Goal: Task Accomplishment & Management: Use online tool/utility

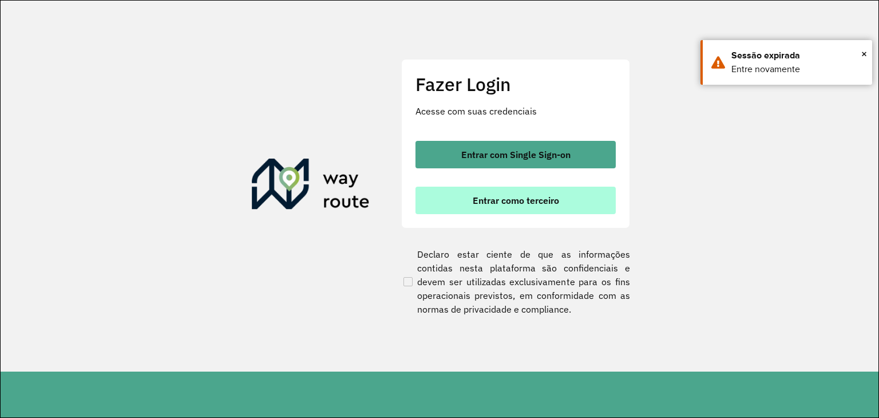
click at [499, 204] on span "Entrar como terceiro" at bounding box center [516, 200] width 86 height 9
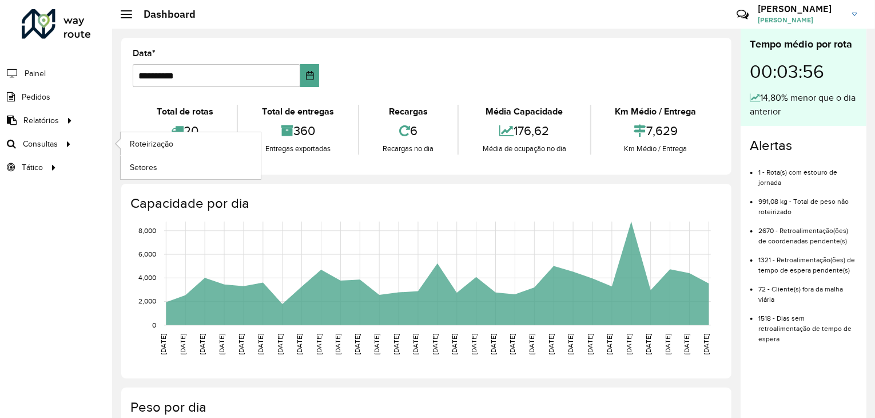
click at [76, 140] on li "Consultas Roteirização Setores" at bounding box center [56, 143] width 112 height 23
click at [62, 140] on div at bounding box center [68, 144] width 17 height 12
click at [162, 138] on span "Roteirização" at bounding box center [153, 144] width 46 height 12
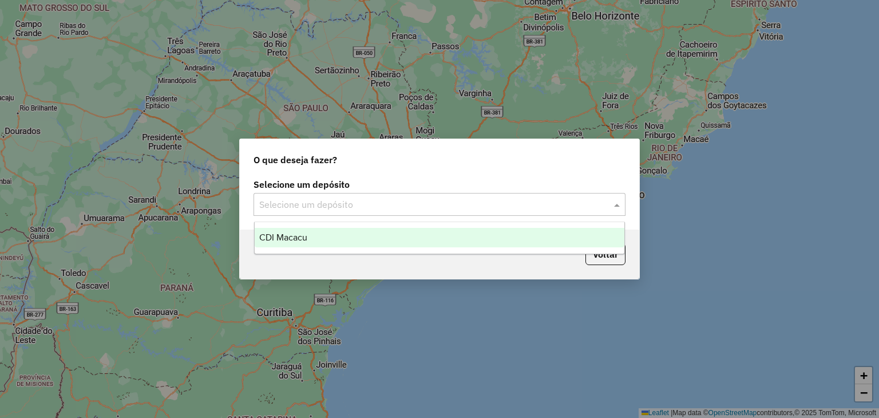
click at [326, 208] on input "text" at bounding box center [428, 205] width 338 height 14
drag, startPoint x: 323, startPoint y: 228, endPoint x: 324, endPoint y: 236, distance: 8.1
click at [323, 229] on div "CDI Macacu" at bounding box center [440, 237] width 370 height 19
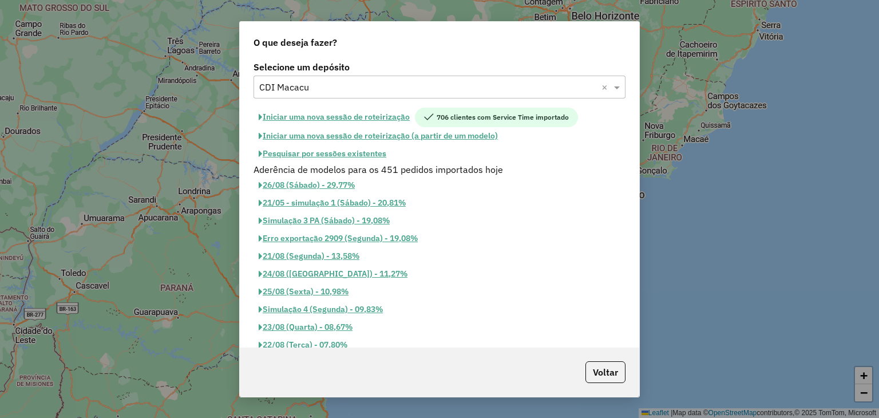
click at [339, 158] on button "Pesquisar por sessões existentes" at bounding box center [322, 154] width 138 height 18
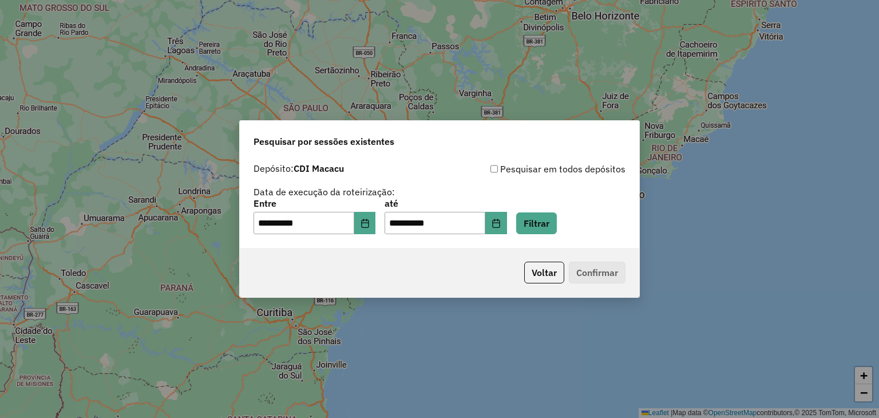
click at [375, 212] on div "**********" at bounding box center [314, 216] width 122 height 35
click at [375, 212] on button "Choose Date" at bounding box center [365, 223] width 22 height 23
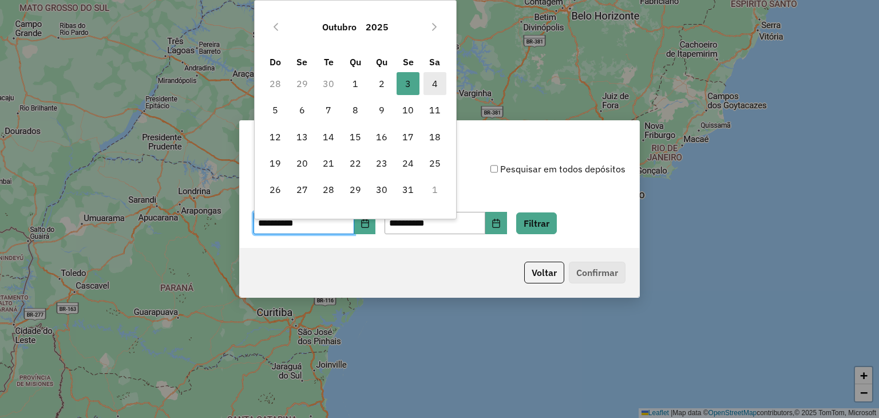
click at [443, 78] on span "4" at bounding box center [434, 83] width 23 height 23
type input "**********"
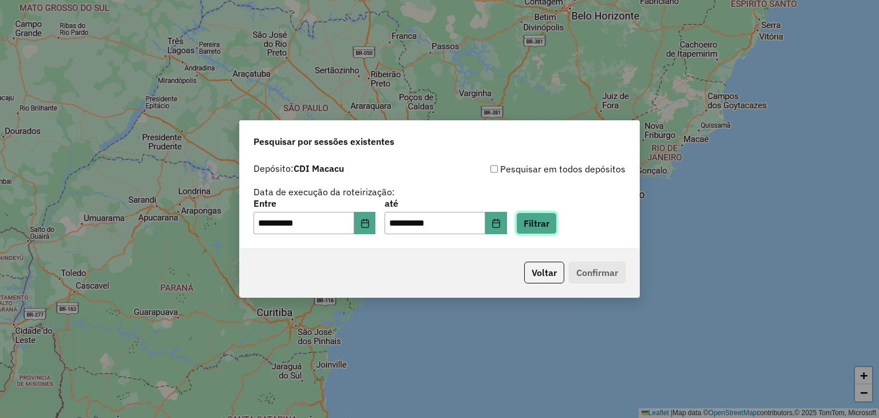
click at [547, 221] on button "Filtrar" at bounding box center [536, 223] width 41 height 22
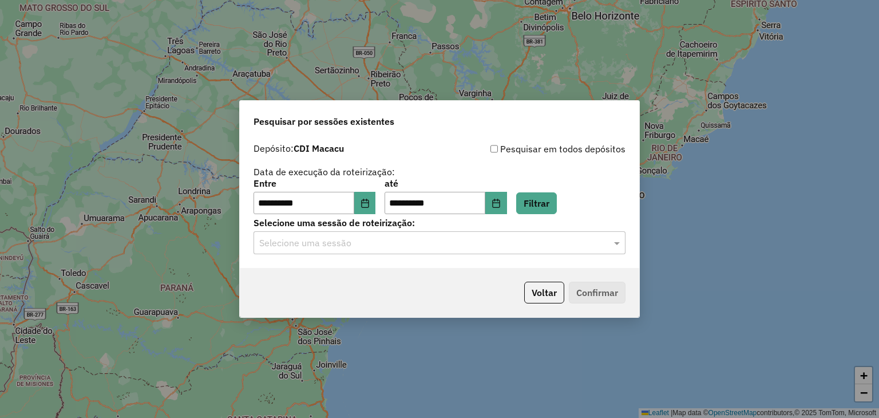
click at [481, 236] on input "text" at bounding box center [428, 243] width 338 height 14
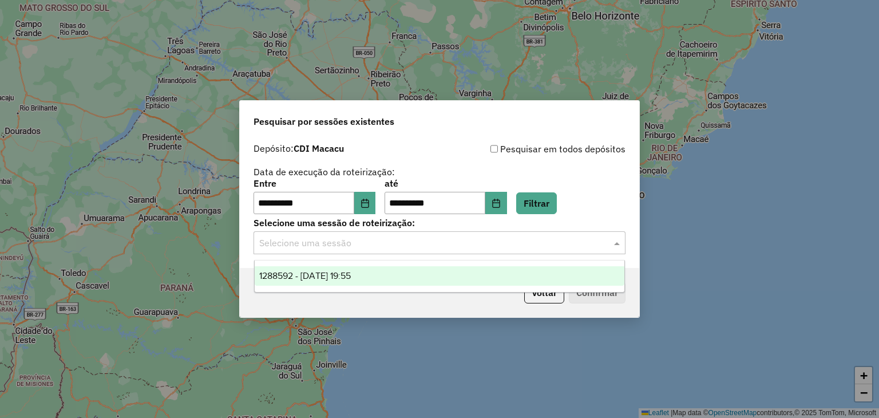
click at [436, 266] on div "1288592 - 04/10/2025 19:55" at bounding box center [440, 275] width 370 height 19
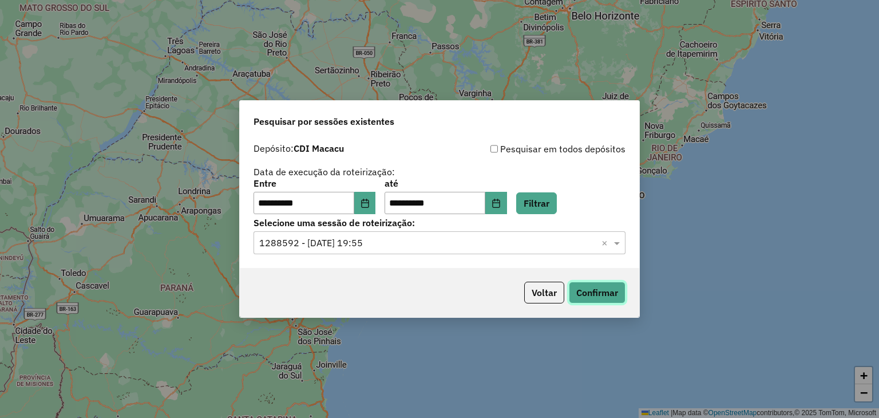
click at [601, 293] on button "Confirmar" at bounding box center [597, 292] width 57 height 22
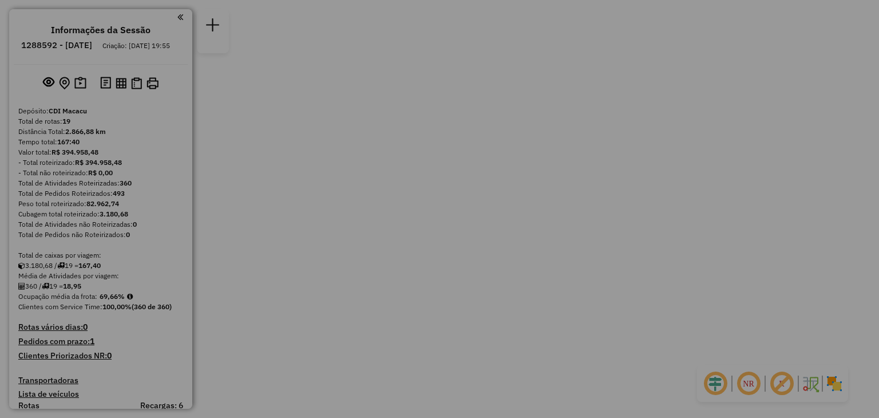
click at [17, 0] on body "Aguarde... Pop-up bloqueado! Seu navegador bloqueou automáticamente a abertura …" at bounding box center [439, 0] width 879 height 0
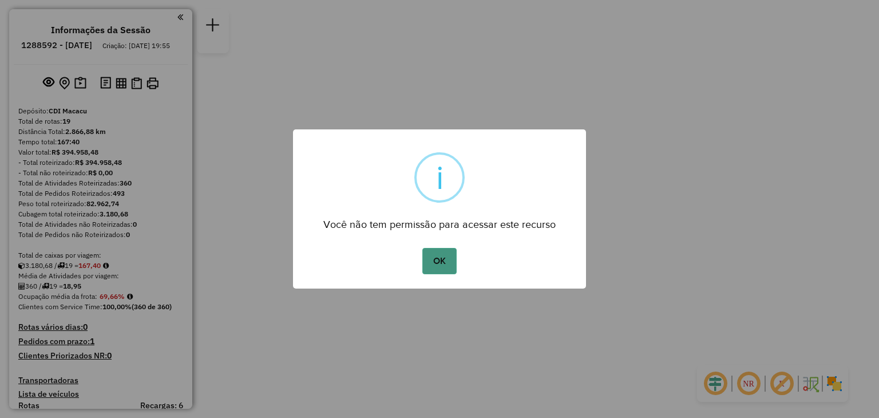
click at [434, 266] on button "OK" at bounding box center [439, 261] width 34 height 26
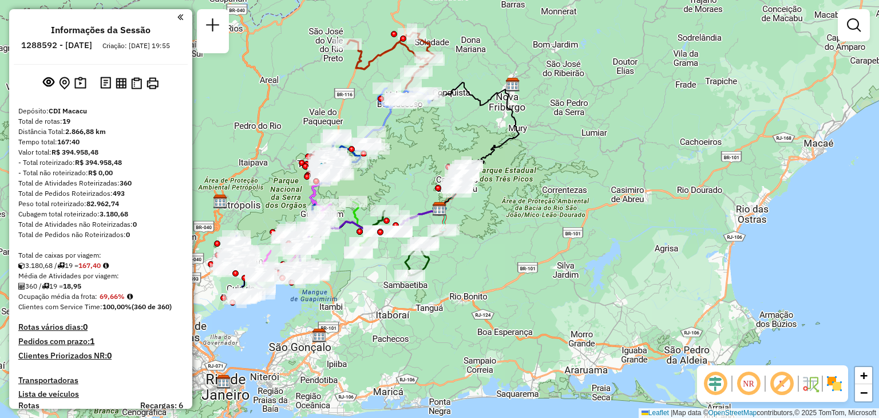
drag, startPoint x: 579, startPoint y: 206, endPoint x: 609, endPoint y: 203, distance: 30.5
click at [609, 202] on div "Janela de atendimento Grade de atendimento Capacidade Transportadoras Veículos …" at bounding box center [439, 209] width 879 height 418
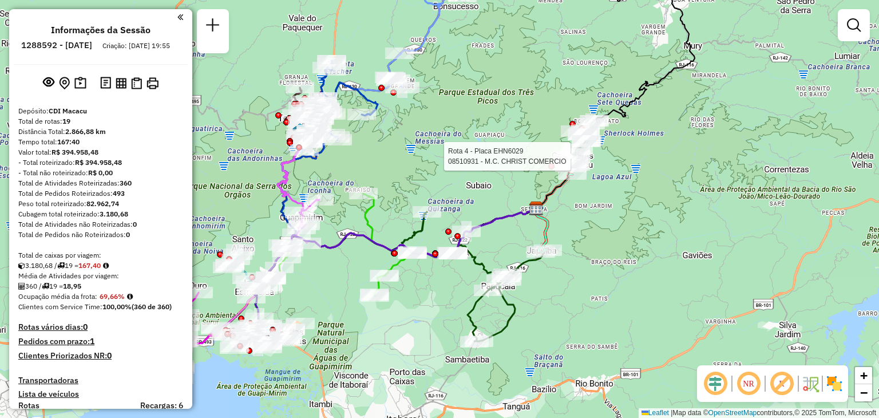
select select "**********"
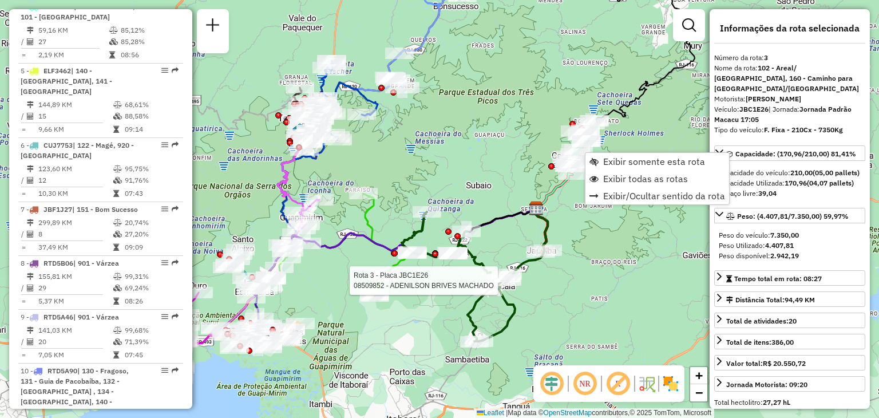
scroll to position [565, 0]
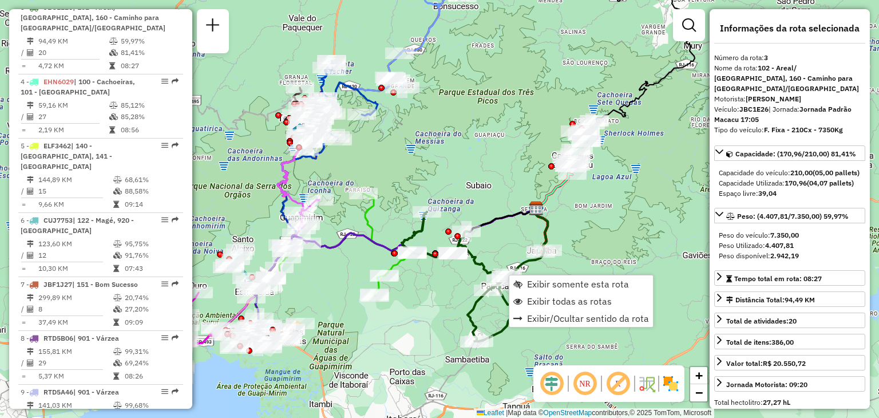
click at [378, 145] on div "Rota 2 - Placa EJJ6682 91045374 - DEPOSITO DE BEBIDAS Janela de atendimento Gra…" at bounding box center [439, 209] width 879 height 418
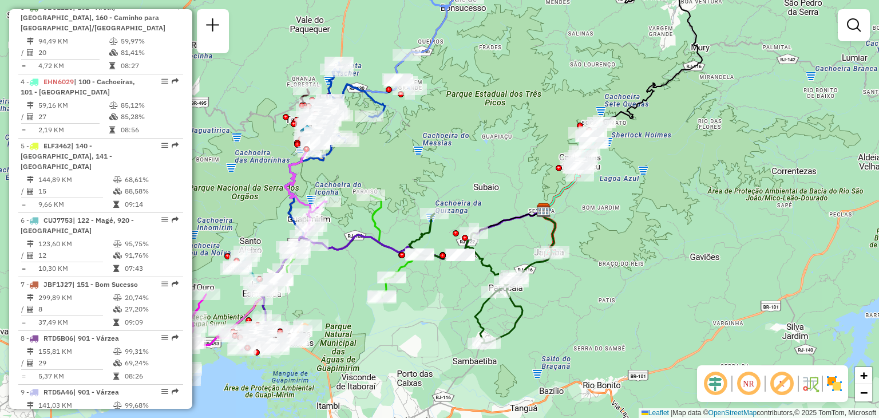
drag, startPoint x: 388, startPoint y: 147, endPoint x: 446, endPoint y: 176, distance: 65.2
click at [445, 174] on div "Janela de atendimento Grade de atendimento Capacidade Transportadoras Veículos …" at bounding box center [439, 209] width 879 height 418
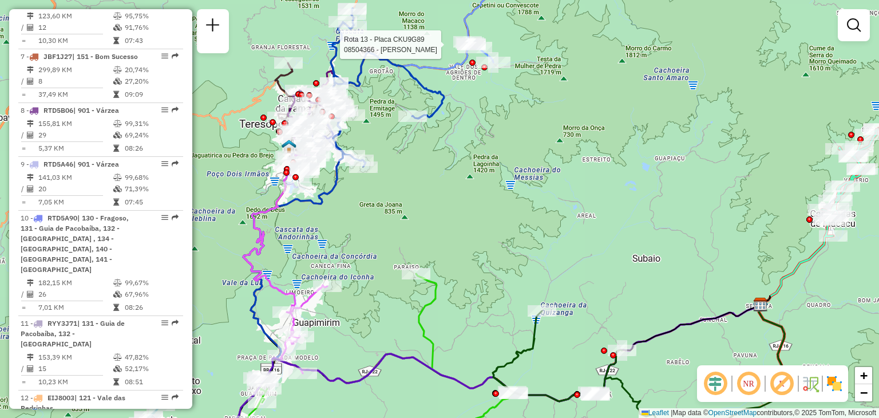
select select "**********"
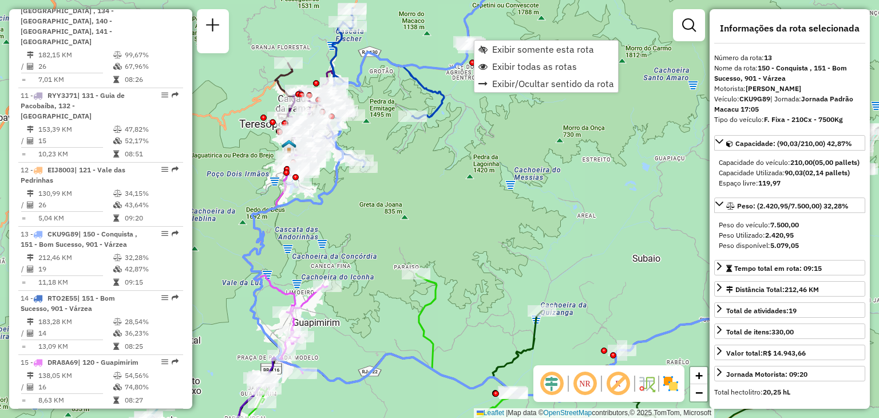
scroll to position [1215, 0]
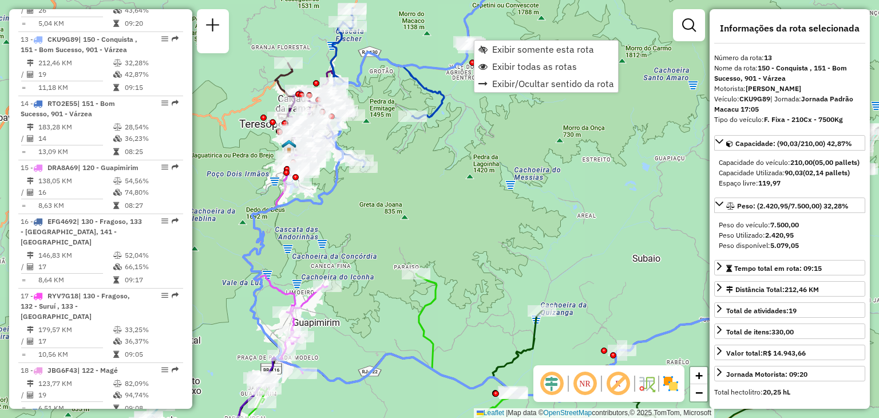
click at [382, 96] on div "Janela de atendimento Grade de atendimento Capacidade Transportadoras Veículos …" at bounding box center [439, 209] width 879 height 418
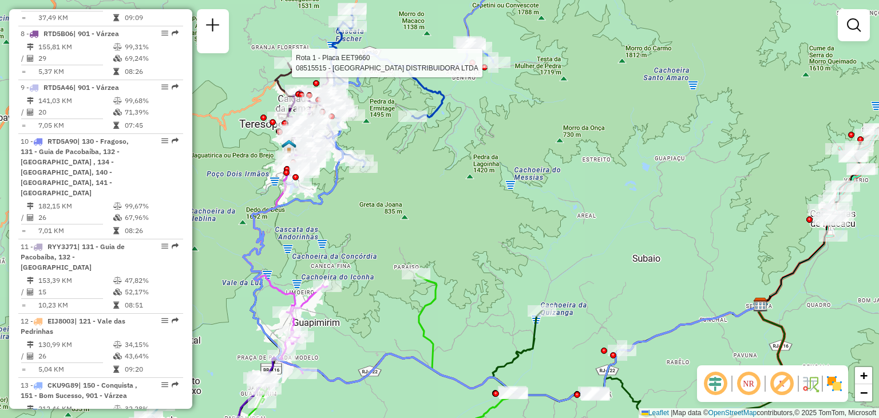
select select "**********"
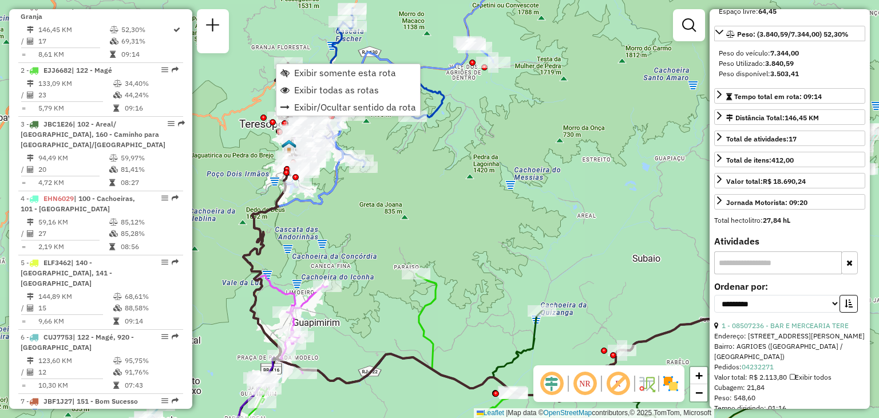
scroll to position [229, 0]
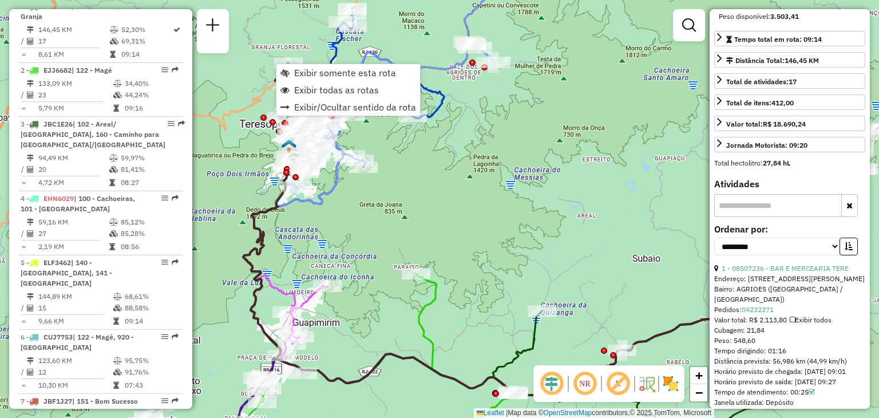
drag, startPoint x: 765, startPoint y: 201, endPoint x: 748, endPoint y: 203, distance: 17.2
click at [765, 189] on h4 "Atividades" at bounding box center [789, 183] width 151 height 11
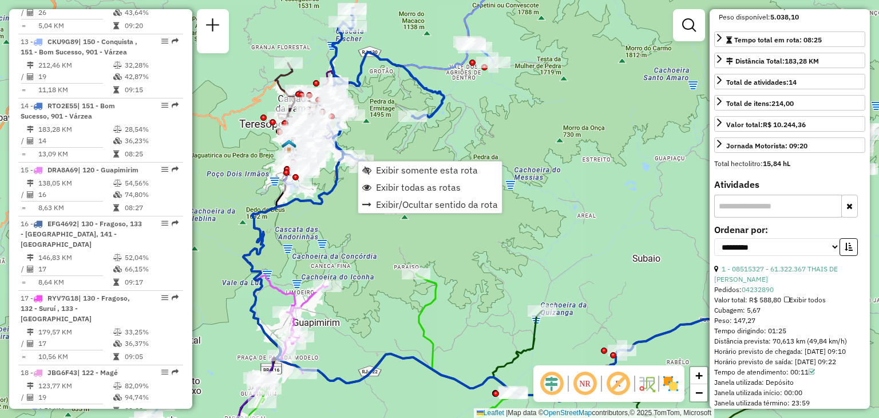
scroll to position [1273, 0]
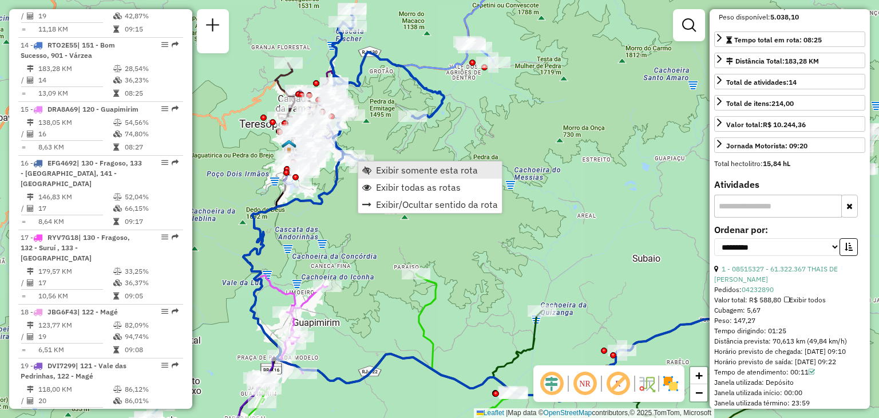
click at [414, 172] on span "Exibir somente esta rota" at bounding box center [427, 169] width 102 height 9
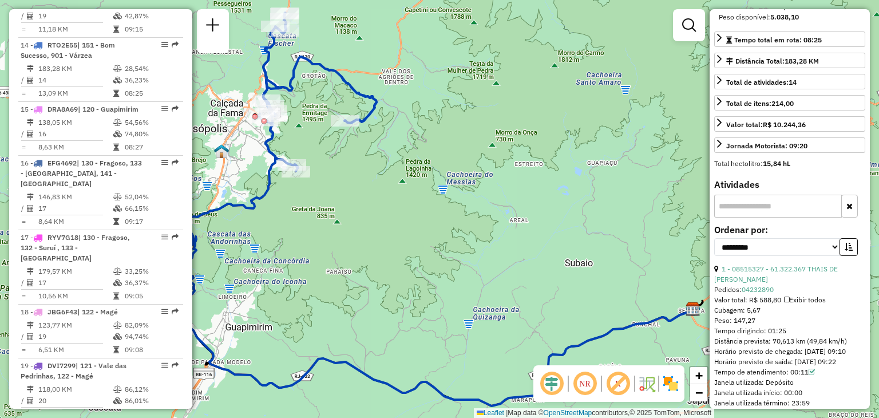
drag, startPoint x: 363, startPoint y: 197, endPoint x: 458, endPoint y: 214, distance: 96.4
click at [458, 213] on div "Janela de atendimento Grade de atendimento Capacidade Transportadoras Veículos …" at bounding box center [439, 209] width 879 height 418
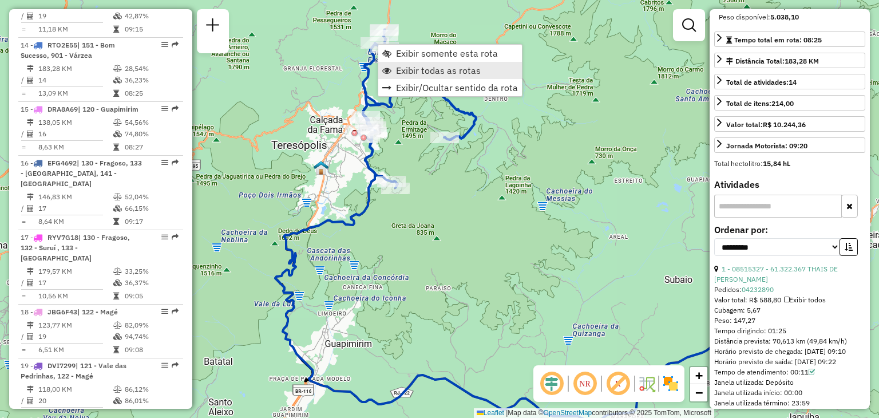
click at [426, 70] on span "Exibir todas as rotas" at bounding box center [438, 70] width 85 height 9
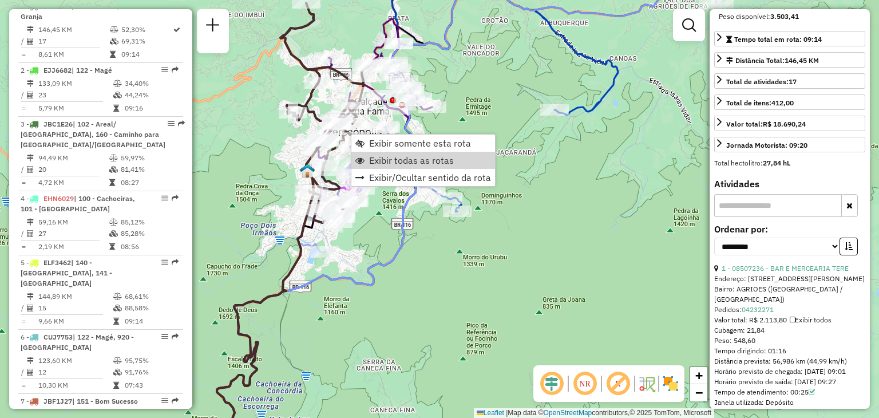
scroll to position [114, 0]
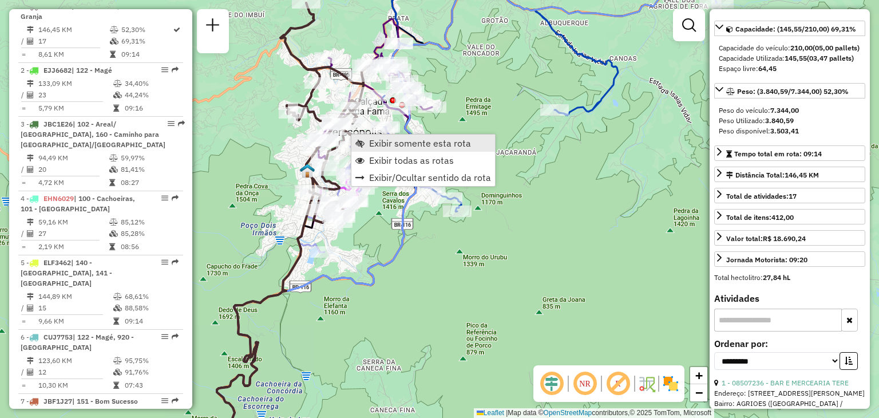
click at [382, 140] on span "Exibir somente esta rota" at bounding box center [420, 142] width 102 height 9
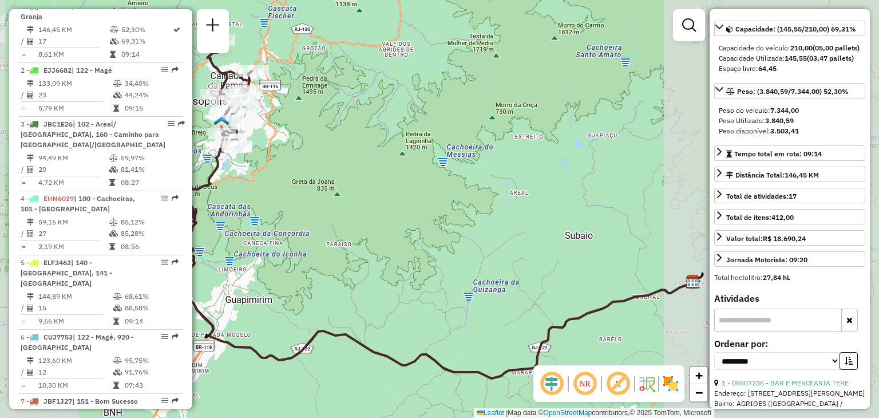
drag, startPoint x: 329, startPoint y: 175, endPoint x: 462, endPoint y: 219, distance: 140.4
click at [452, 215] on div "Janela de atendimento Grade de atendimento Capacidade Transportadoras Veículos …" at bounding box center [439, 209] width 879 height 418
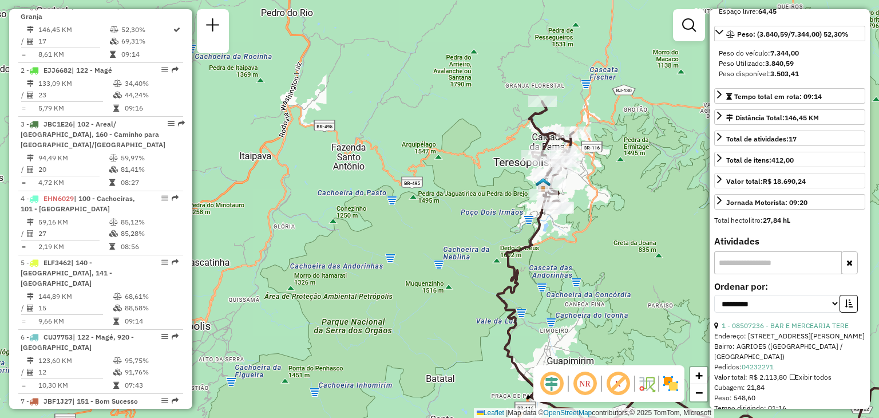
scroll to position [229, 0]
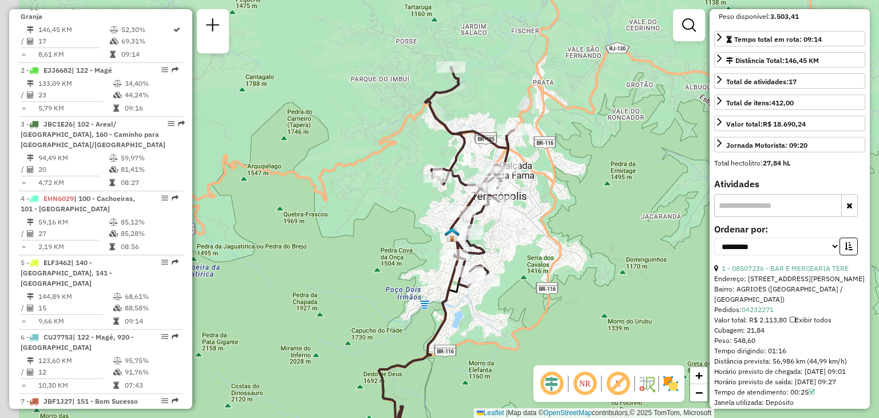
drag, startPoint x: 636, startPoint y: 141, endPoint x: 664, endPoint y: 211, distance: 75.2
click at [666, 207] on div "Janela de atendimento Grade de atendimento Capacidade Transportadoras Veículos …" at bounding box center [439, 209] width 879 height 418
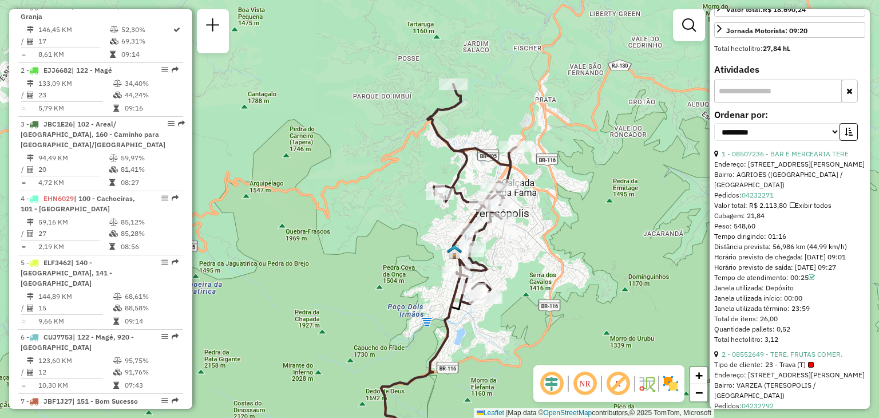
scroll to position [400, 0]
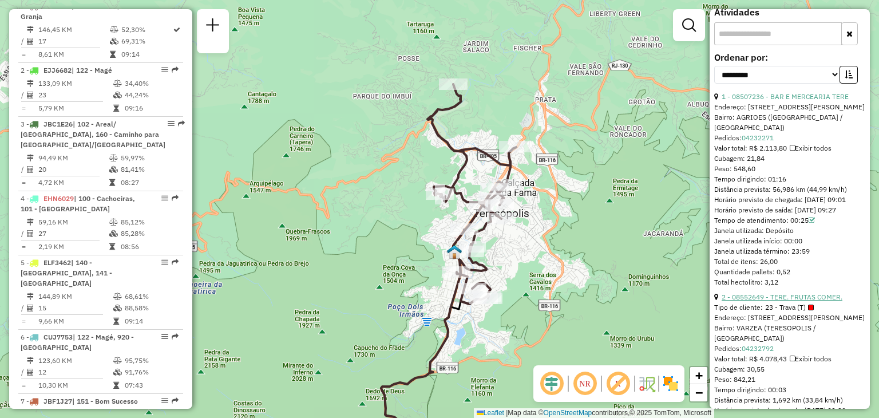
click at [800, 301] on link "2 - 08552649 - TERE. FRUTAS COMER." at bounding box center [781, 296] width 121 height 9
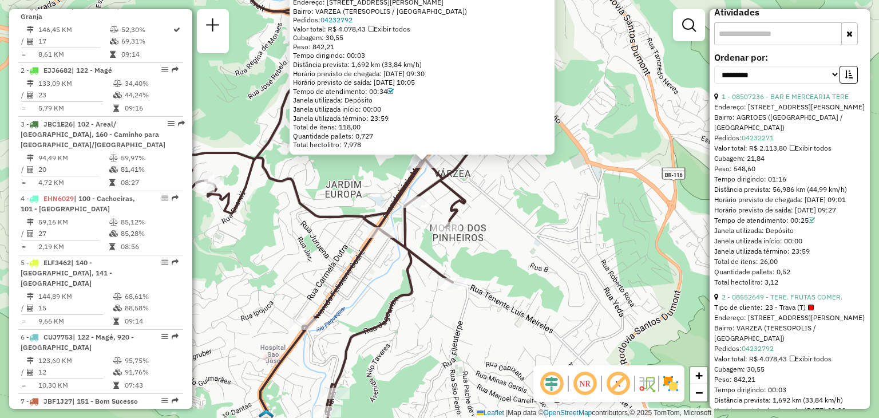
click at [569, 227] on div "Rota 1 - Placa EET9660 08552649 - TERE. FRUTAS COMER. 08552649 - TERE. FRUTAS C…" at bounding box center [439, 209] width 879 height 418
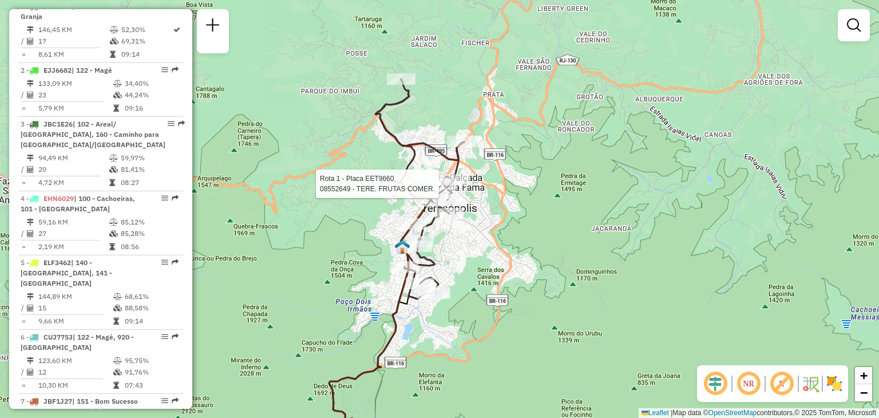
select select "**********"
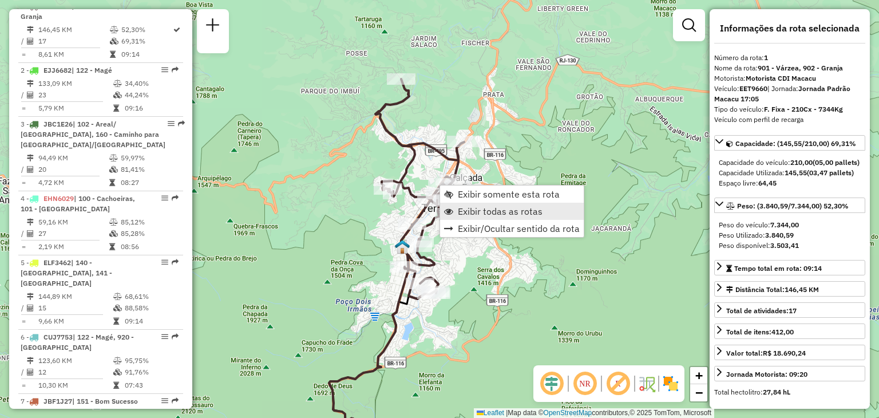
click at [473, 208] on span "Exibir todas as rotas" at bounding box center [500, 211] width 85 height 9
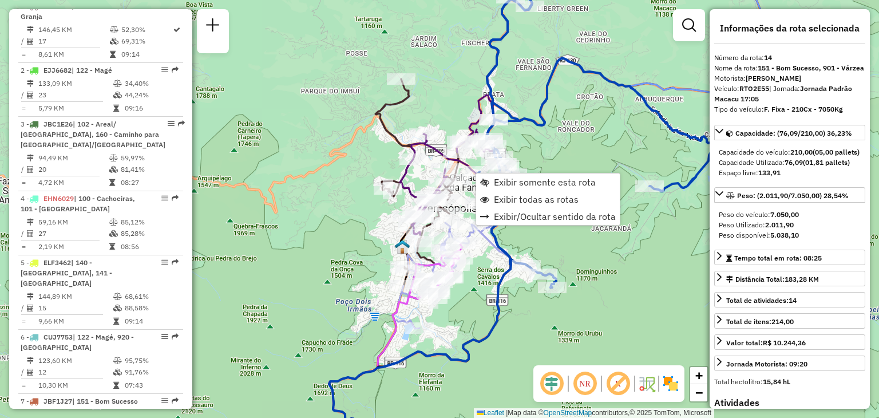
scroll to position [1273, 0]
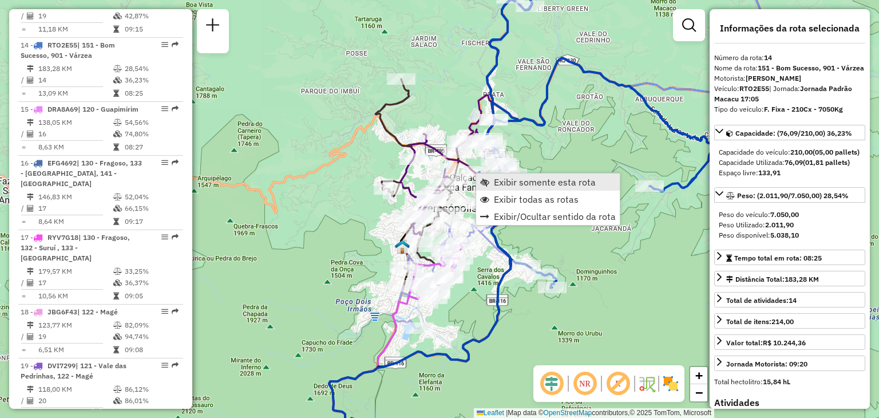
click at [495, 185] on span "Exibir somente esta rota" at bounding box center [545, 181] width 102 height 9
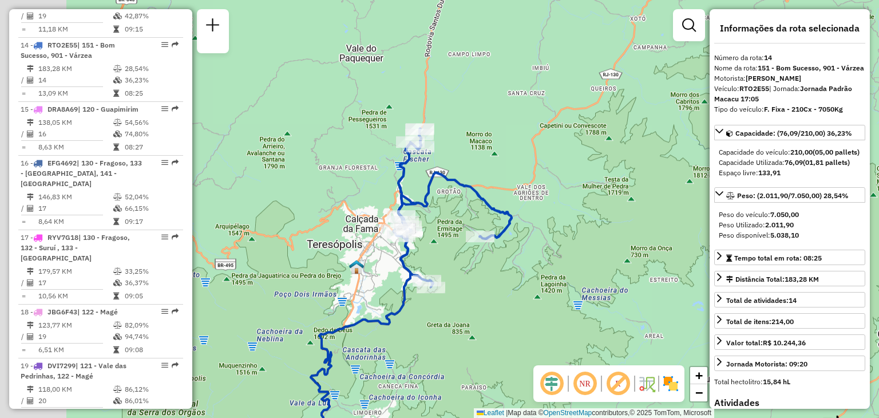
drag, startPoint x: 394, startPoint y: 239, endPoint x: 529, endPoint y: 358, distance: 180.0
click at [531, 360] on div "Janela de atendimento Grade de atendimento Capacidade Transportadoras Veículos …" at bounding box center [439, 209] width 879 height 418
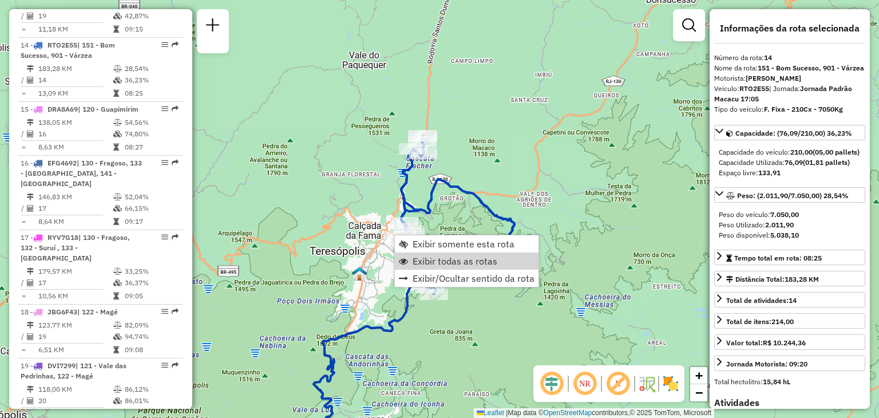
drag, startPoint x: 449, startPoint y: 255, endPoint x: 491, endPoint y: 322, distance: 80.0
click at [449, 256] on span "Exibir todas as rotas" at bounding box center [454, 260] width 85 height 9
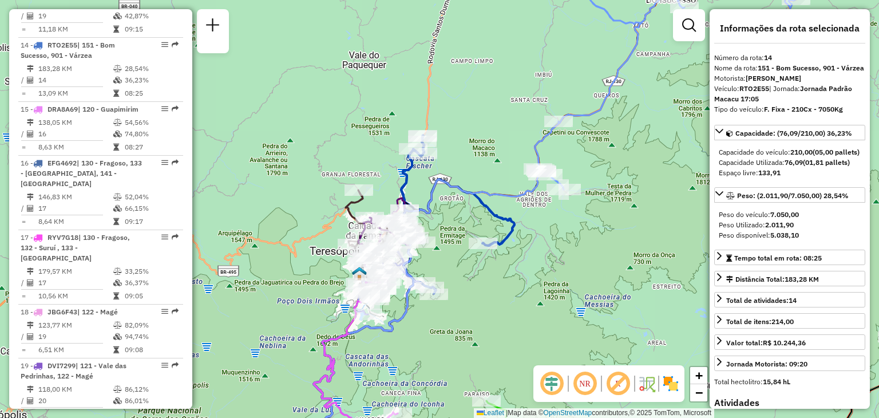
drag, startPoint x: 295, startPoint y: 363, endPoint x: 422, endPoint y: 125, distance: 269.5
click at [419, 130] on div "Janela de atendimento Grade de atendimento Capacidade Transportadoras Veículos …" at bounding box center [439, 209] width 879 height 418
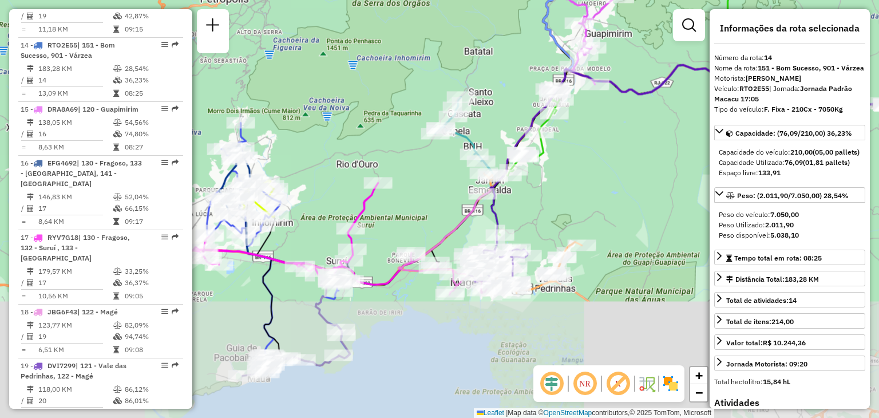
drag, startPoint x: 398, startPoint y: 227, endPoint x: 476, endPoint y: 140, distance: 117.5
click at [476, 140] on div "Janela de atendimento Grade de atendimento Capacidade Transportadoras Veículos …" at bounding box center [439, 209] width 879 height 418
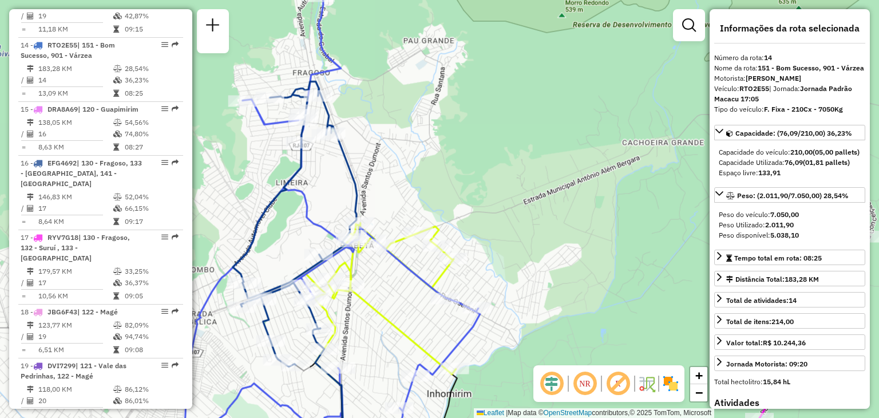
drag, startPoint x: 254, startPoint y: 130, endPoint x: 277, endPoint y: 134, distance: 23.1
click at [277, 133] on div "Rota 6 - Placa CUJ7753 91045262 - BAR DO ANTONIO Janela de atendimento Grade de…" at bounding box center [439, 209] width 879 height 418
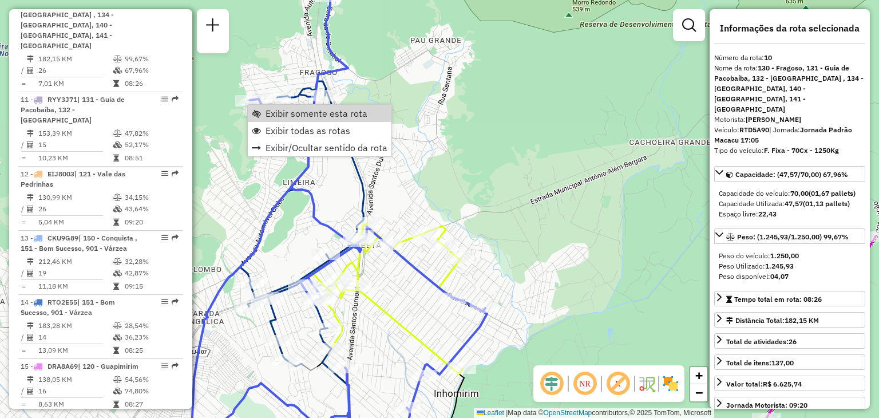
scroll to position [1003, 0]
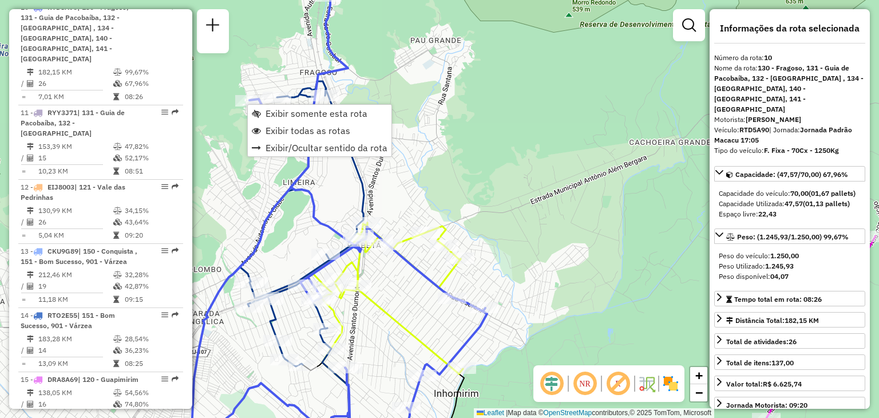
click at [290, 247] on div "Rota 6 - Placa CUJ7753 91045262 - BAR DO ANTONIO Janela de atendimento Grade de…" at bounding box center [439, 209] width 879 height 418
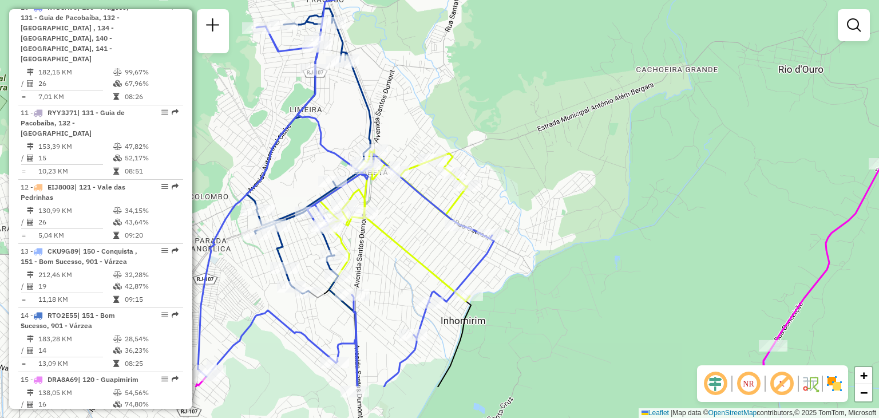
drag, startPoint x: 269, startPoint y: 213, endPoint x: 299, endPoint y: 88, distance: 129.2
click at [294, 82] on icon at bounding box center [346, 154] width 296 height 463
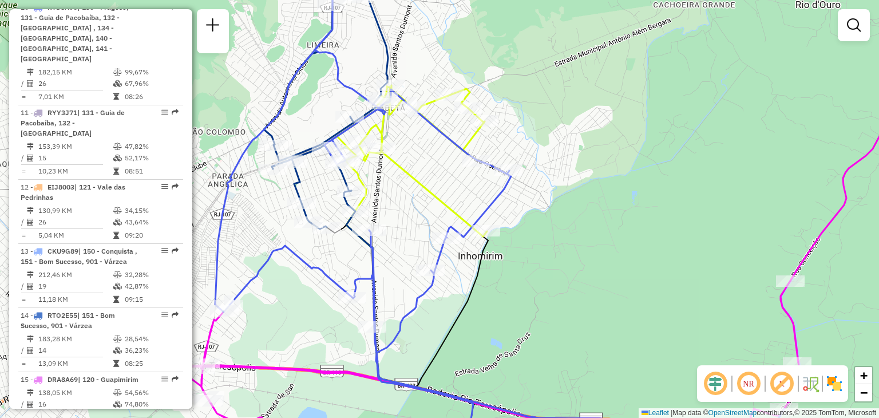
drag, startPoint x: 396, startPoint y: 285, endPoint x: 449, endPoint y: 161, distance: 134.8
click at [452, 169] on div "Rota 10 - Placa RTD5A90 91051296 - CLAUDIO LUIZ COTTA Janela de atendimento Gra…" at bounding box center [439, 209] width 879 height 418
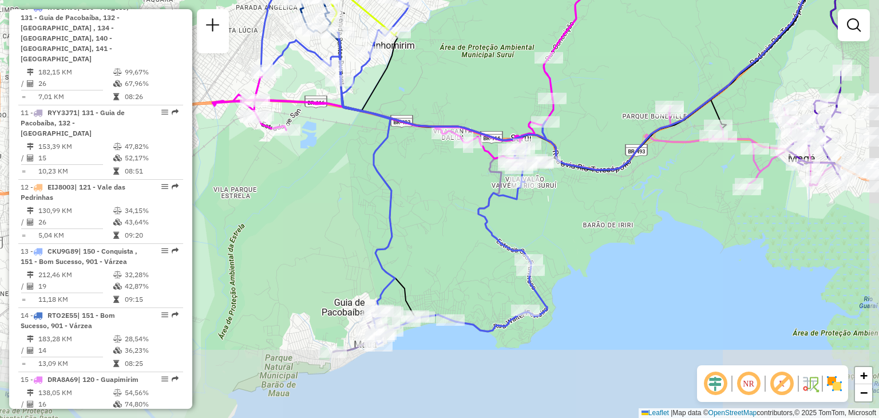
drag, startPoint x: 539, startPoint y: 289, endPoint x: 407, endPoint y: 217, distance: 149.8
click at [414, 187] on div "Janela de atendimento Grade de atendimento Capacidade Transportadoras Veículos …" at bounding box center [439, 209] width 879 height 418
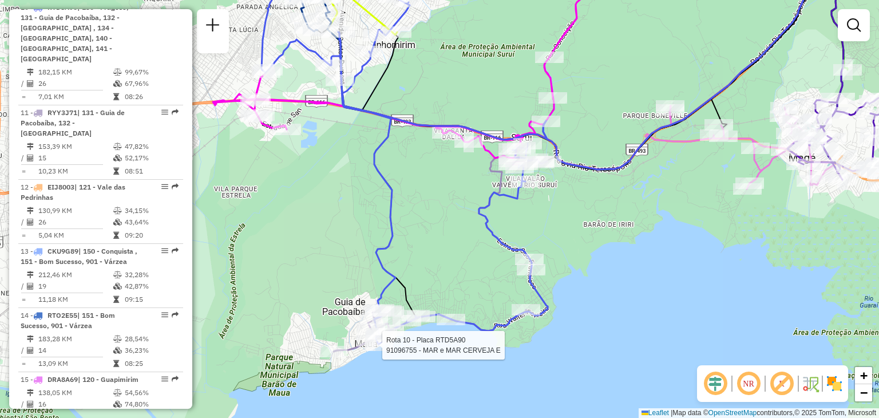
select select "**********"
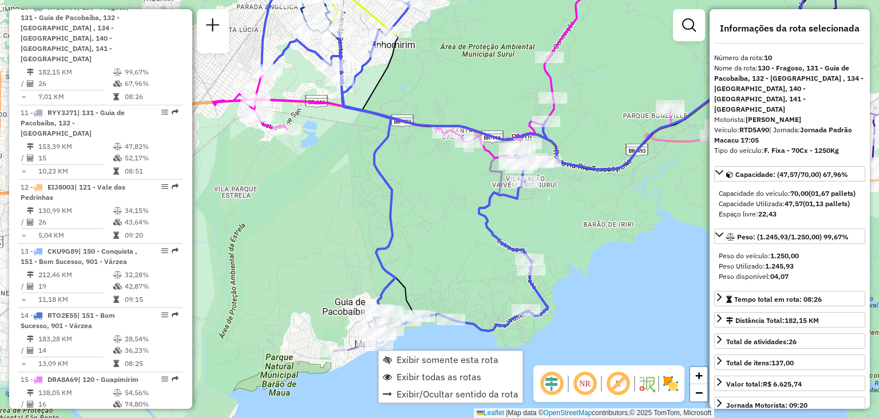
click at [435, 237] on div "Rota 17 - Placa RYV7G18 91045564 - PARADA OBRIGATORIA 1 Rota 17 - Placa RYV7G18…" at bounding box center [439, 209] width 879 height 418
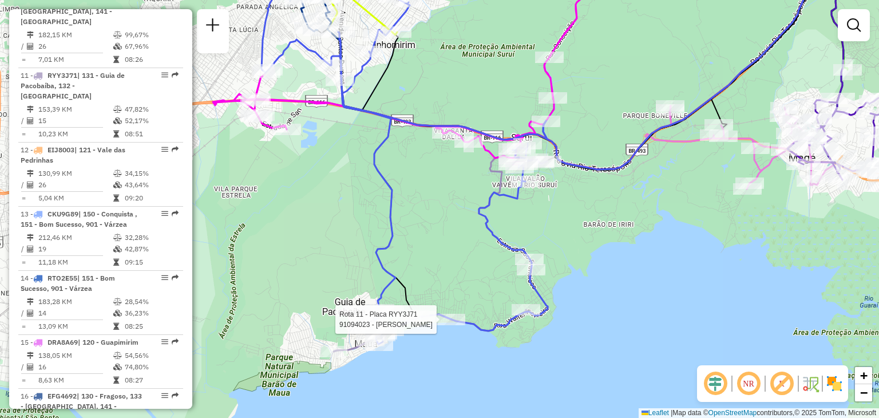
select select "**********"
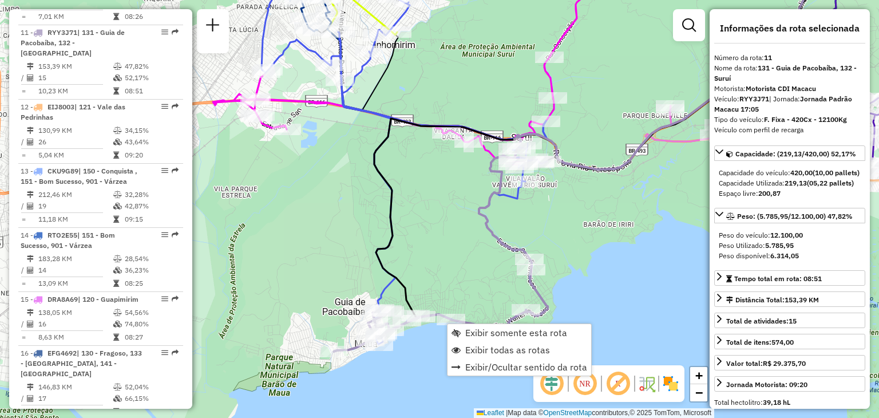
scroll to position [1088, 0]
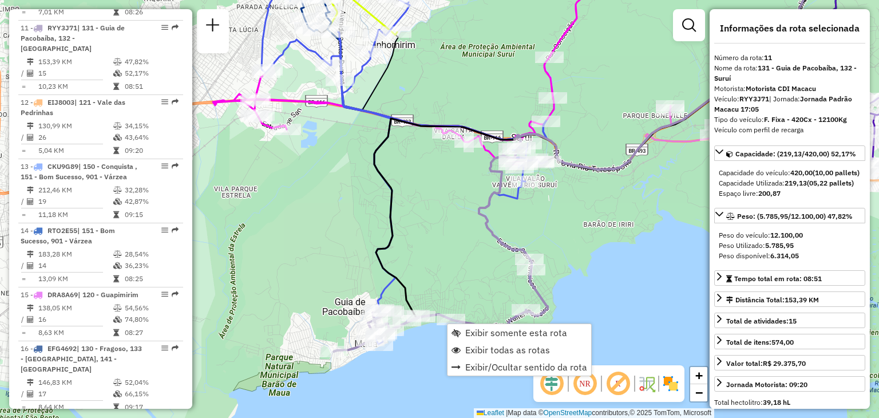
click at [439, 230] on div "Janela de atendimento Grade de atendimento Capacidade Transportadoras Veículos …" at bounding box center [439, 209] width 879 height 418
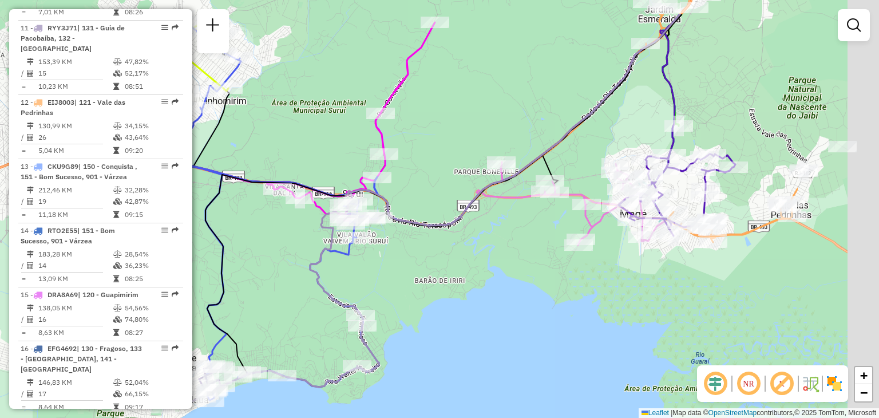
drag, startPoint x: 593, startPoint y: 213, endPoint x: 383, endPoint y: 280, distance: 220.7
click at [384, 280] on div "Janela de atendimento Grade de atendimento Capacidade Transportadoras Veículos …" at bounding box center [439, 209] width 879 height 418
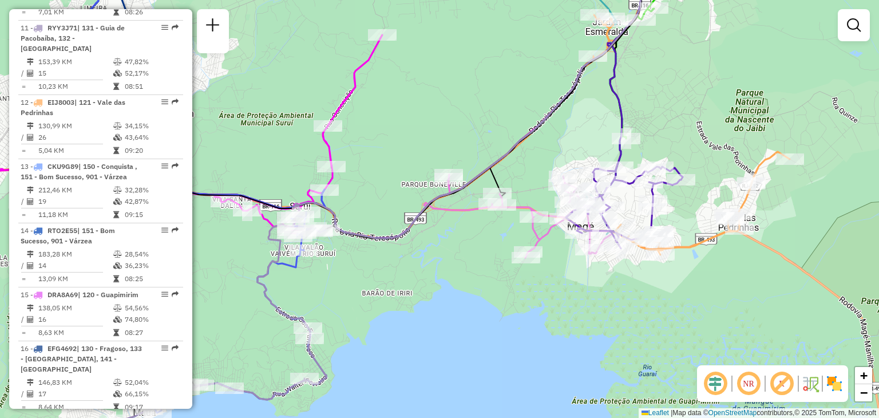
drag, startPoint x: 560, startPoint y: 129, endPoint x: 519, endPoint y: 163, distance: 52.8
click at [519, 163] on div "Rota 18 - Placa JBG6F43 91051493 - VALDECI DA SILVA Janela de atendimento Grade…" at bounding box center [439, 209] width 879 height 418
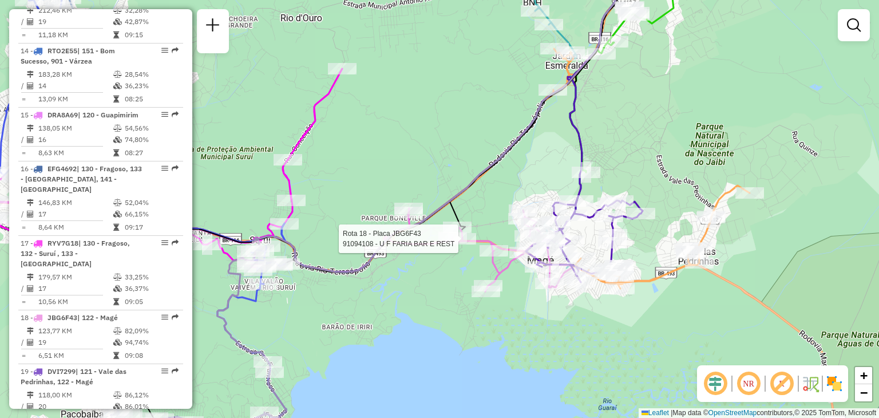
select select "**********"
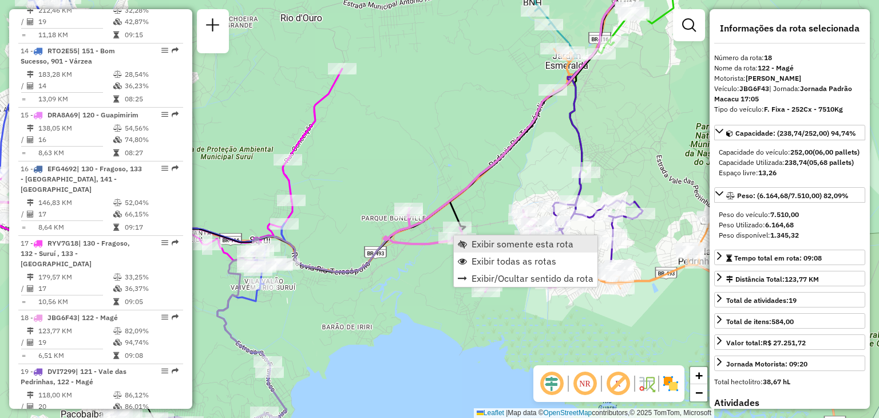
scroll to position [1273, 0]
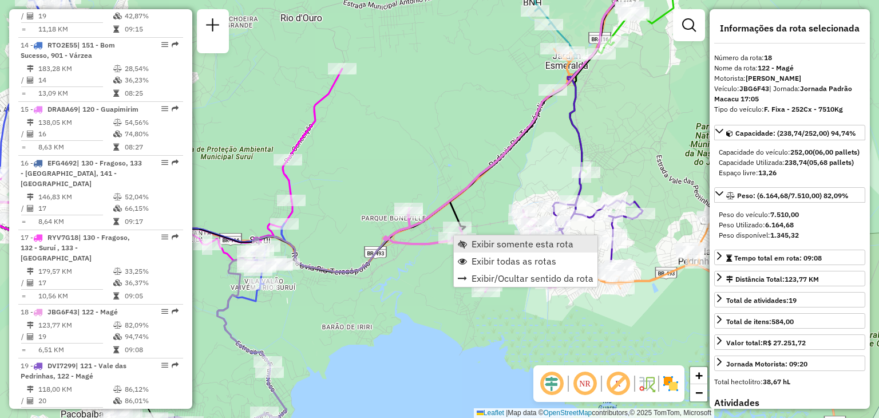
click at [487, 241] on span "Exibir somente esta rota" at bounding box center [522, 243] width 102 height 9
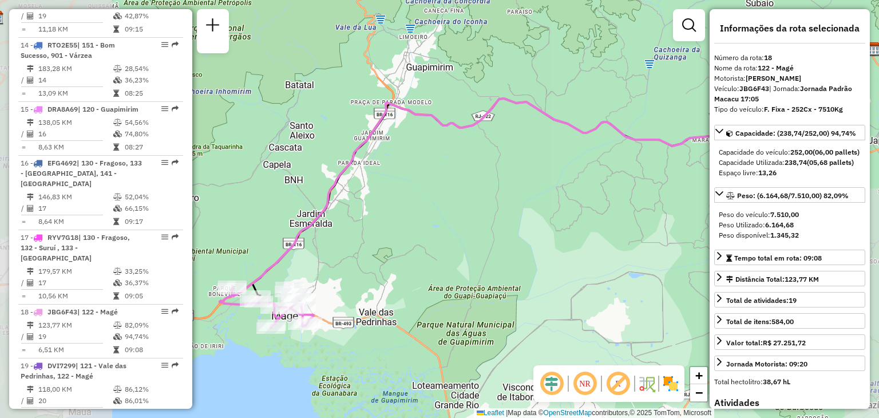
drag, startPoint x: 391, startPoint y: 269, endPoint x: 484, endPoint y: 271, distance: 92.7
click at [558, 234] on div "Janela de atendimento Grade de atendimento Capacidade Transportadoras Veículos …" at bounding box center [439, 209] width 879 height 418
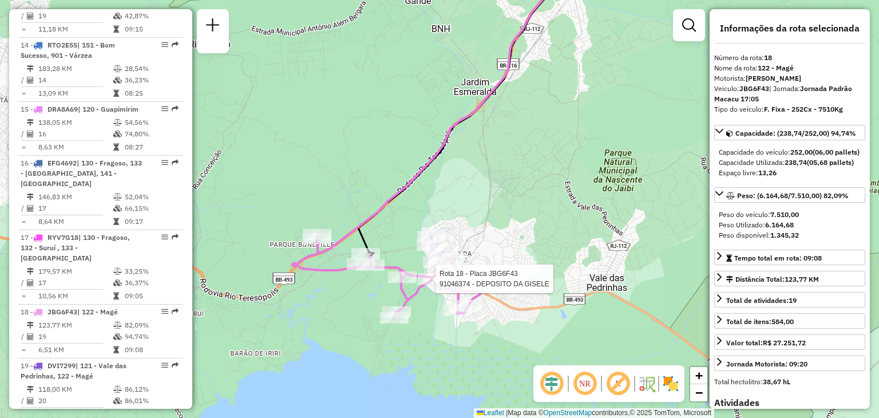
click at [492, 227] on div "Rota 18 - Placa JBG6F43 91028694 - LENILSON DA SILVA RO Rota 18 - Placa JBG6F43…" at bounding box center [439, 209] width 879 height 418
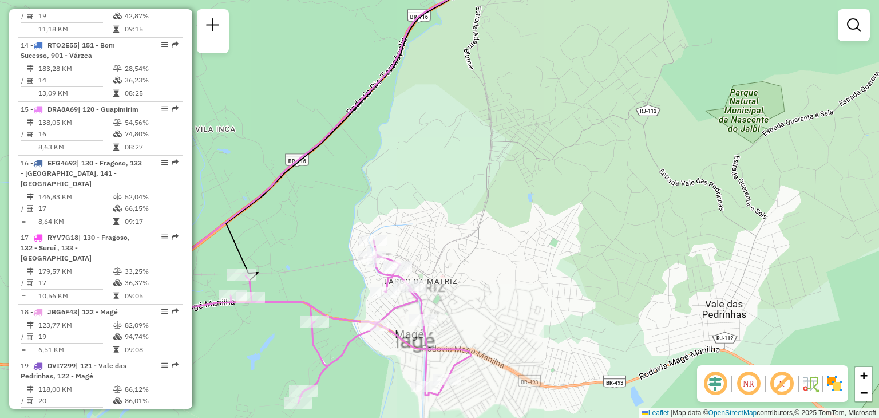
drag, startPoint x: 438, startPoint y: 273, endPoint x: 525, endPoint y: 229, distance: 97.0
click at [525, 229] on div "Janela de atendimento Grade de atendimento Capacidade Transportadoras Veículos …" at bounding box center [439, 209] width 879 height 418
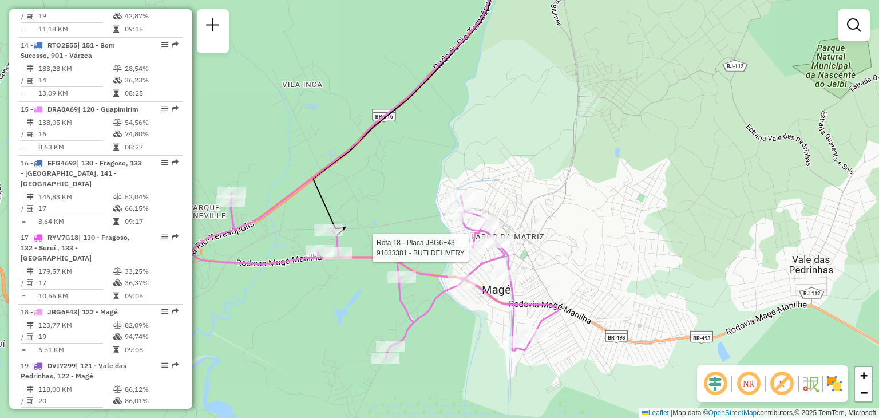
select select "**********"
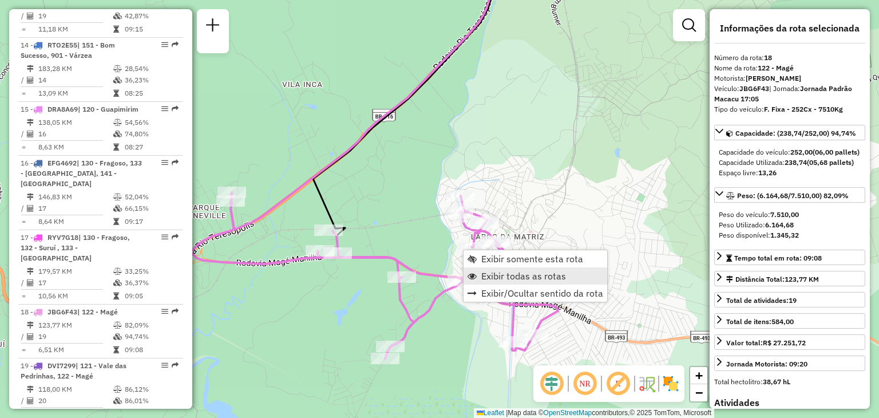
click at [501, 268] on link "Exibir todas as rotas" at bounding box center [535, 275] width 144 height 17
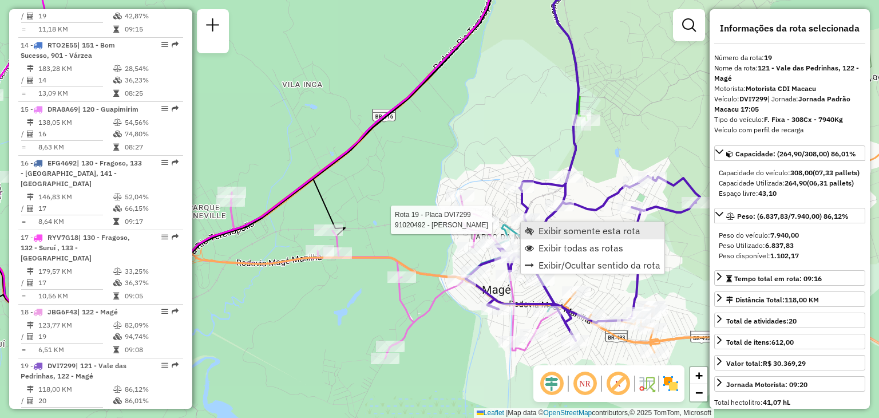
click at [543, 222] on link "Exibir somente esta rota" at bounding box center [593, 230] width 144 height 17
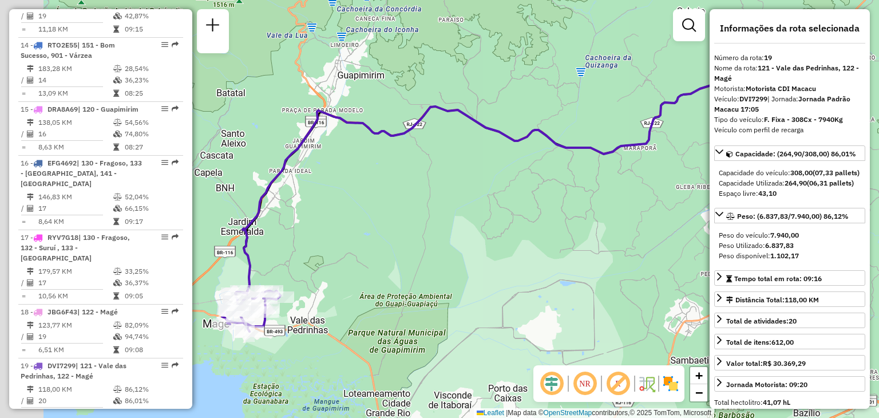
drag, startPoint x: 344, startPoint y: 242, endPoint x: 634, endPoint y: 205, distance: 292.4
click at [654, 195] on div "Janela de atendimento Grade de atendimento Capacidade Transportadoras Veículos …" at bounding box center [439, 209] width 879 height 418
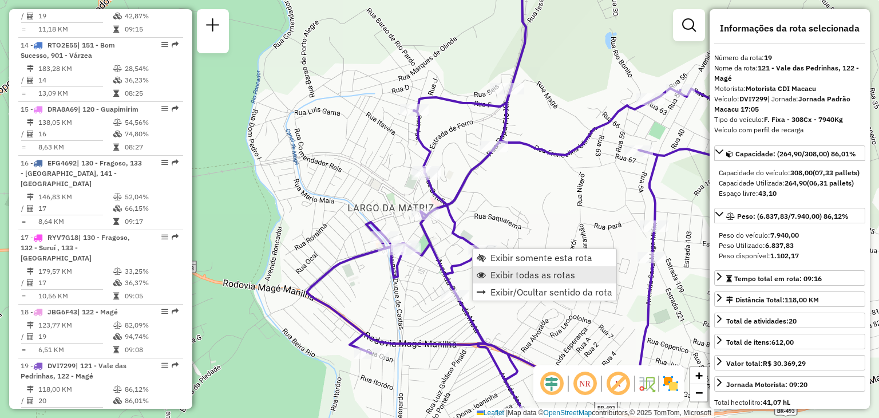
click at [508, 270] on span "Exibir todas as rotas" at bounding box center [532, 274] width 85 height 9
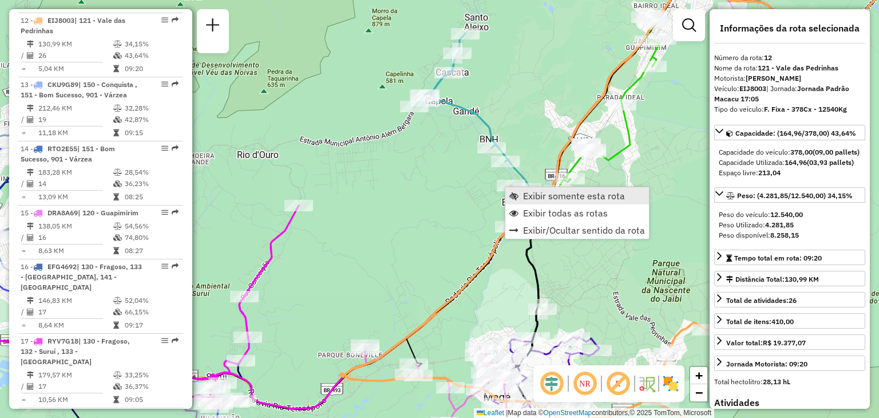
scroll to position [1151, 0]
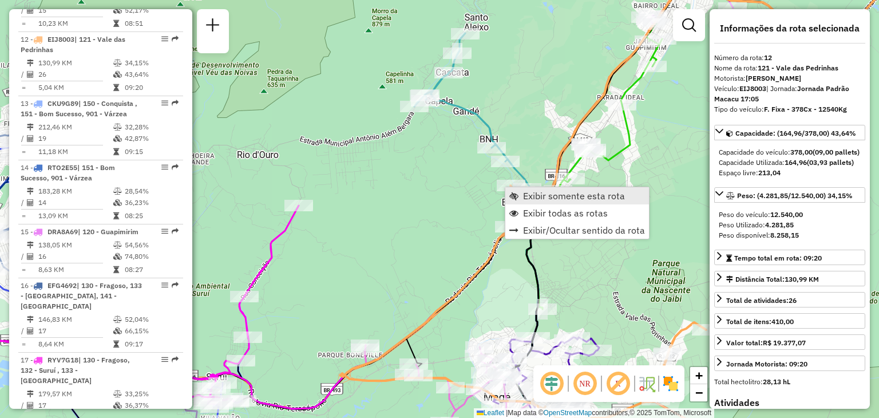
click at [524, 191] on span "Exibir somente esta rota" at bounding box center [574, 195] width 102 height 9
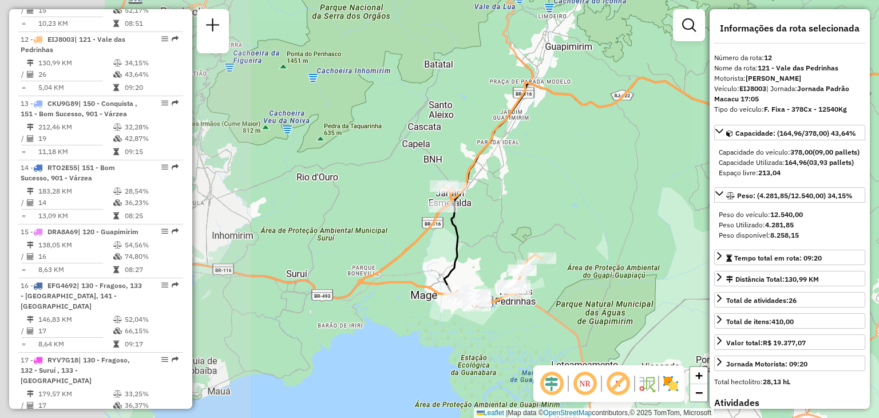
drag, startPoint x: 385, startPoint y: 243, endPoint x: 636, endPoint y: 197, distance: 255.3
click at [636, 197] on div "Janela de atendimento Grade de atendimento Capacidade Transportadoras Veículos …" at bounding box center [439, 209] width 879 height 418
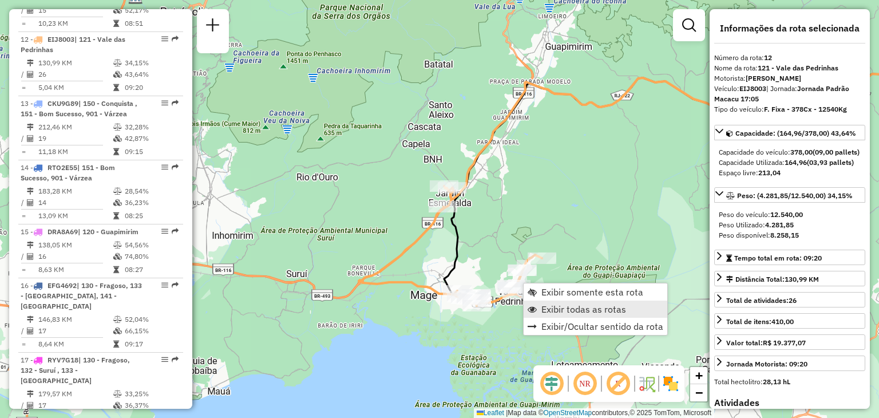
click at [552, 311] on span "Exibir todas as rotas" at bounding box center [583, 308] width 85 height 9
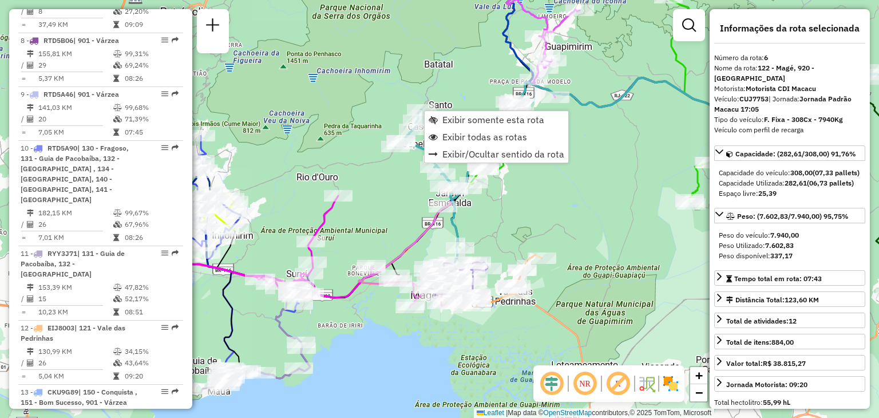
scroll to position [768, 0]
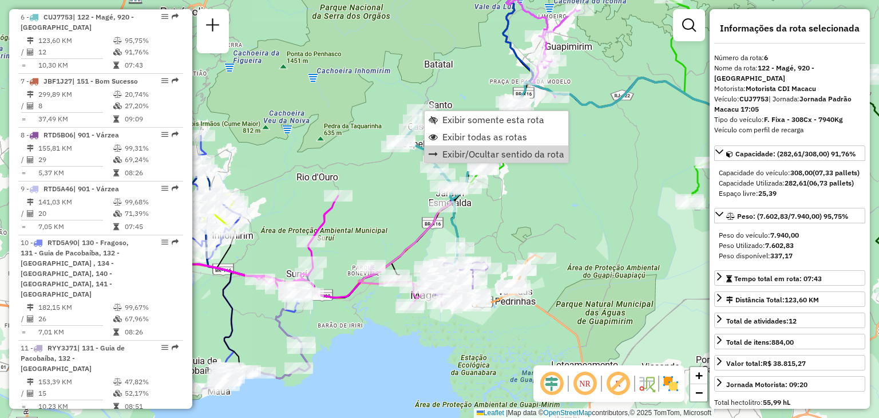
click at [528, 208] on div "Rota 2 - Placa EJJ6682 91032830 - FAMiLIA GRILL Janela de atendimento Grade de …" at bounding box center [439, 209] width 879 height 418
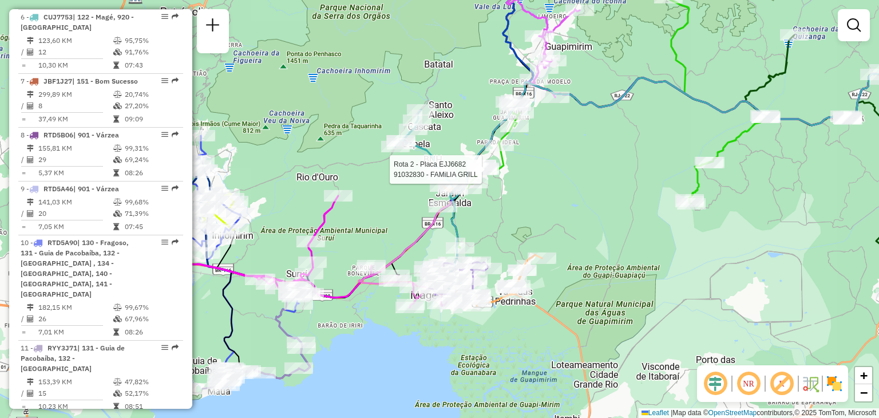
select select "**********"
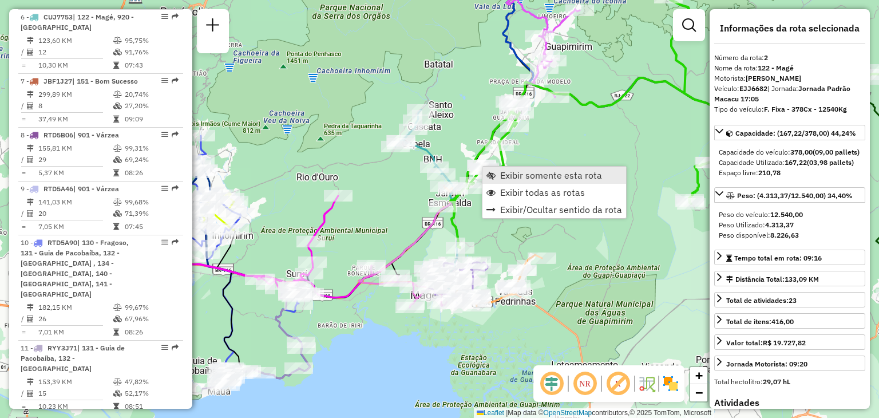
scroll to position [512, 0]
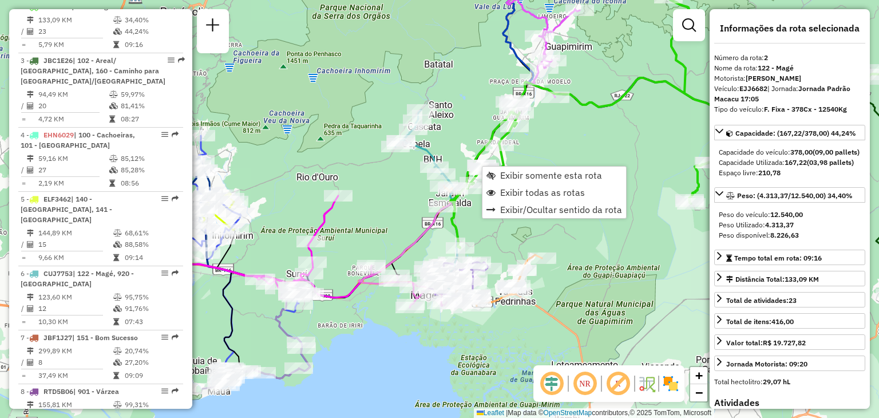
click at [586, 77] on div "Rota 15 - Placa DRA8A69 91033530 - BAR JJ Rota 15 - Placa DRA8A69 91027579 - MA…" at bounding box center [439, 209] width 879 height 418
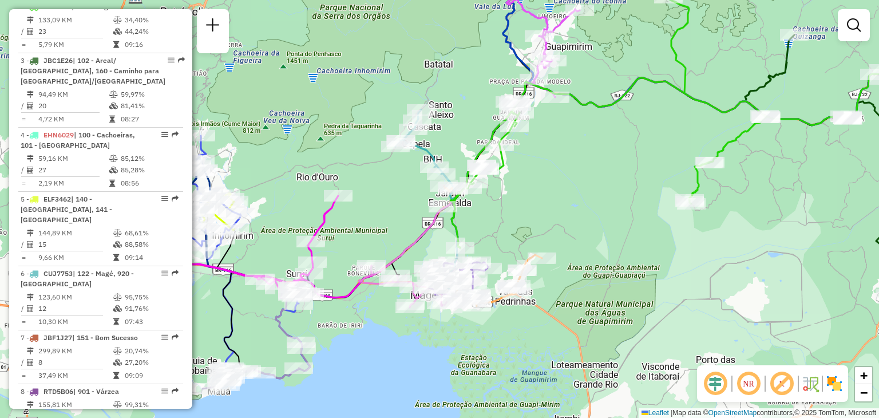
drag, startPoint x: 584, startPoint y: 81, endPoint x: 547, endPoint y: 168, distance: 94.1
click at [547, 166] on div "Janela de atendimento Grade de atendimento Capacidade Transportadoras Veículos …" at bounding box center [439, 209] width 879 height 418
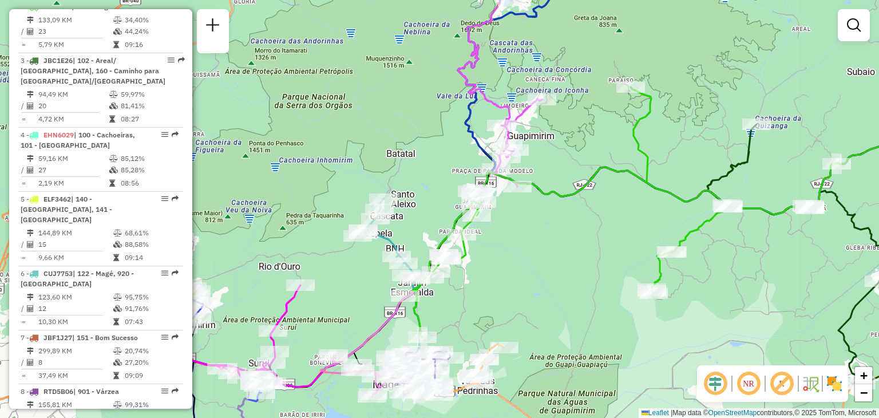
drag, startPoint x: 539, startPoint y: 141, endPoint x: 531, endPoint y: 191, distance: 49.8
click at [531, 191] on div "Janela de atendimento Grade de atendimento Capacidade Transportadoras Veículos …" at bounding box center [439, 209] width 879 height 418
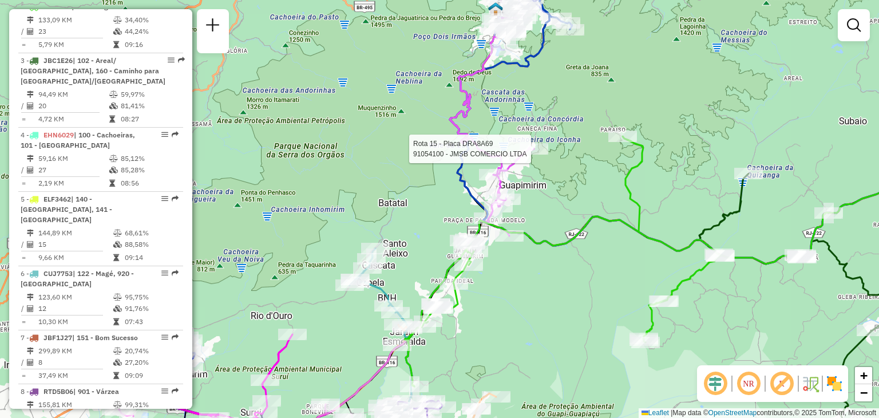
select select "**********"
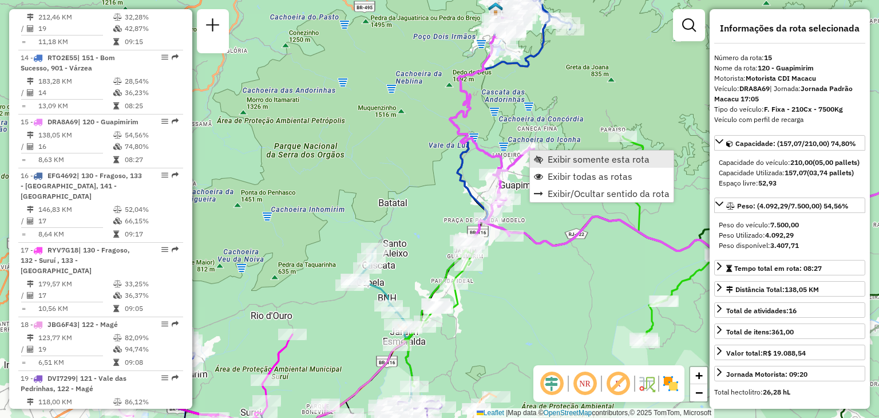
scroll to position [1273, 0]
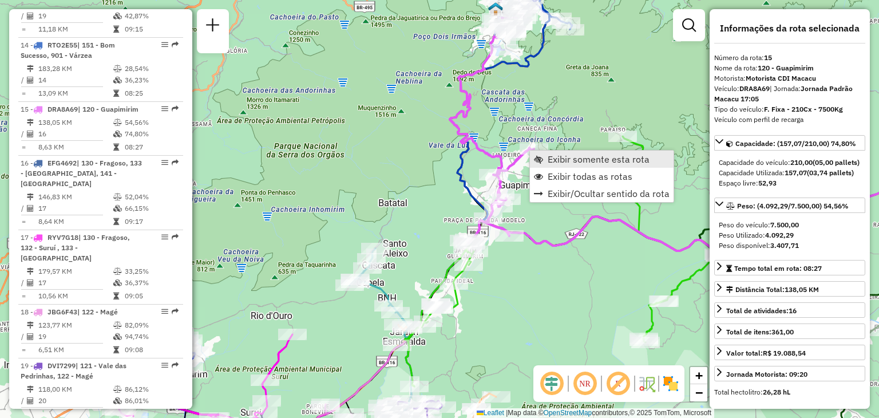
click at [562, 160] on span "Exibir somente esta rota" at bounding box center [598, 158] width 102 height 9
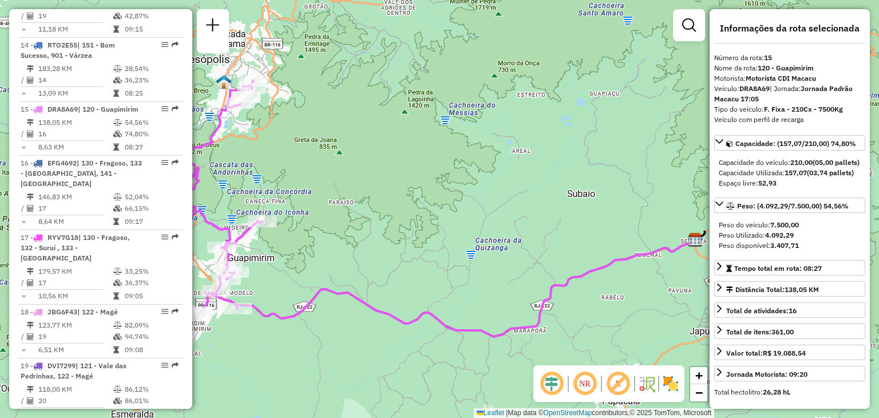
drag, startPoint x: 400, startPoint y: 174, endPoint x: 591, endPoint y: 160, distance: 191.0
click at [593, 160] on div "Janela de atendimento Grade de atendimento Capacidade Transportadoras Veículos …" at bounding box center [439, 209] width 879 height 418
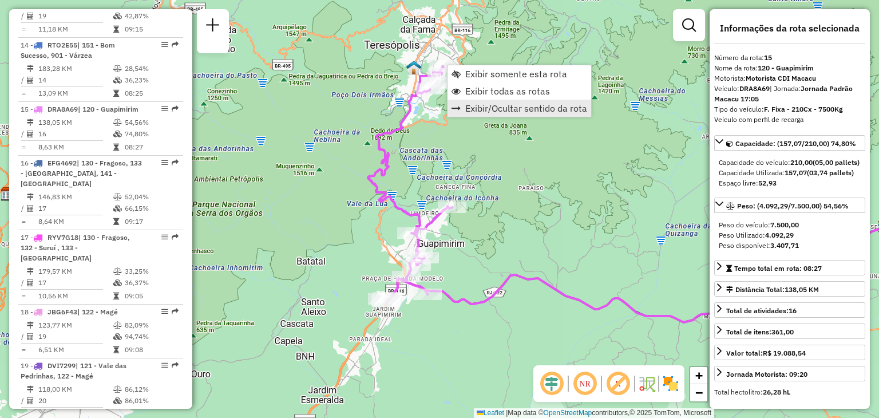
drag, startPoint x: 473, startPoint y: 89, endPoint x: 473, endPoint y: 113, distance: 23.5
click at [473, 89] on span "Exibir todas as rotas" at bounding box center [507, 90] width 85 height 9
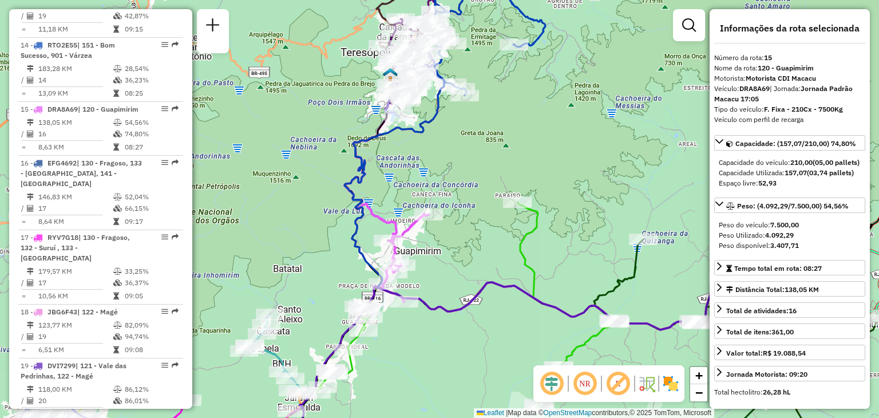
drag, startPoint x: 493, startPoint y: 218, endPoint x: 375, endPoint y: 224, distance: 117.4
click at [379, 223] on div "Janela de atendimento Grade de atendimento Capacidade Transportadoras Veículos …" at bounding box center [439, 209] width 879 height 418
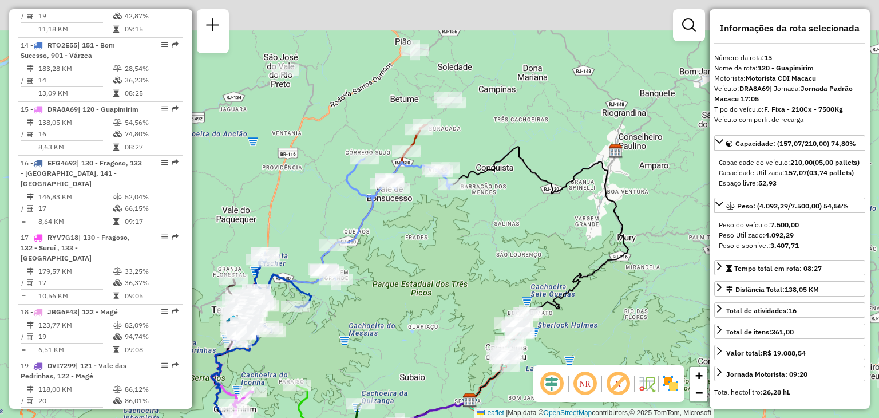
drag, startPoint x: 517, startPoint y: 199, endPoint x: 445, endPoint y: 326, distance: 146.3
click at [445, 343] on div "Janela de atendimento Grade de atendimento Capacidade Transportadoras Veículos …" at bounding box center [439, 209] width 879 height 418
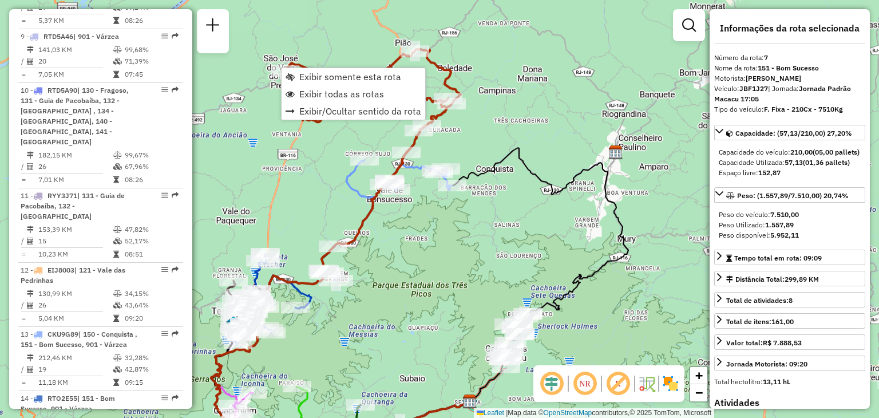
scroll to position [832, 0]
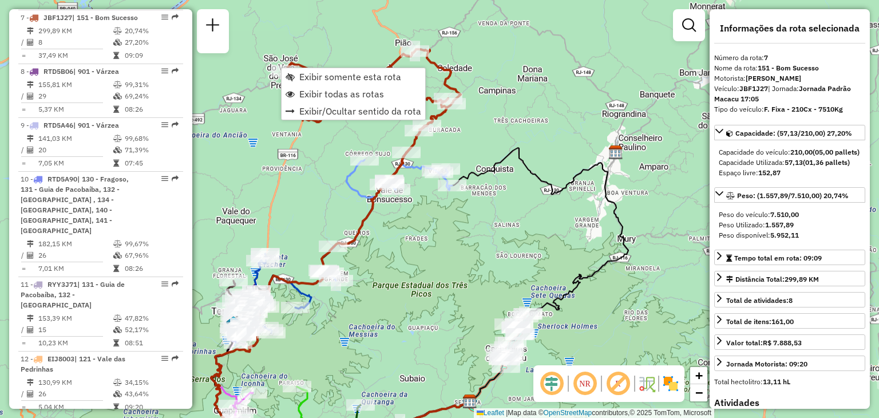
click at [397, 319] on div "Janela de atendimento Grade de atendimento Capacidade Transportadoras Veículos …" at bounding box center [439, 209] width 879 height 418
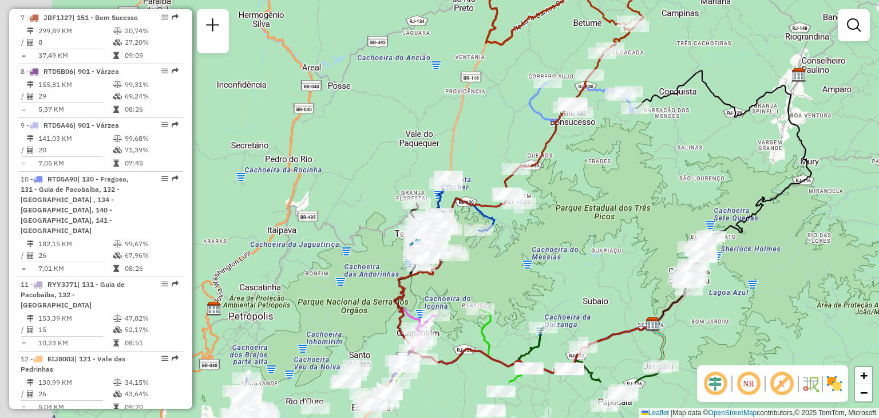
drag, startPoint x: 382, startPoint y: 330, endPoint x: 637, endPoint y: 187, distance: 292.5
click at [636, 193] on div "Janela de atendimento Grade de atendimento Capacidade Transportadoras Veículos …" at bounding box center [439, 209] width 879 height 418
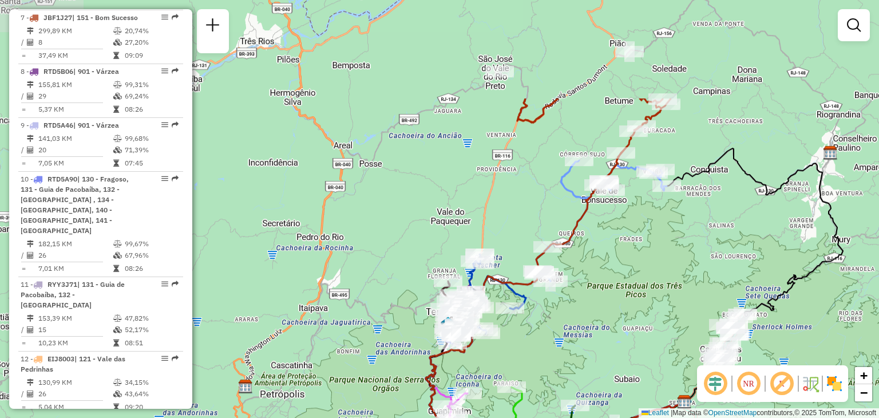
drag, startPoint x: 640, startPoint y: 149, endPoint x: 604, endPoint y: 269, distance: 125.4
click at [604, 269] on div "Janela de atendimento Grade de atendimento Capacidade Transportadoras Veículos …" at bounding box center [439, 209] width 879 height 418
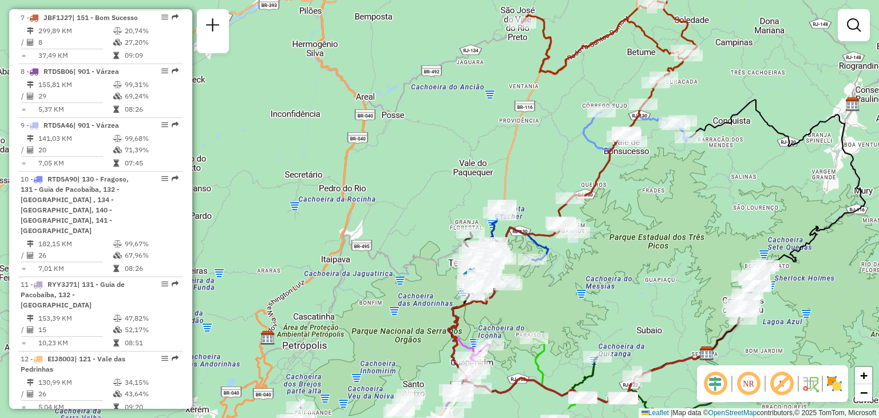
drag, startPoint x: 570, startPoint y: 325, endPoint x: 594, endPoint y: 263, distance: 66.8
click at [594, 264] on div "Janela de atendimento Grade de atendimento Capacidade Transportadoras Veículos …" at bounding box center [439, 209] width 879 height 418
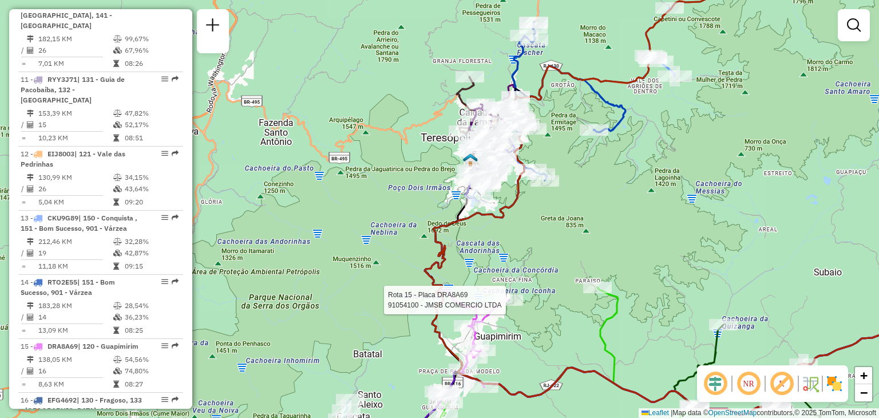
select select "**********"
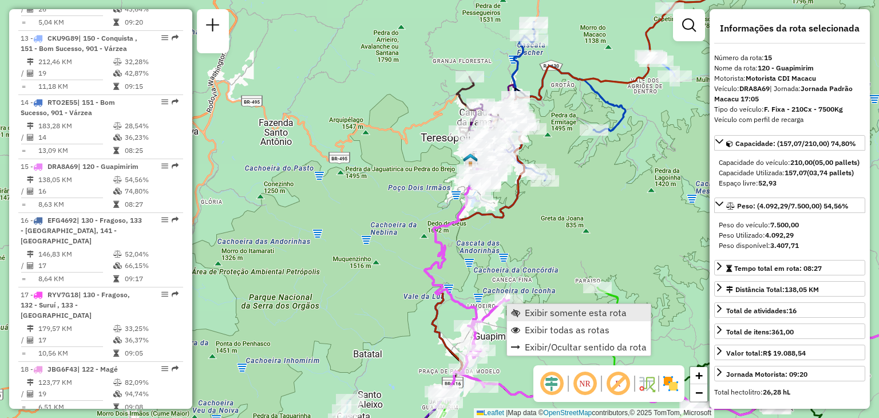
scroll to position [1273, 0]
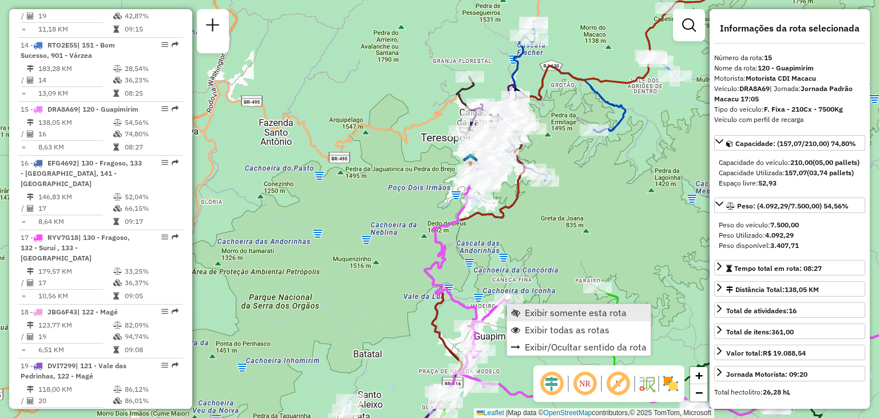
click at [551, 308] on span "Exibir somente esta rota" at bounding box center [576, 312] width 102 height 9
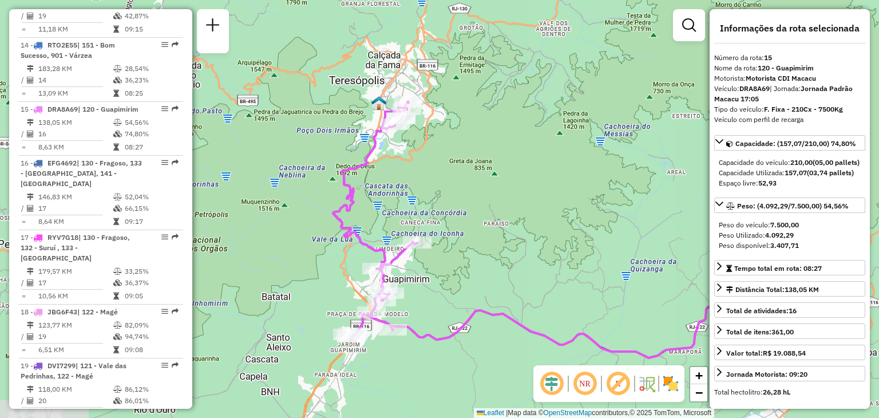
drag, startPoint x: 410, startPoint y: 168, endPoint x: 609, endPoint y: 194, distance: 200.8
click at [604, 192] on div "Janela de atendimento Grade de atendimento Capacidade Transportadoras Veículos …" at bounding box center [439, 209] width 879 height 418
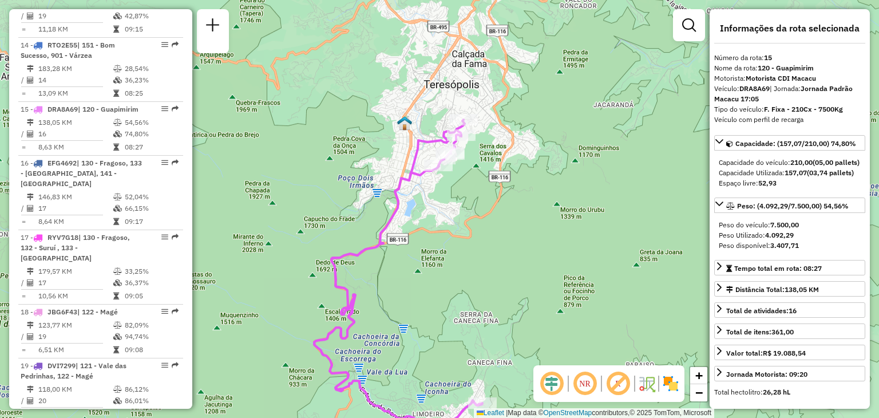
drag, startPoint x: 471, startPoint y: 156, endPoint x: 474, endPoint y: 207, distance: 51.0
click at [474, 207] on div "Janela de atendimento Grade de atendimento Capacidade Transportadoras Veículos …" at bounding box center [439, 209] width 879 height 418
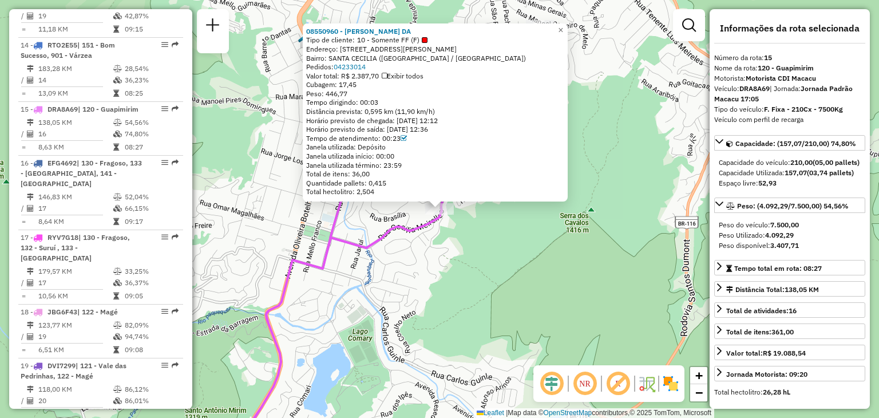
click at [549, 274] on div "08550960 - FABIANA NOGUEIRA DA Tipo de cliente: 10 - Somente FF (F) Endereço: R…" at bounding box center [439, 209] width 879 height 418
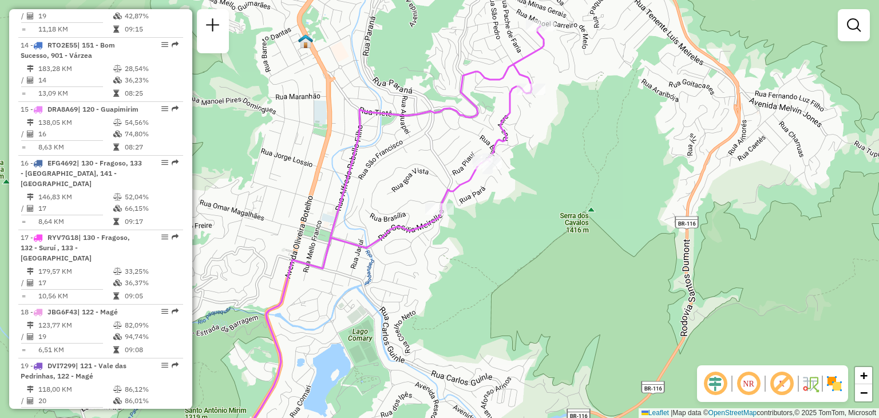
drag, startPoint x: 563, startPoint y: 266, endPoint x: 543, endPoint y: 343, distance: 79.1
click at [543, 343] on div "Janela de atendimento Grade de atendimento Capacidade Transportadoras Veículos …" at bounding box center [439, 209] width 879 height 418
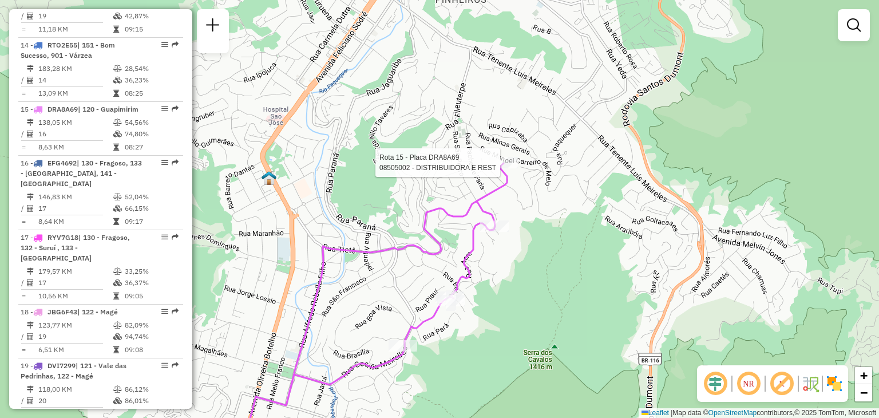
select select "**********"
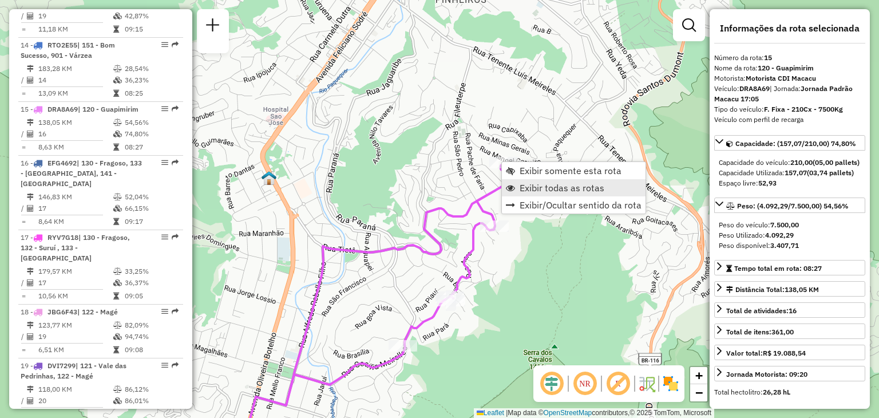
click at [536, 188] on span "Exibir todas as rotas" at bounding box center [561, 187] width 85 height 9
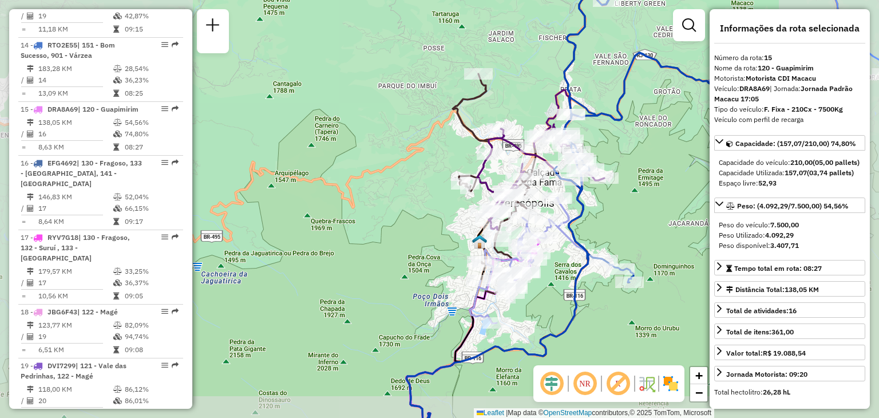
drag, startPoint x: 612, startPoint y: 313, endPoint x: 585, endPoint y: 99, distance: 215.6
click at [585, 118] on div "Janela de atendimento Grade de atendimento Capacidade Transportadoras Veículos …" at bounding box center [439, 209] width 879 height 418
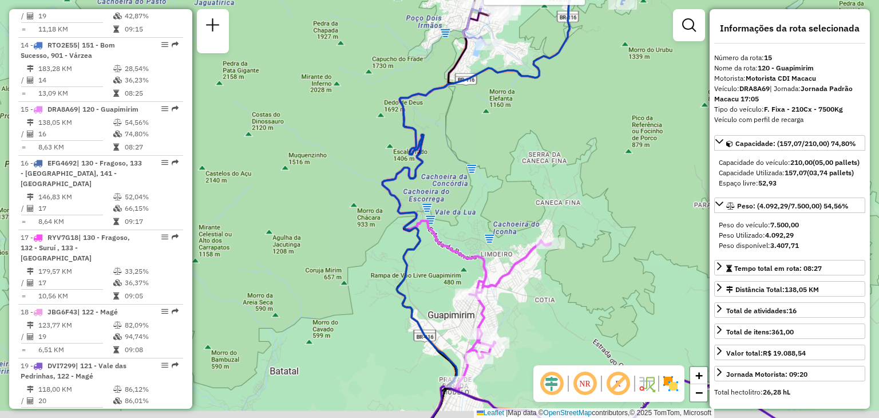
drag, startPoint x: 535, startPoint y: 294, endPoint x: 594, endPoint y: 158, distance: 148.1
click at [594, 158] on div "Rota 15 - Placa DRA8A69 91054100 - JMSB COMERCIO LTDA Rota 14 - Placa RTO2E55 0…" at bounding box center [439, 209] width 879 height 418
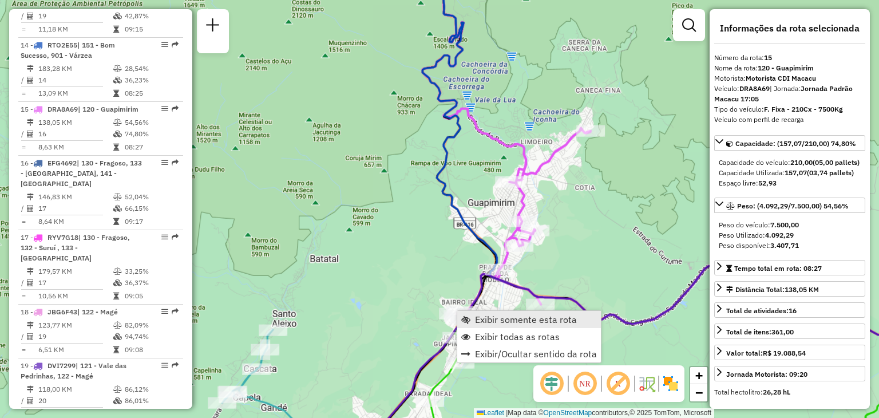
click at [497, 315] on span "Exibir somente esta rota" at bounding box center [526, 319] width 102 height 9
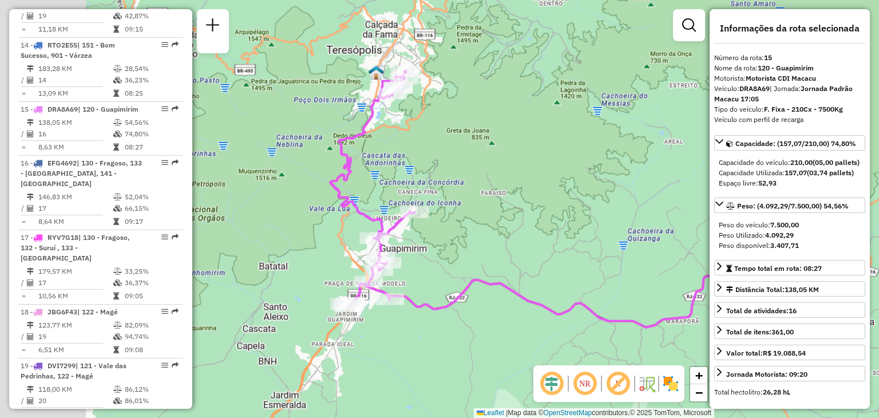
drag, startPoint x: 550, startPoint y: 292, endPoint x: 673, endPoint y: 272, distance: 124.1
click at [673, 272] on div "Janela de atendimento Grade de atendimento Capacidade Transportadoras Veículos …" at bounding box center [439, 209] width 879 height 418
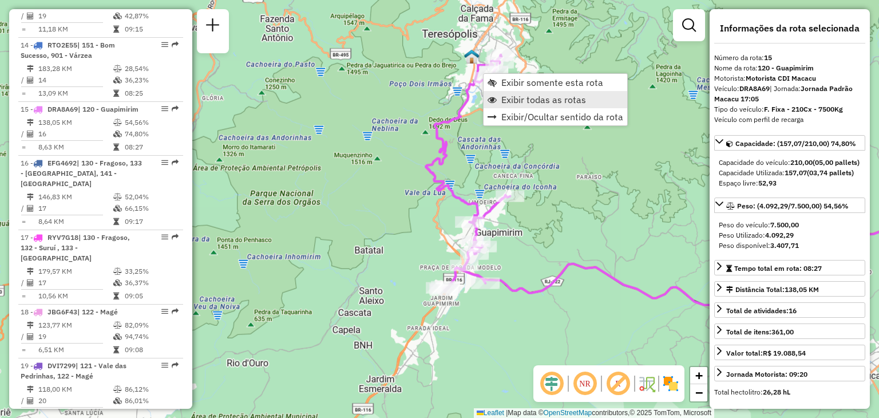
click at [522, 95] on span "Exibir todas as rotas" at bounding box center [543, 99] width 85 height 9
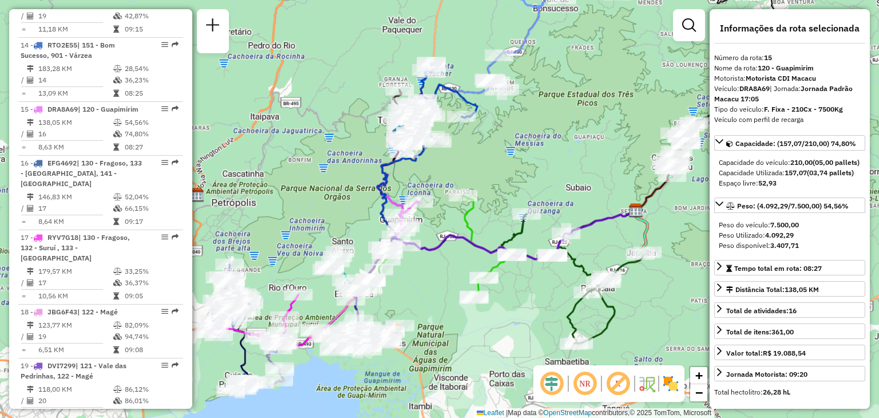
drag, startPoint x: 551, startPoint y: 240, endPoint x: 473, endPoint y: 244, distance: 77.9
click at [473, 244] on icon at bounding box center [493, 270] width 285 height 118
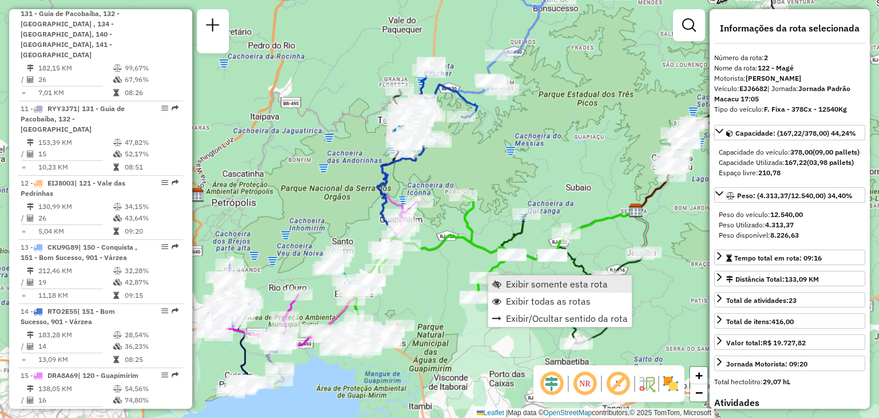
scroll to position [512, 0]
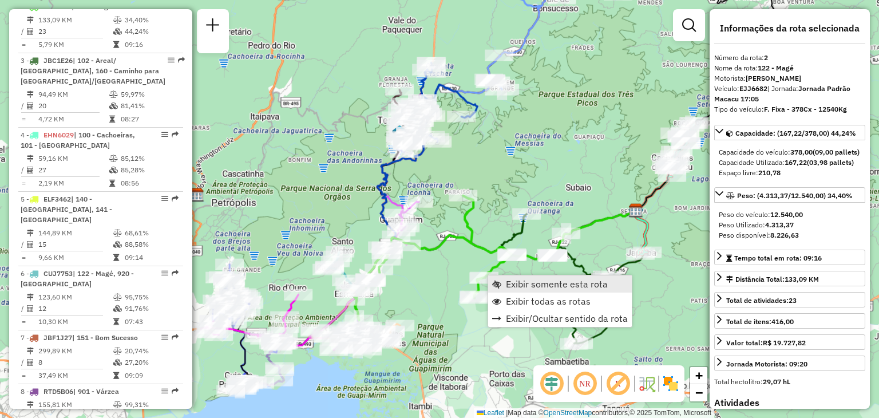
click at [506, 281] on span "Exibir somente esta rota" at bounding box center [557, 283] width 102 height 9
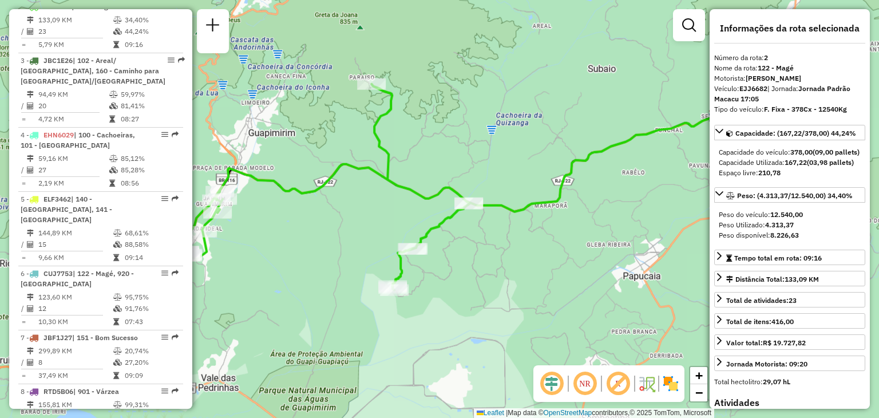
drag, startPoint x: 461, startPoint y: 279, endPoint x: 576, endPoint y: 263, distance: 115.5
click at [576, 263] on div "Janela de atendimento Grade de atendimento Capacidade Transportadoras Veículos …" at bounding box center [439, 209] width 879 height 418
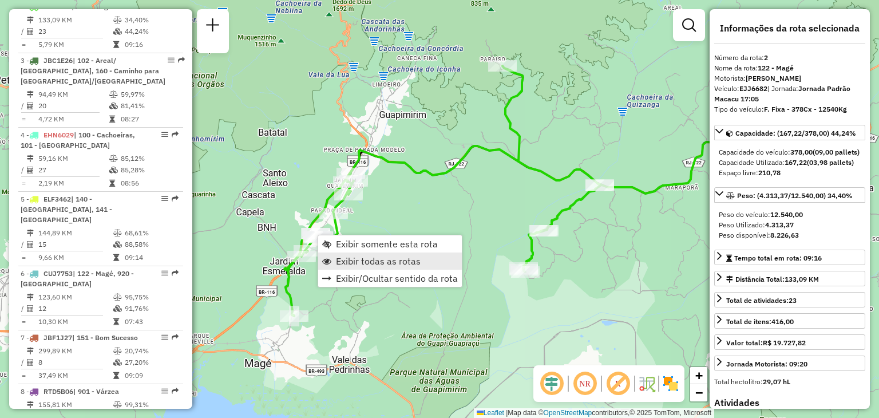
click at [359, 256] on span "Exibir todas as rotas" at bounding box center [378, 260] width 85 height 9
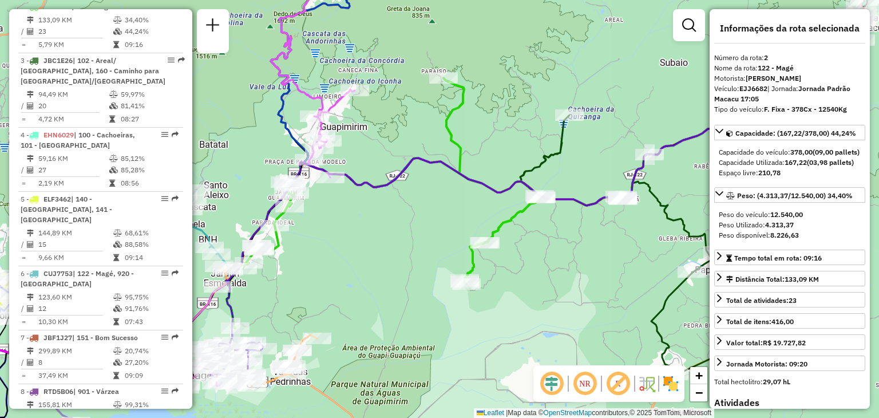
drag, startPoint x: 522, startPoint y: 248, endPoint x: 311, endPoint y: 350, distance: 234.6
click at [315, 350] on div "Janela de atendimento Grade de atendimento Capacidade Transportadoras Veículos …" at bounding box center [439, 209] width 879 height 418
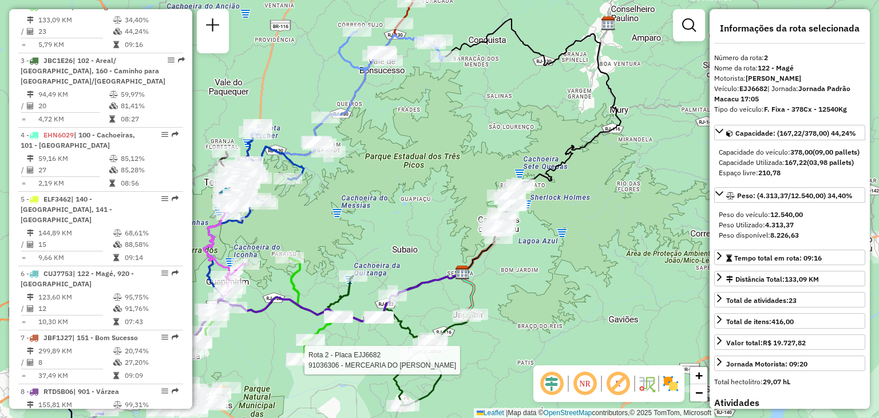
click at [470, 142] on div "Rota 2 - Placa EJJ6682 91036306 - MERCEARIA DO CARL O Rota 4 - Placa EHN6029 08…" at bounding box center [439, 209] width 879 height 418
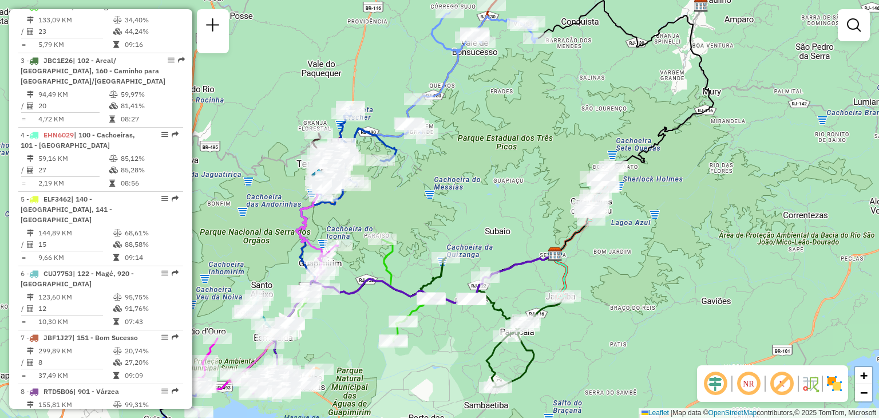
drag, startPoint x: 396, startPoint y: 188, endPoint x: 523, endPoint y: 162, distance: 129.1
click at [525, 161] on div "Janela de atendimento Grade de atendimento Capacidade Transportadoras Veículos …" at bounding box center [439, 209] width 879 height 418
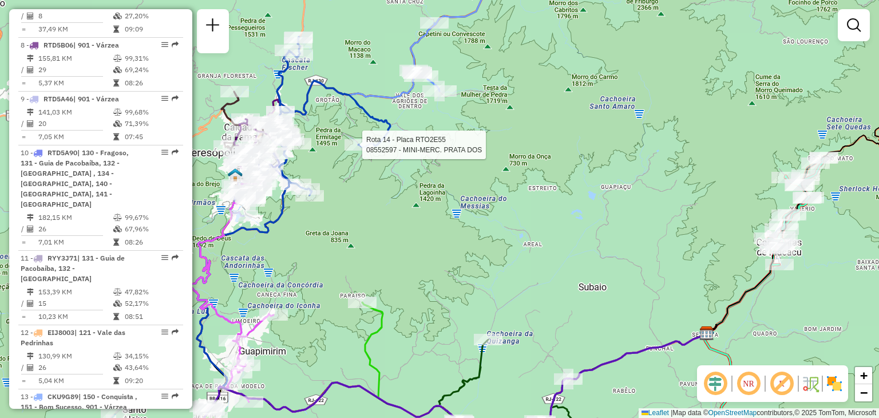
select select "**********"
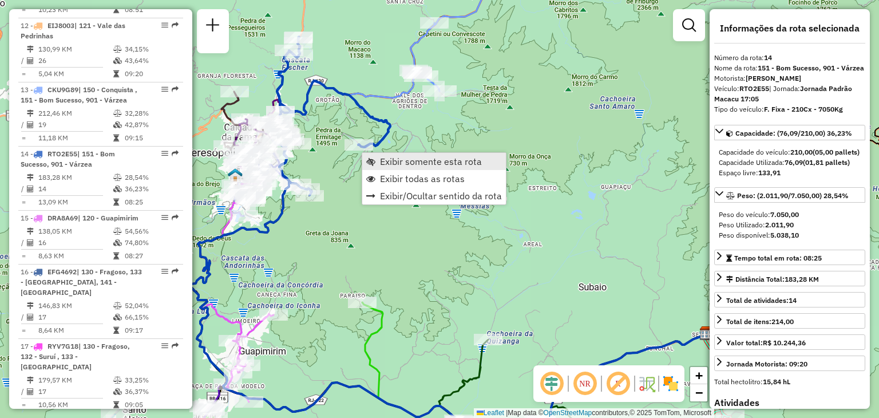
scroll to position [1273, 0]
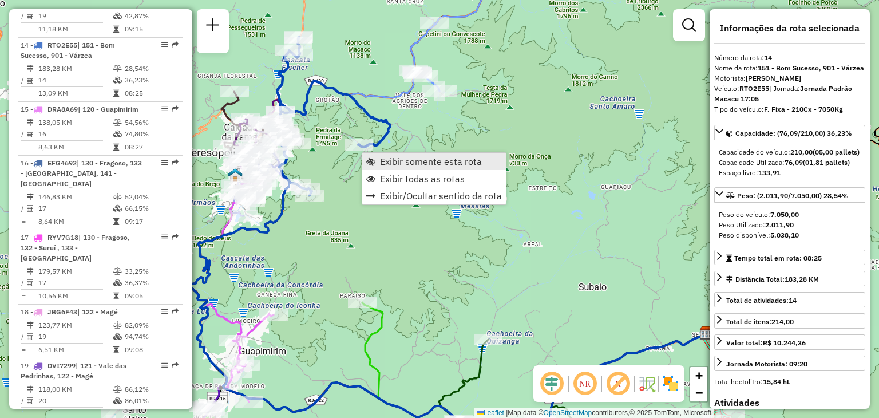
click at [410, 161] on span "Exibir somente esta rota" at bounding box center [431, 161] width 102 height 9
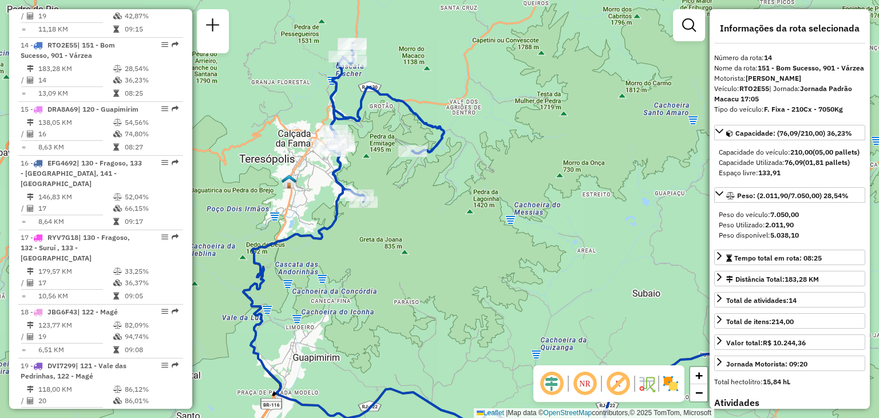
drag, startPoint x: 357, startPoint y: 158, endPoint x: 408, endPoint y: 186, distance: 57.8
click at [408, 186] on div "Janela de atendimento Grade de atendimento Capacidade Transportadoras Veículos …" at bounding box center [439, 209] width 879 height 418
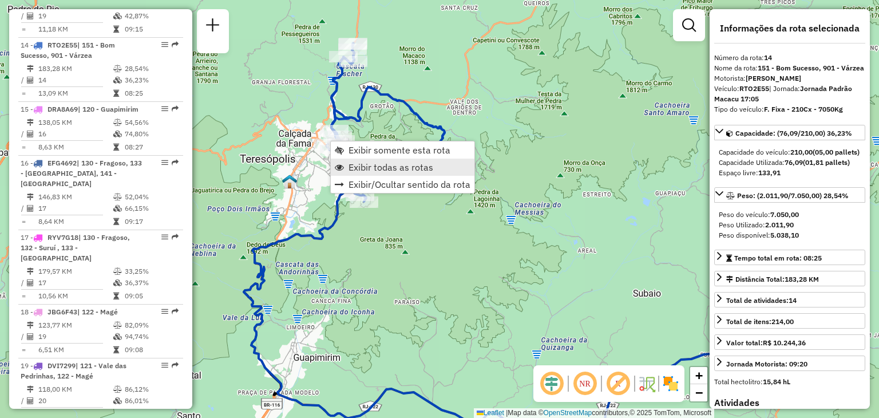
click at [354, 162] on span "Exibir todas as rotas" at bounding box center [390, 166] width 85 height 9
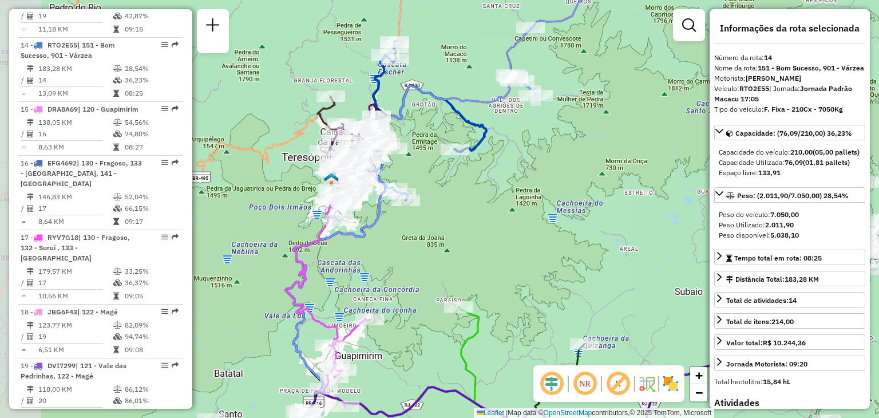
drag, startPoint x: 397, startPoint y: 307, endPoint x: 458, endPoint y: 306, distance: 60.6
click at [458, 306] on div "Janela de atendimento Grade de atendimento Capacidade Transportadoras Veículos …" at bounding box center [439, 209] width 879 height 418
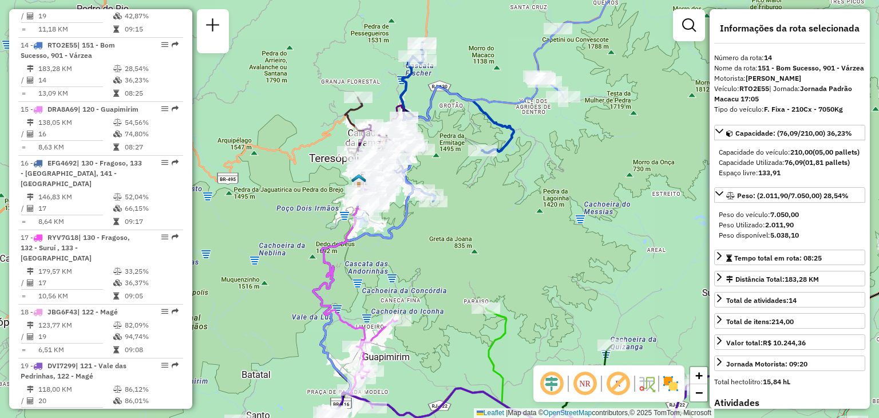
click at [446, 173] on div "Janela de atendimento Grade de atendimento Capacidade Transportadoras Veículos …" at bounding box center [439, 209] width 879 height 418
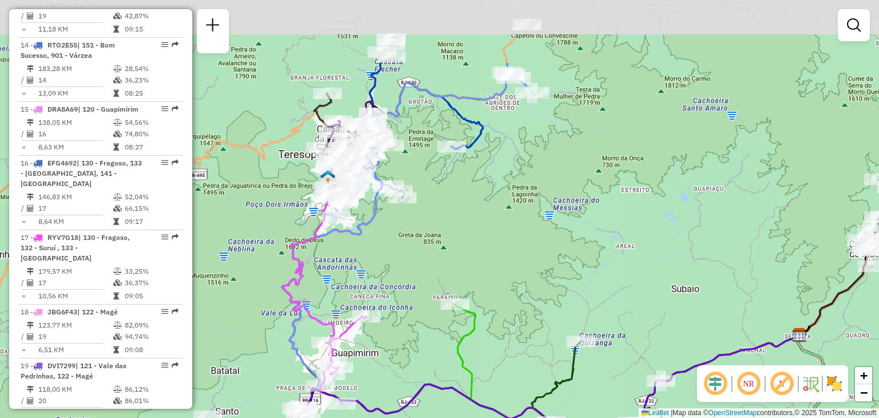
drag, startPoint x: 453, startPoint y: 198, endPoint x: 403, endPoint y: 256, distance: 77.1
click at [398, 245] on div "Janela de atendimento Grade de atendimento Capacidade Transportadoras Veículos …" at bounding box center [439, 209] width 879 height 418
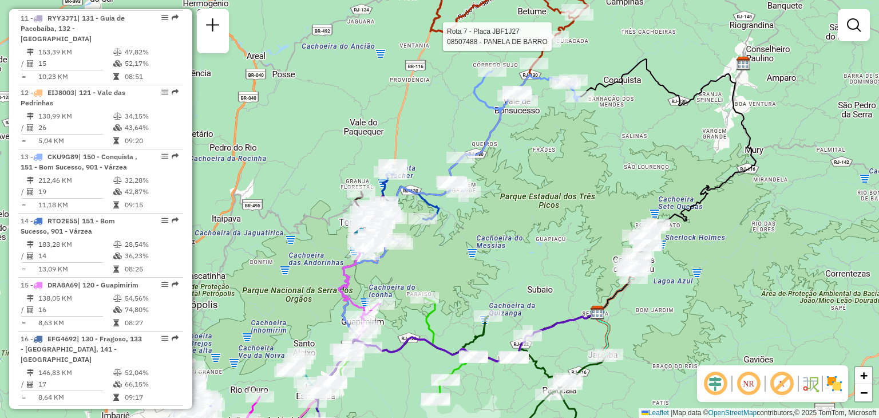
select select "**********"
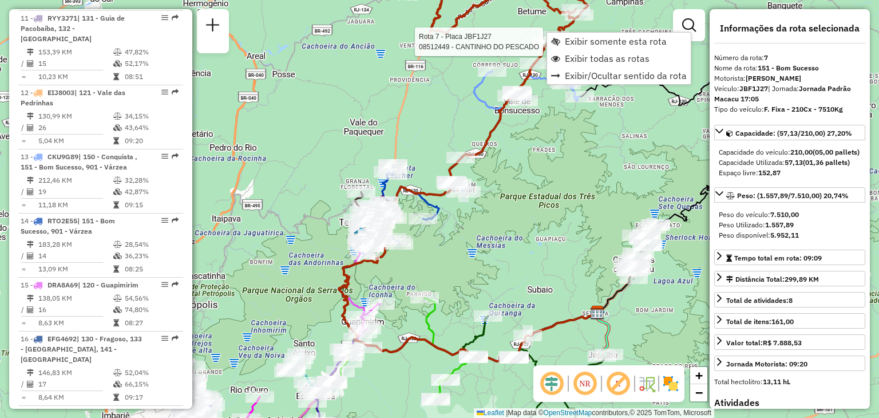
scroll to position [832, 0]
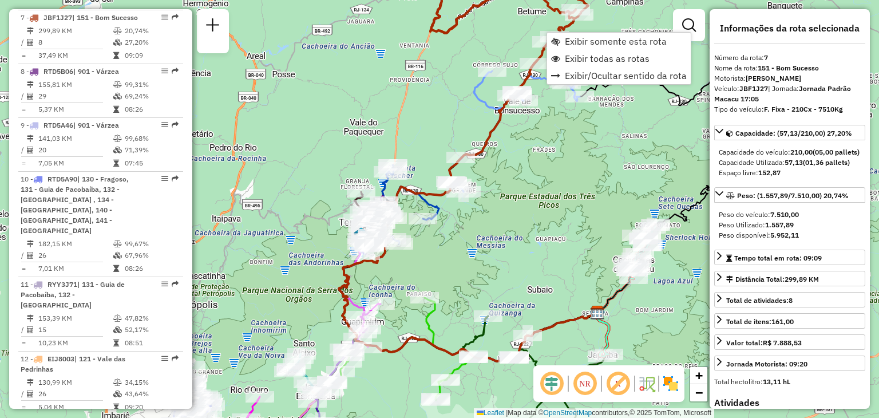
click at [538, 212] on div "Rota 7 - Placa JBF1J27 08502549 - JOLDEN MARCIO DE MED Janela de atendimento Gr…" at bounding box center [439, 209] width 879 height 418
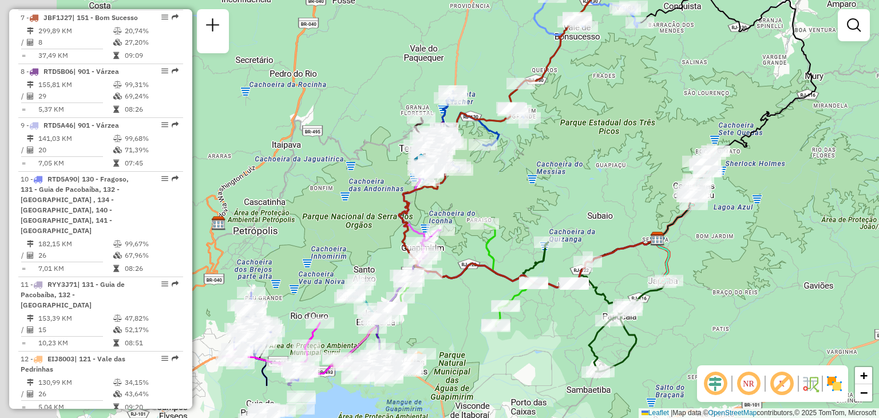
drag, startPoint x: 479, startPoint y: 276, endPoint x: 512, endPoint y: 197, distance: 85.6
click at [529, 197] on div "Janela de atendimento Grade de atendimento Capacidade Transportadoras Veículos …" at bounding box center [439, 209] width 879 height 418
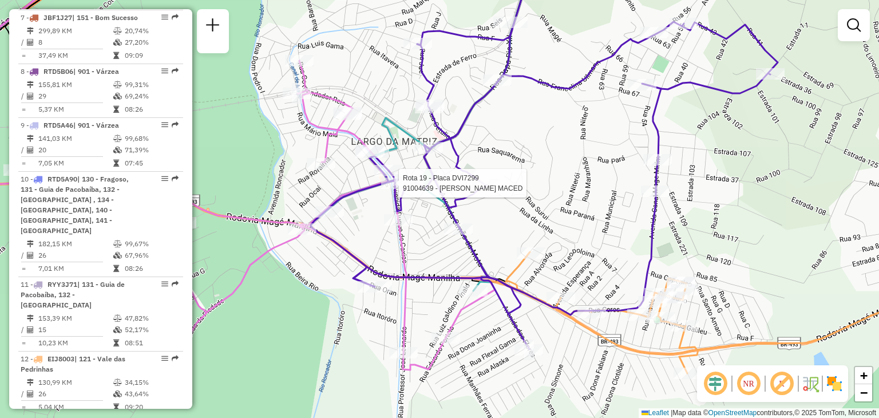
select select "**********"
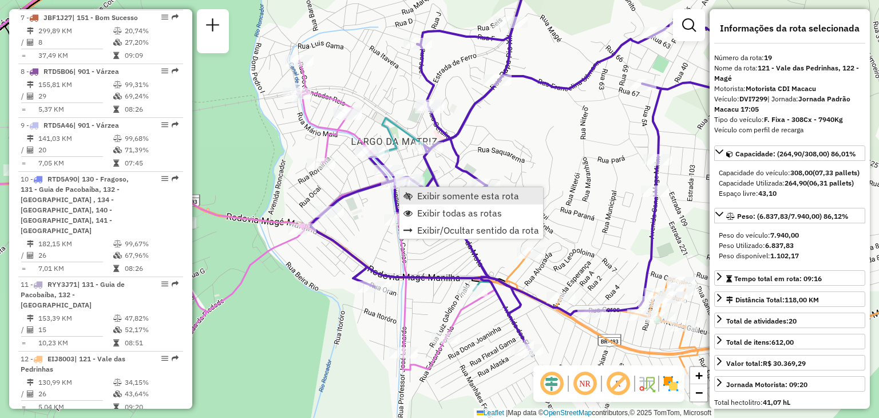
scroll to position [1273, 0]
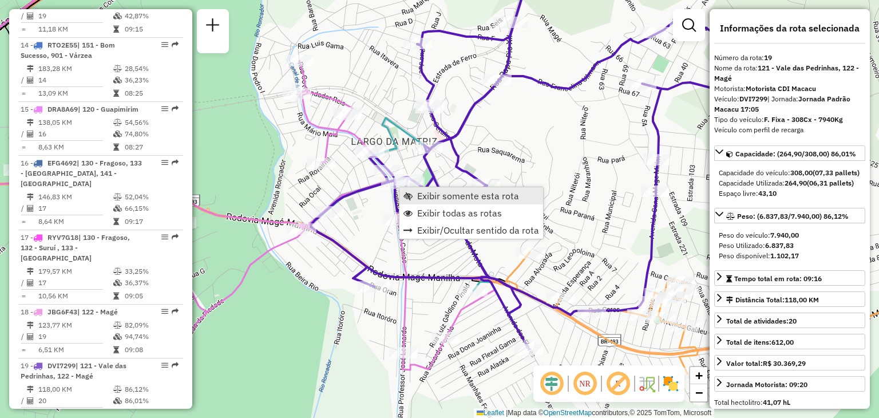
click at [418, 193] on span "Exibir somente esta rota" at bounding box center [468, 195] width 102 height 9
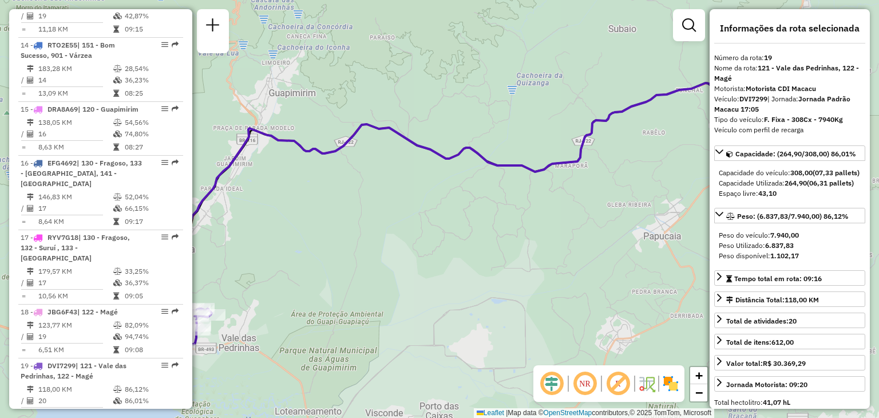
drag, startPoint x: 385, startPoint y: 192, endPoint x: 638, endPoint y: 84, distance: 275.0
click at [628, 90] on div "Janela de atendimento Grade de atendimento Capacidade Transportadoras Veículos …" at bounding box center [439, 209] width 879 height 418
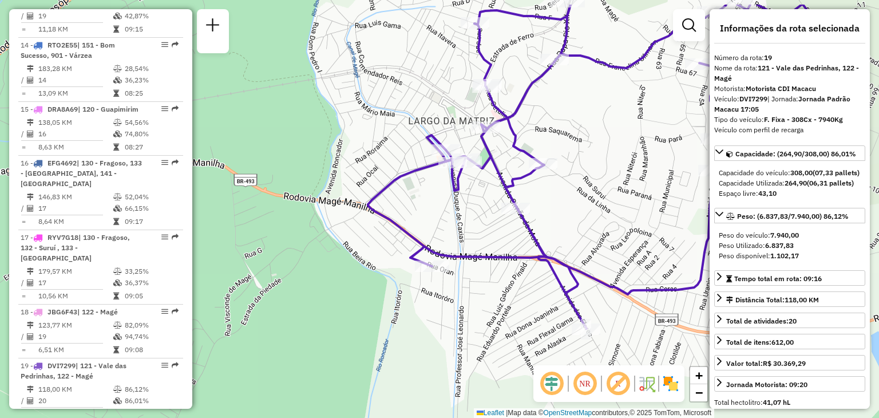
drag, startPoint x: 586, startPoint y: 166, endPoint x: 574, endPoint y: 231, distance: 65.2
click at [574, 231] on div "Janela de atendimento Grade de atendimento Capacidade Transportadoras Veículos …" at bounding box center [439, 209] width 879 height 418
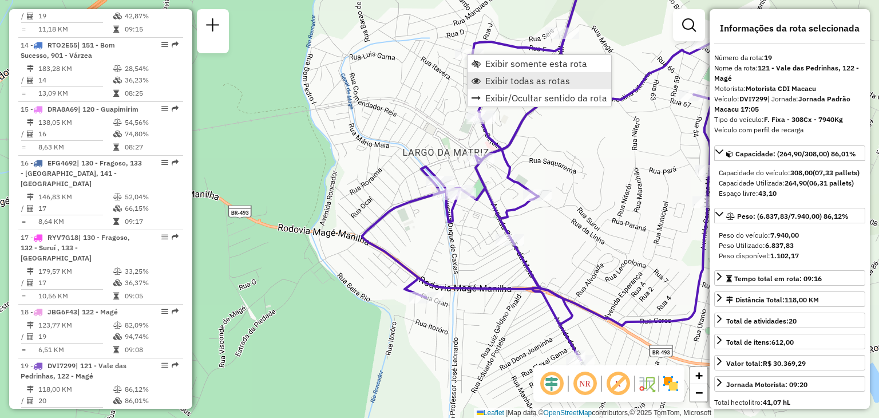
click at [502, 80] on span "Exibir todas as rotas" at bounding box center [527, 80] width 85 height 9
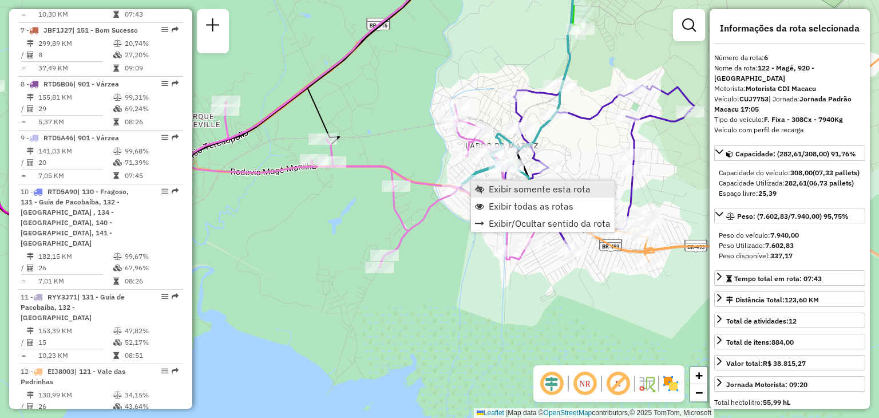
scroll to position [768, 0]
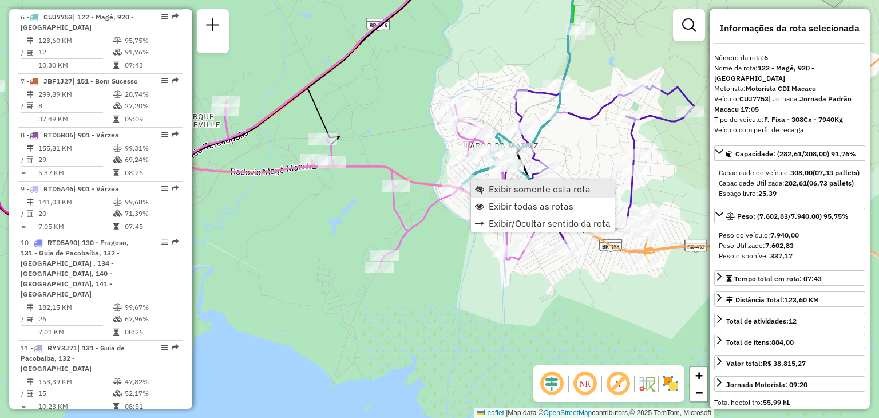
click at [491, 188] on span "Exibir somente esta rota" at bounding box center [540, 188] width 102 height 9
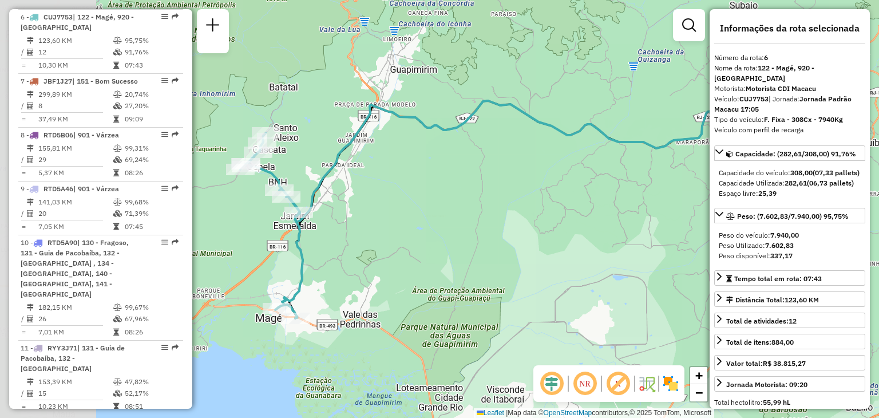
drag, startPoint x: 390, startPoint y: 218, endPoint x: 512, endPoint y: 182, distance: 126.9
click at [629, 138] on div "Janela de atendimento Grade de atendimento Capacidade Transportadoras Veículos …" at bounding box center [439, 209] width 879 height 418
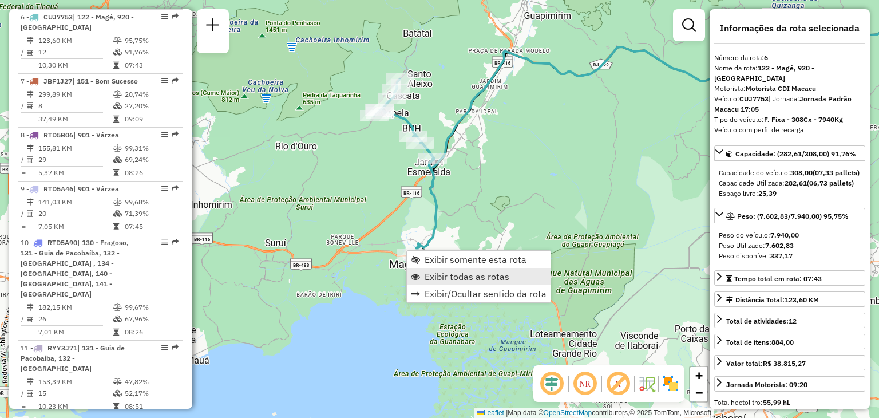
click at [435, 282] on link "Exibir todas as rotas" at bounding box center [479, 276] width 144 height 17
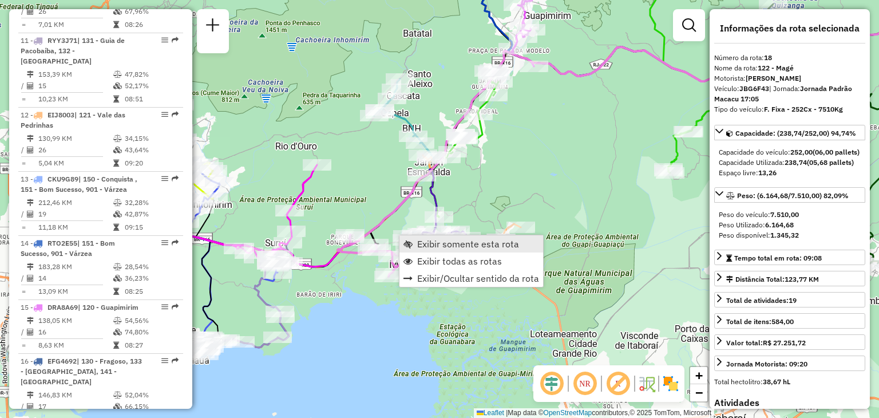
scroll to position [1273, 0]
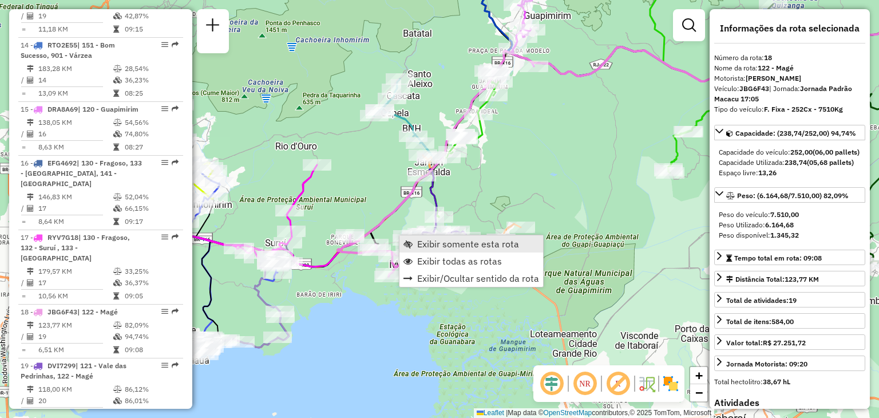
click at [414, 240] on link "Exibir somente esta rota" at bounding box center [471, 243] width 144 height 17
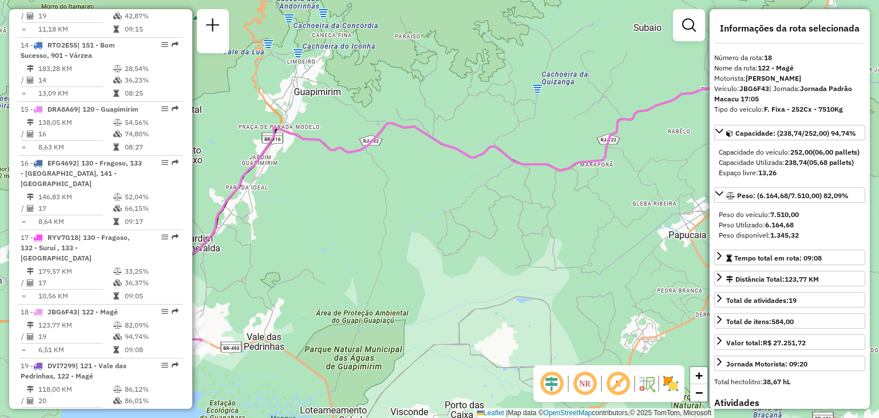
drag, startPoint x: 494, startPoint y: 223, endPoint x: 539, endPoint y: 200, distance: 50.1
click at [539, 203] on div "Janela de atendimento Grade de atendimento Capacidade Transportadoras Veículos …" at bounding box center [439, 209] width 879 height 418
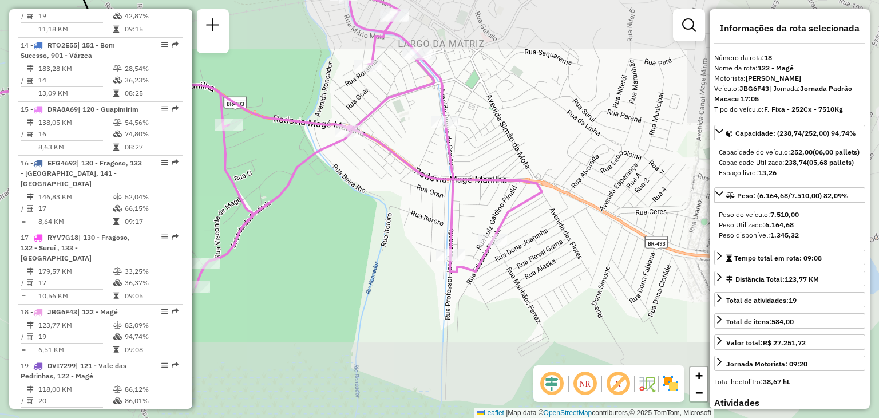
drag, startPoint x: 498, startPoint y: 71, endPoint x: 522, endPoint y: 106, distance: 42.0
click at [522, 106] on div "Janela de atendimento Grade de atendimento Capacidade Transportadoras Veículos …" at bounding box center [439, 209] width 879 height 418
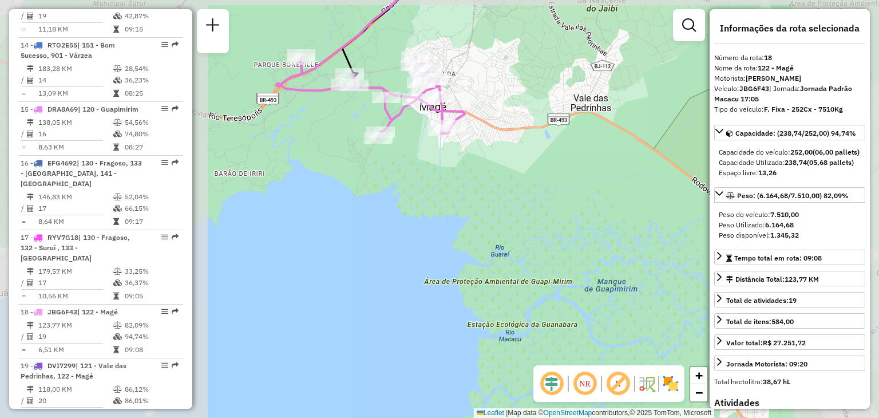
drag, startPoint x: 493, startPoint y: 221, endPoint x: 491, endPoint y: 273, distance: 51.5
click at [522, 307] on div "Janela de atendimento Grade de atendimento Capacidade Transportadoras Veículos …" at bounding box center [439, 209] width 879 height 418
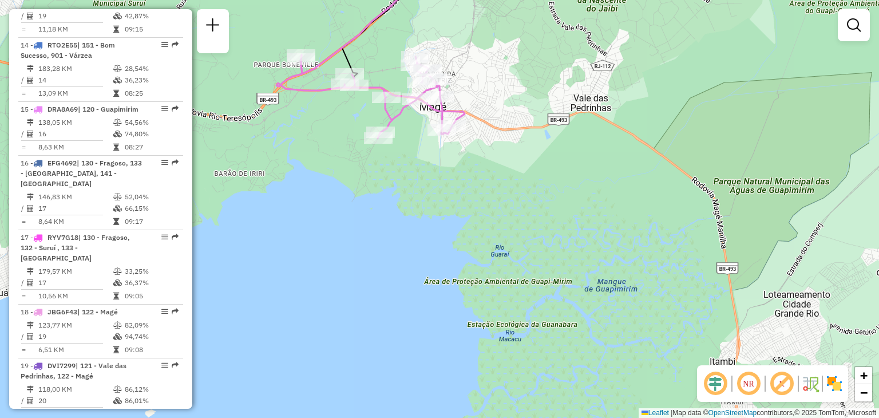
drag, startPoint x: 511, startPoint y: 245, endPoint x: 606, endPoint y: 256, distance: 95.0
click at [601, 255] on div "Janela de atendimento Grade de atendimento Capacidade Transportadoras Veículos …" at bounding box center [439, 209] width 879 height 418
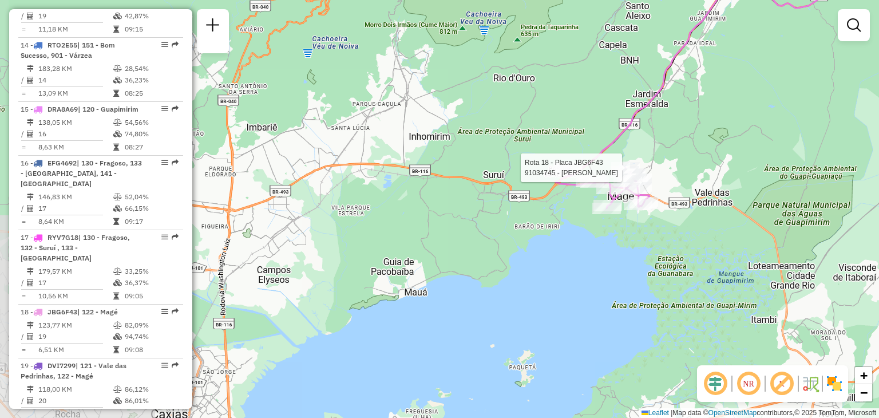
select select "**********"
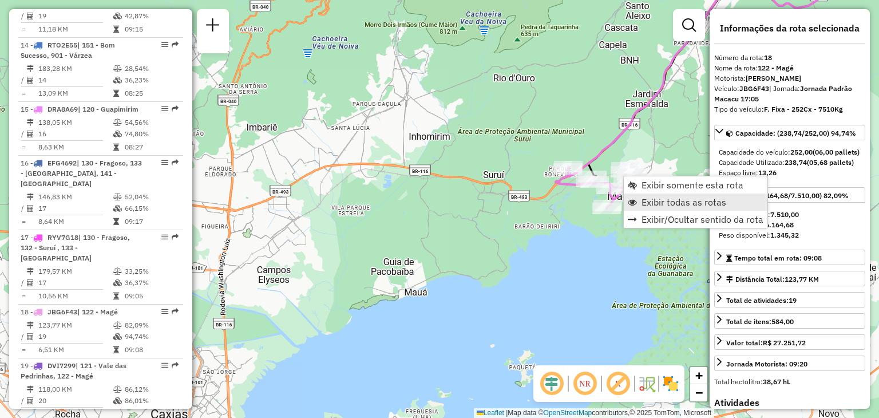
click at [640, 195] on link "Exibir todas as rotas" at bounding box center [696, 201] width 144 height 17
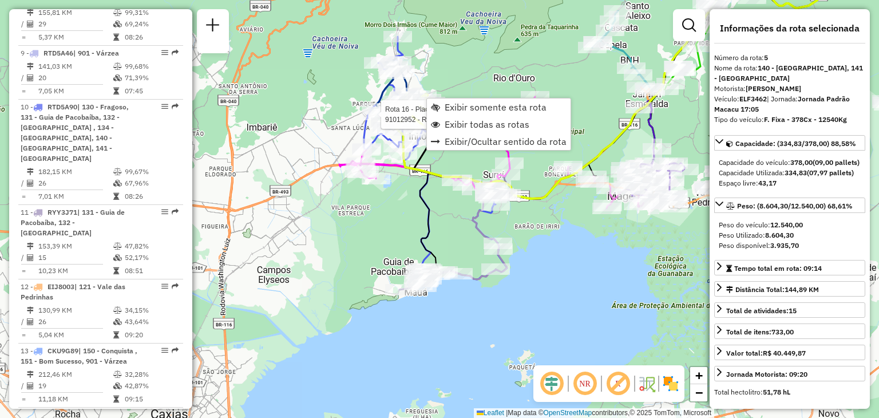
scroll to position [704, 0]
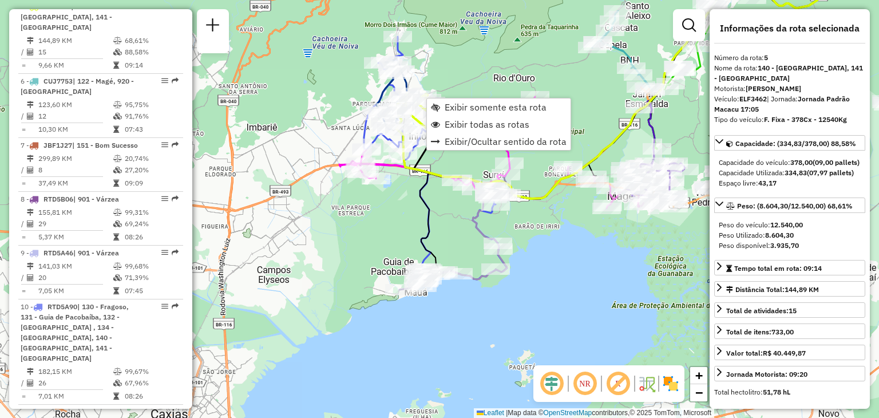
click at [343, 109] on div "Rota 16 - Placa EFG4692 91012952 - REGINA FIRMINO FERRE Rota 16 - Placa EFG4692…" at bounding box center [439, 209] width 879 height 418
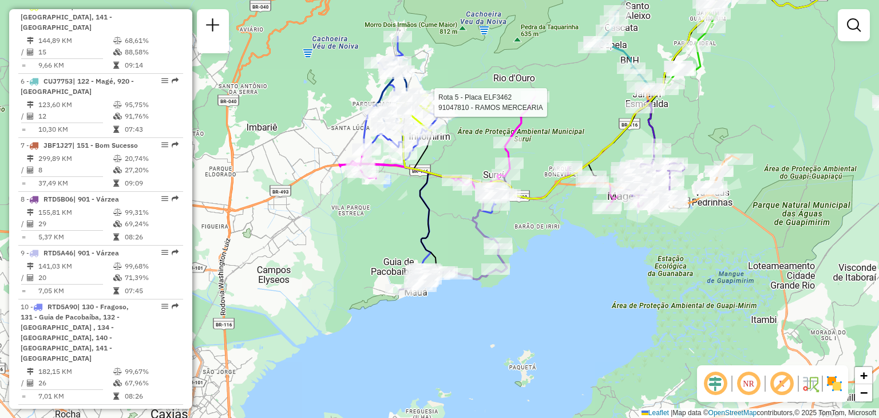
select select "**********"
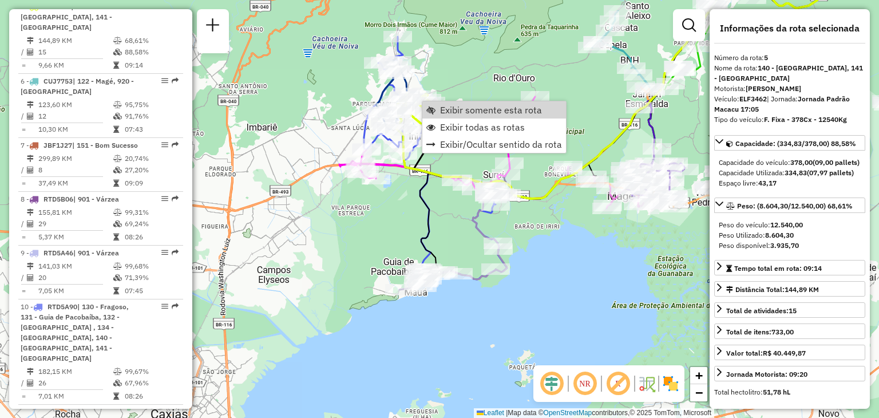
click at [318, 102] on div "Rota 16 - Placa EFG4692 91012952 - REGINA FIRMINO FERRE Janela de atendimento G…" at bounding box center [439, 209] width 879 height 418
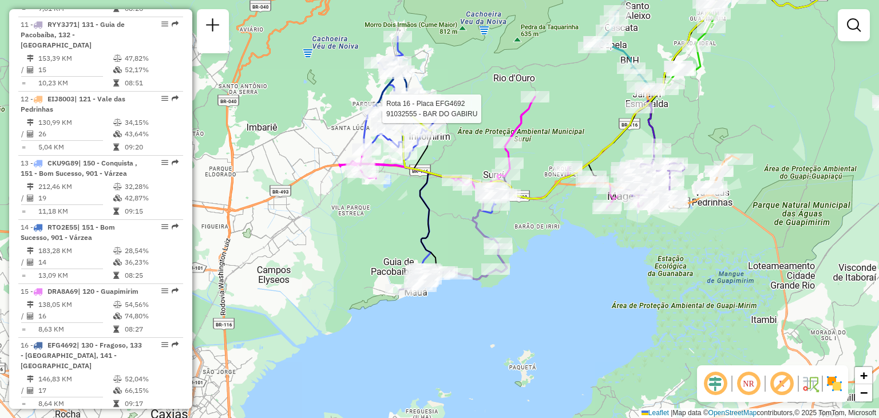
select select "**********"
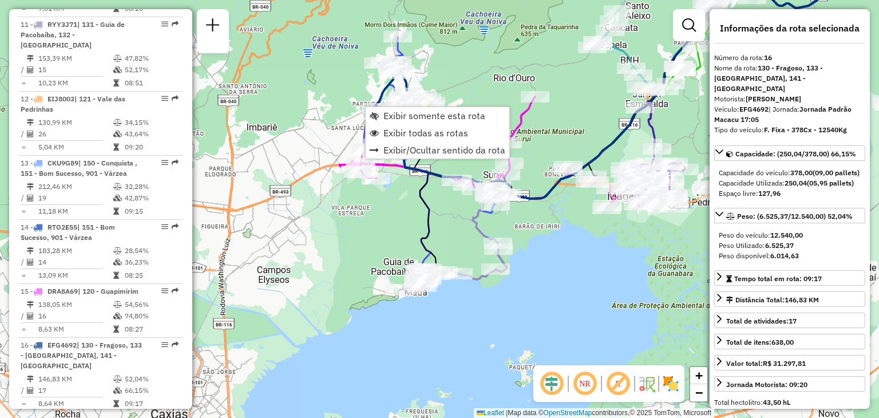
scroll to position [1273, 0]
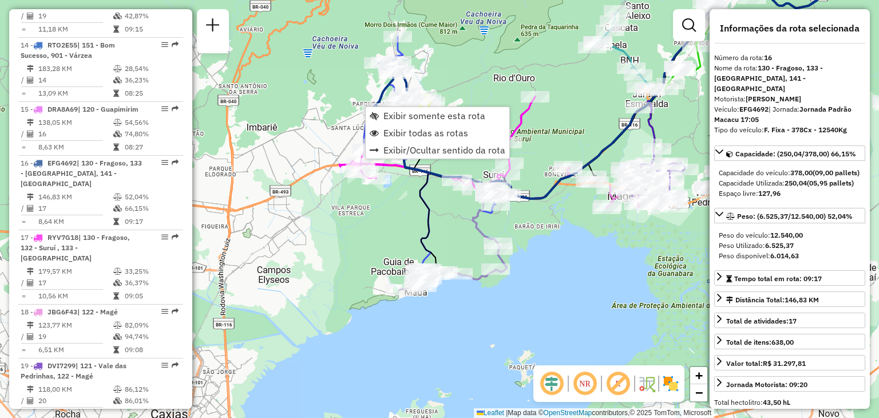
click at [459, 65] on div "Janela de atendimento Grade de atendimento Capacidade Transportadoras Veículos …" at bounding box center [439, 209] width 879 height 418
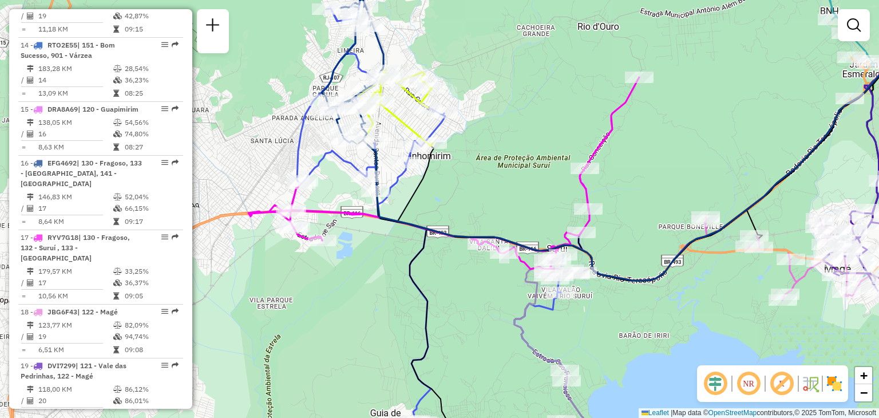
select select "**********"
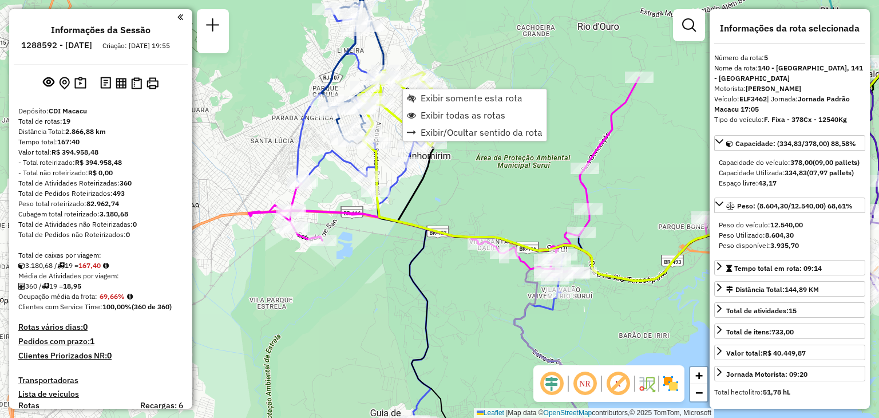
select select "**********"
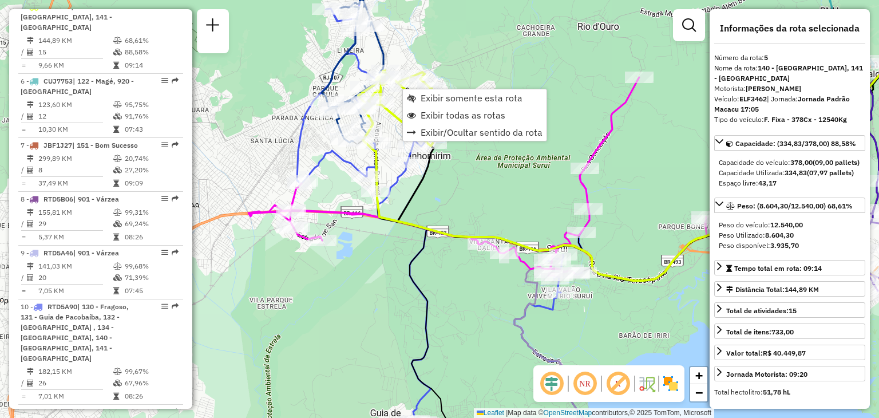
click at [499, 235] on div "Janela de atendimento Grade de atendimento Capacidade Transportadoras Veículos …" at bounding box center [439, 209] width 879 height 418
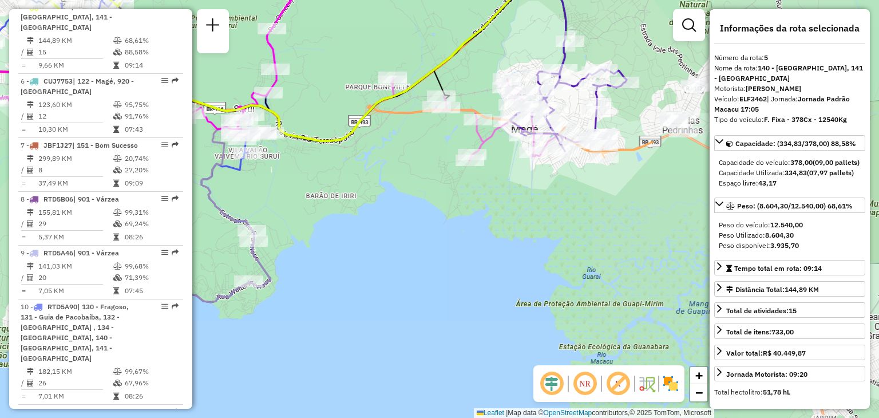
click at [571, 214] on div "Janela de atendimento Grade de atendimento Capacidade Transportadoras Veículos …" at bounding box center [439, 209] width 879 height 418
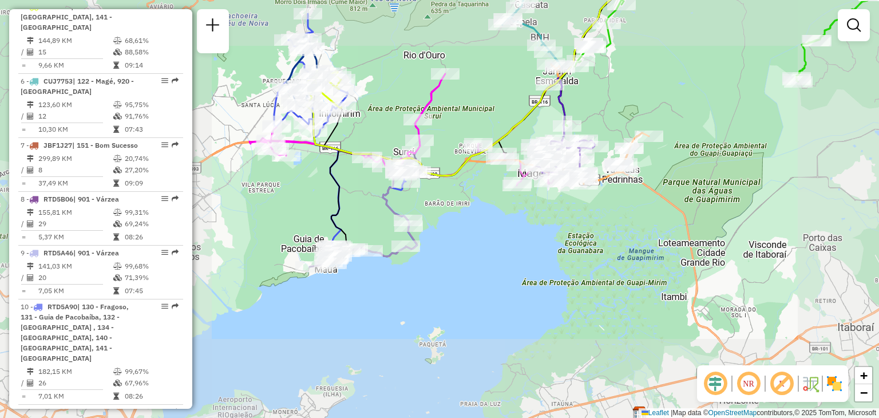
drag, startPoint x: 677, startPoint y: 204, endPoint x: 431, endPoint y: 245, distance: 250.0
click at [375, 259] on div "Janela de atendimento Grade de atendimento Capacidade Transportadoras Veículos …" at bounding box center [439, 209] width 879 height 418
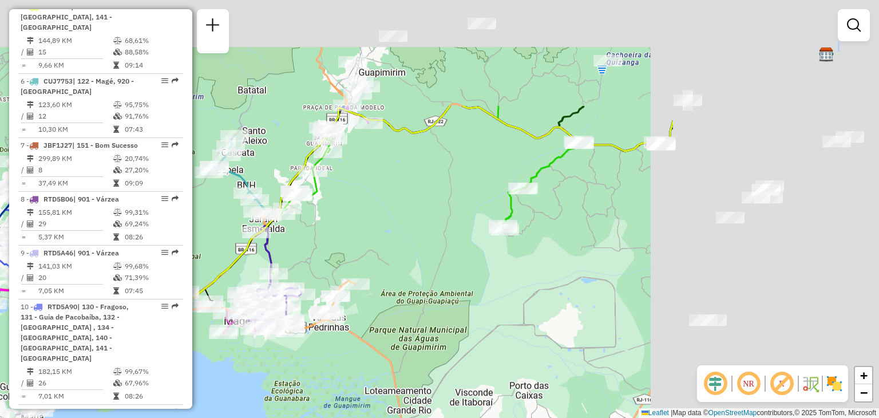
drag, startPoint x: 721, startPoint y: 178, endPoint x: 403, endPoint y: 337, distance: 355.6
click at [407, 335] on div "Janela de atendimento Grade de atendimento Capacidade Transportadoras Veículos …" at bounding box center [439, 209] width 879 height 418
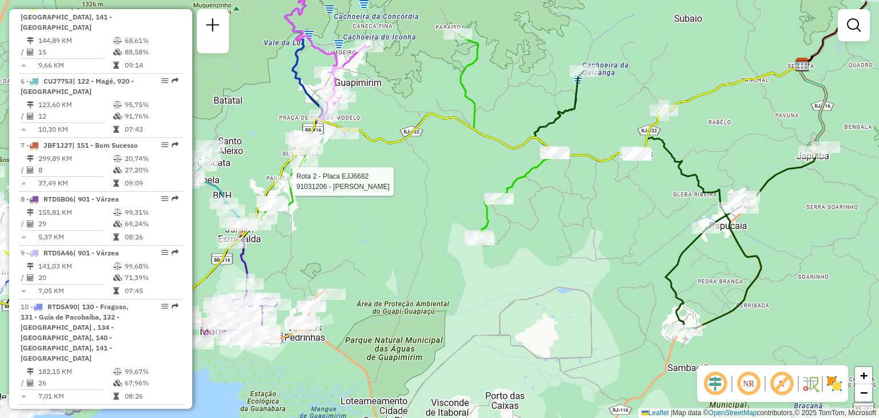
select select "**********"
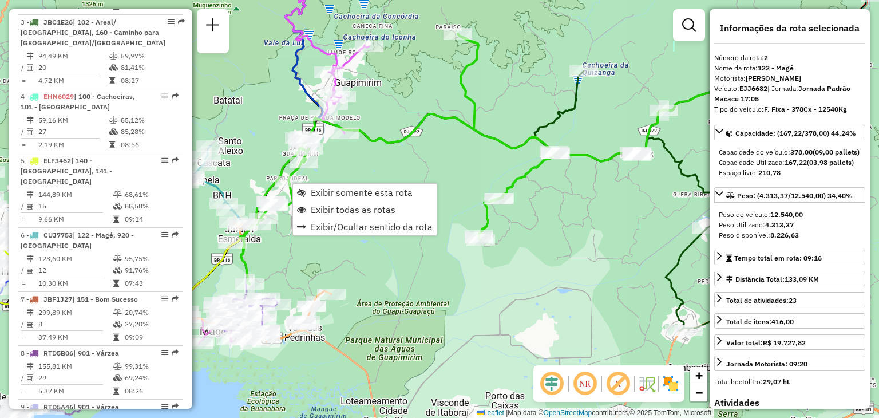
scroll to position [512, 0]
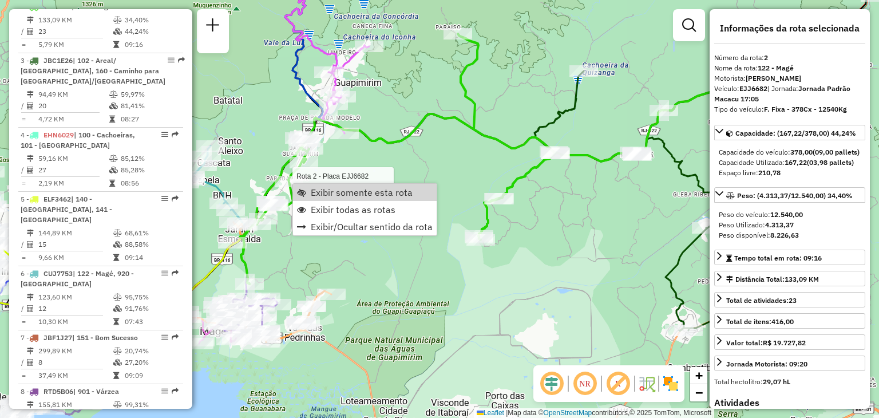
click at [285, 239] on div "Rota 2 - Placa EJJ6682 91031206 - JOSIMAR DA SILVA Janela de atendimento Grade …" at bounding box center [439, 209] width 879 height 418
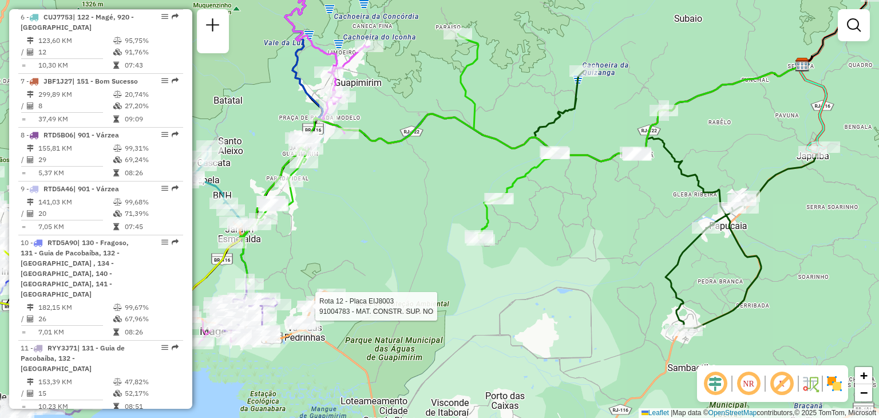
select select "**********"
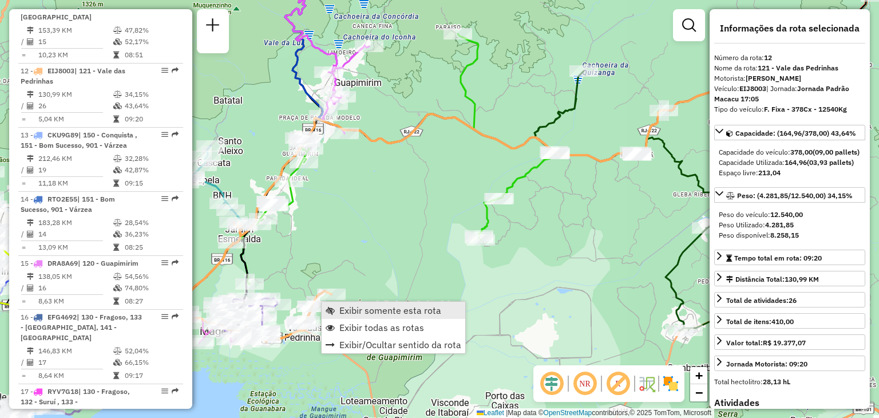
scroll to position [1151, 0]
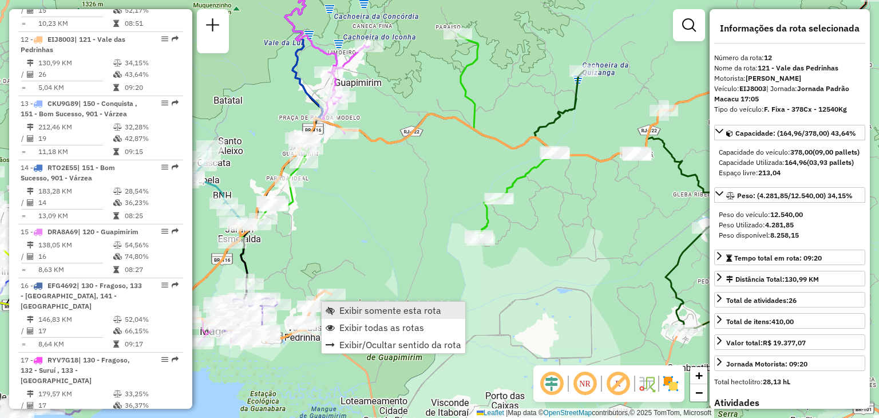
click at [350, 305] on span "Exibir somente esta rota" at bounding box center [390, 309] width 102 height 9
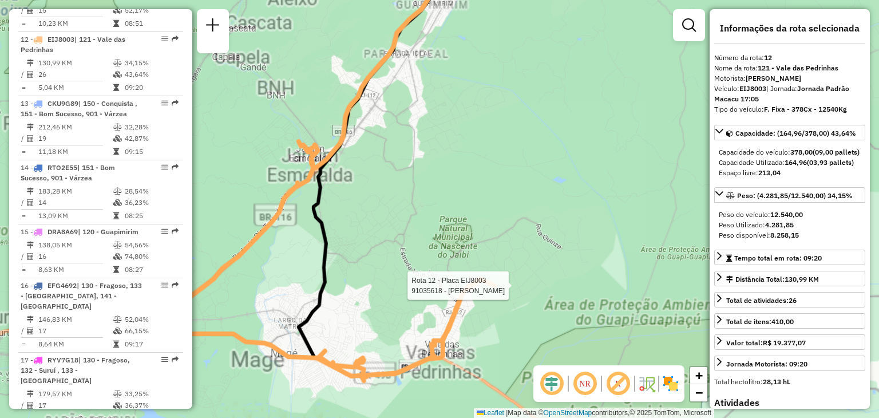
click at [394, 232] on div "Rota 12 - Placa EIJ8003 91035618 - CLAUDIA Janela de atendimento Grade de atend…" at bounding box center [439, 209] width 879 height 418
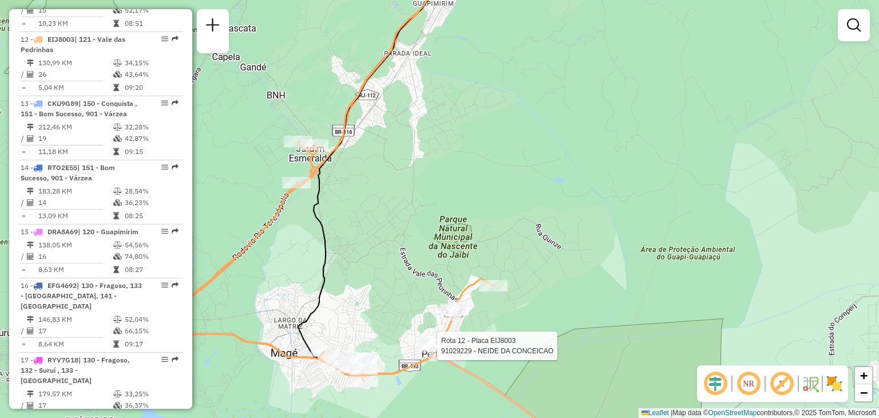
select select "**********"
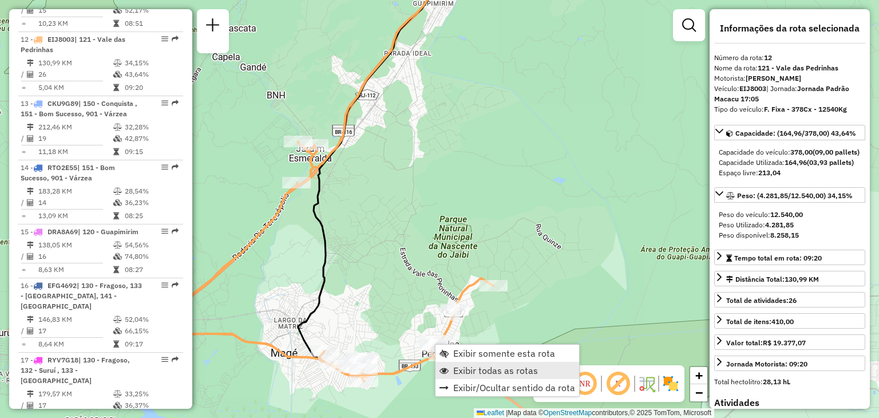
click at [479, 369] on span "Exibir todas as rotas" at bounding box center [495, 370] width 85 height 9
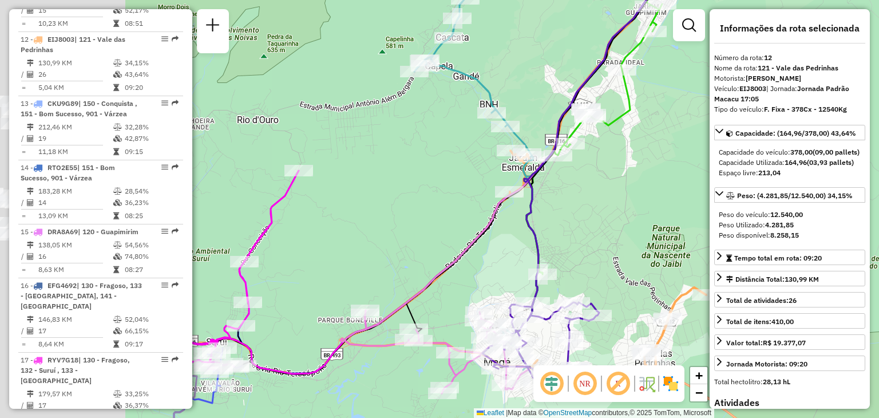
drag, startPoint x: 280, startPoint y: 177, endPoint x: 681, endPoint y: 193, distance: 401.4
click at [759, 199] on hb-router-mapa "Informações da Sessão 1288592 - 04/10/2025 Criação: 03/10/2025 19:55 Depósito: …" at bounding box center [439, 209] width 879 height 418
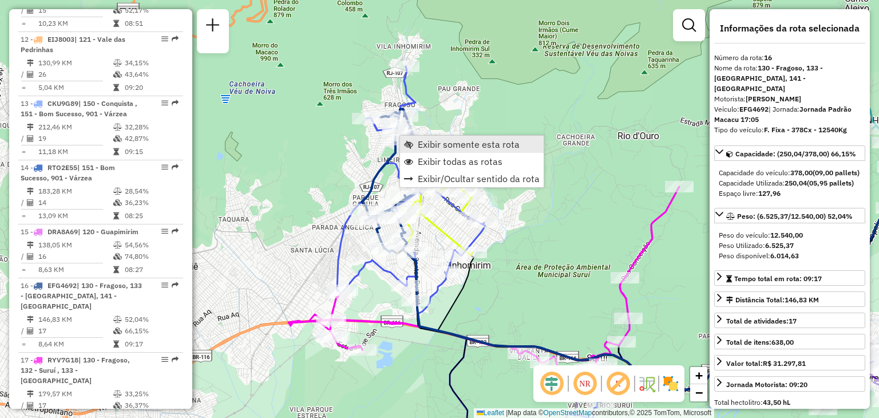
scroll to position [1273, 0]
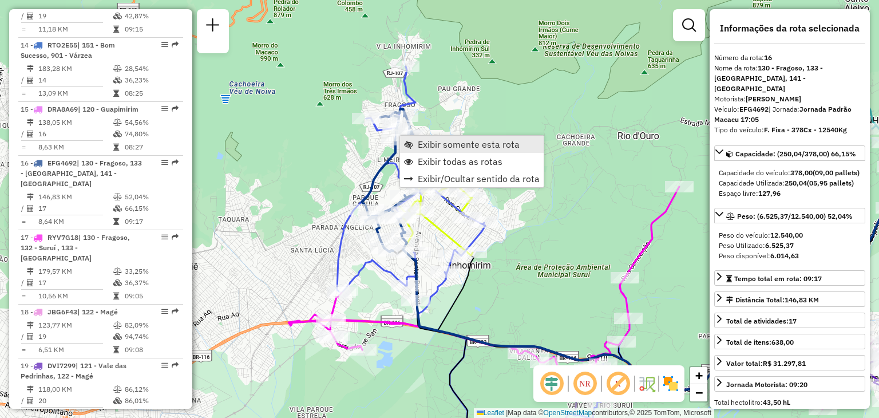
click at [437, 145] on span "Exibir somente esta rota" at bounding box center [469, 144] width 102 height 9
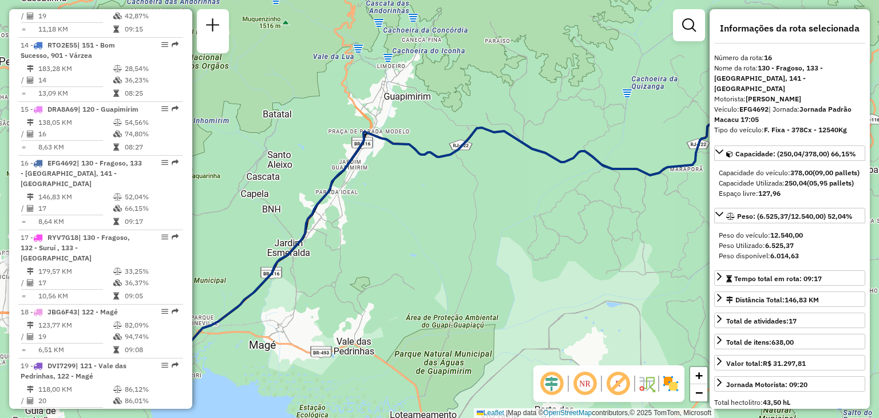
drag, startPoint x: 375, startPoint y: 250, endPoint x: 678, endPoint y: 176, distance: 311.5
click at [678, 176] on div "Janela de atendimento Grade de atendimento Capacidade Transportadoras Veículos …" at bounding box center [439, 209] width 879 height 418
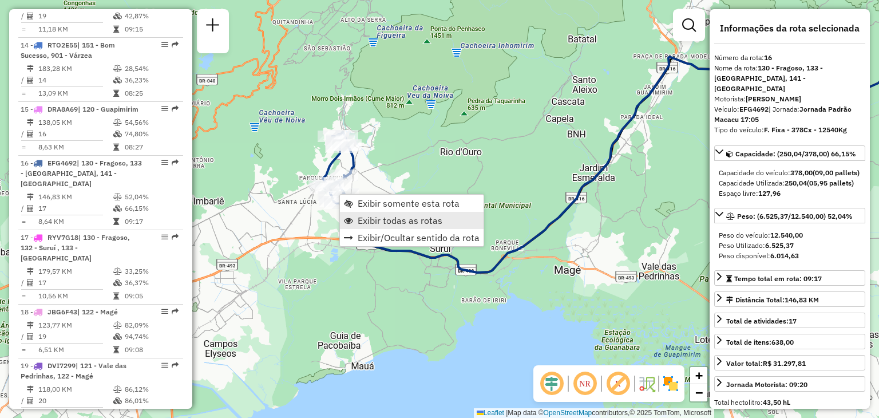
click at [364, 216] on span "Exibir todas as rotas" at bounding box center [400, 220] width 85 height 9
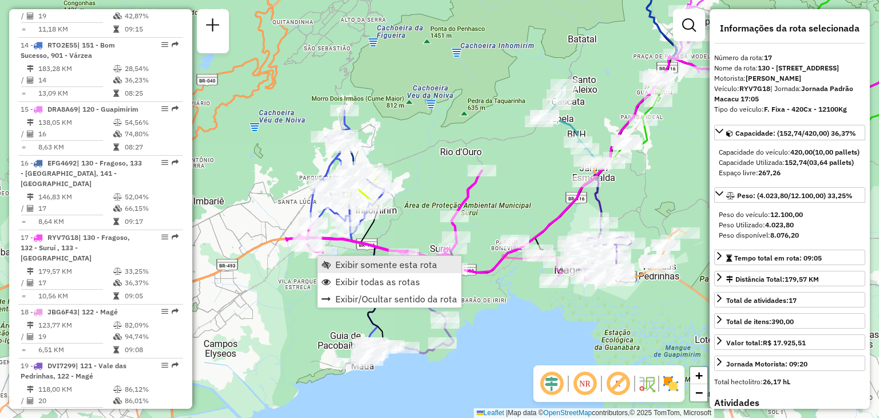
click at [374, 266] on span "Exibir somente esta rota" at bounding box center [386, 264] width 102 height 9
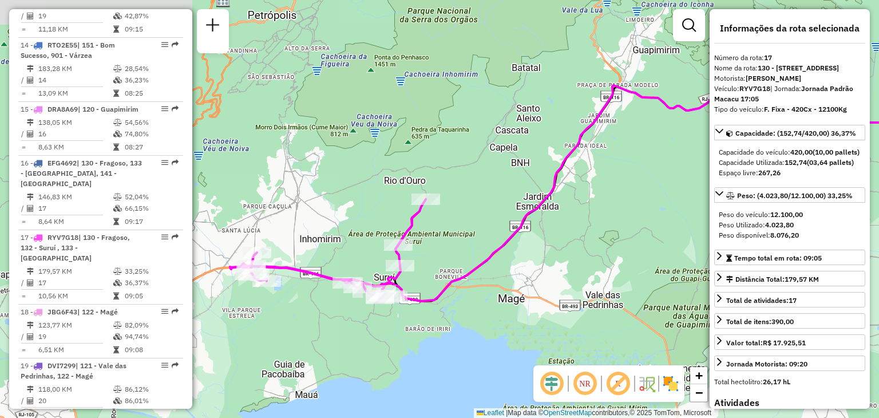
drag, startPoint x: 513, startPoint y: 266, endPoint x: 628, endPoint y: 236, distance: 119.5
click at [628, 236] on div "Janela de atendimento Grade de atendimento Capacidade Transportadoras Veículos …" at bounding box center [439, 209] width 879 height 418
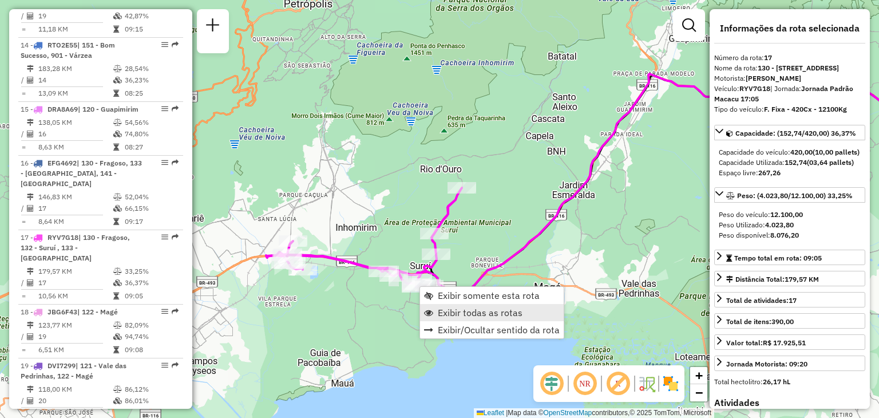
click at [459, 308] on span "Exibir todas as rotas" at bounding box center [480, 312] width 85 height 9
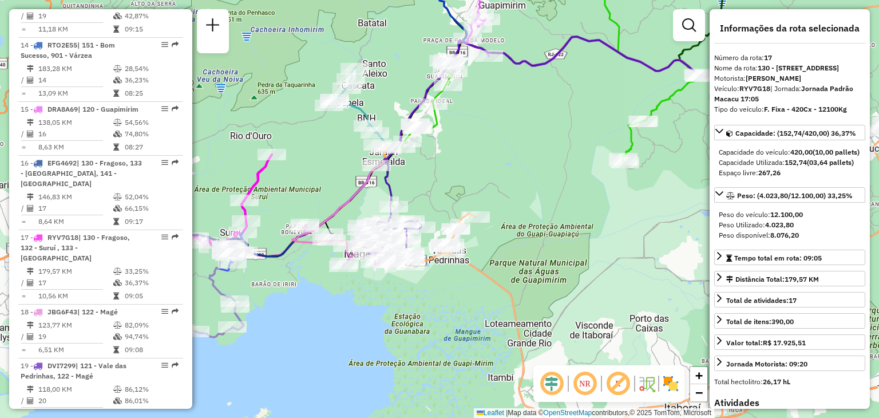
drag, startPoint x: 659, startPoint y: 197, endPoint x: 223, endPoint y: 189, distance: 436.6
click at [219, 186] on div "Janela de atendimento Grade de atendimento Capacidade Transportadoras Veículos …" at bounding box center [439, 209] width 879 height 418
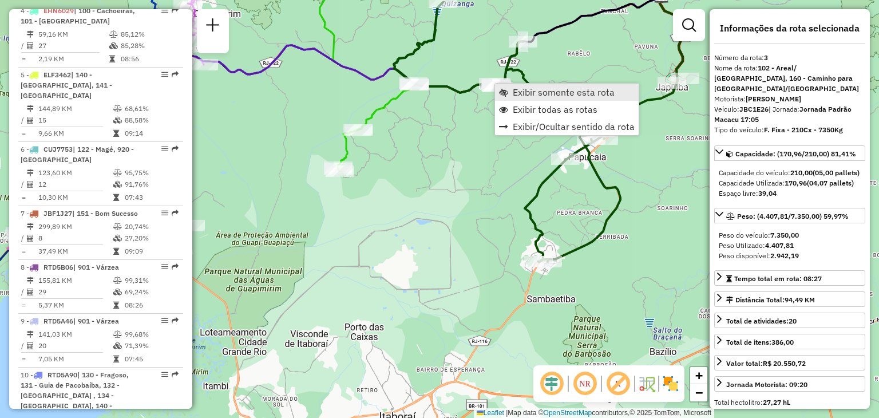
scroll to position [565, 0]
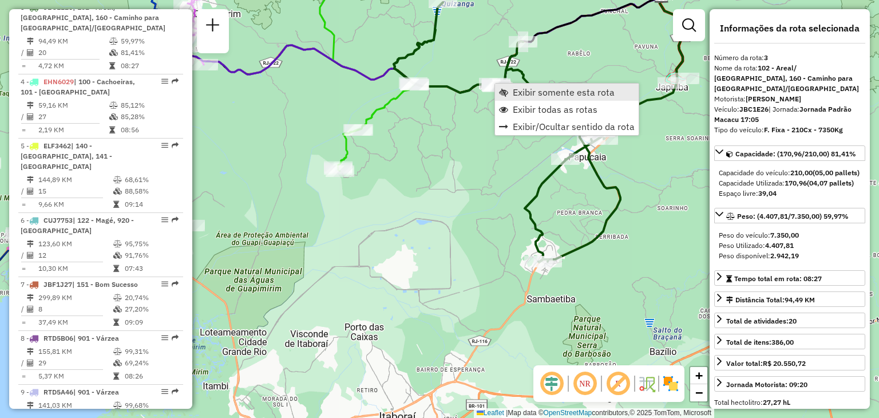
click at [522, 93] on span "Exibir somente esta rota" at bounding box center [564, 92] width 102 height 9
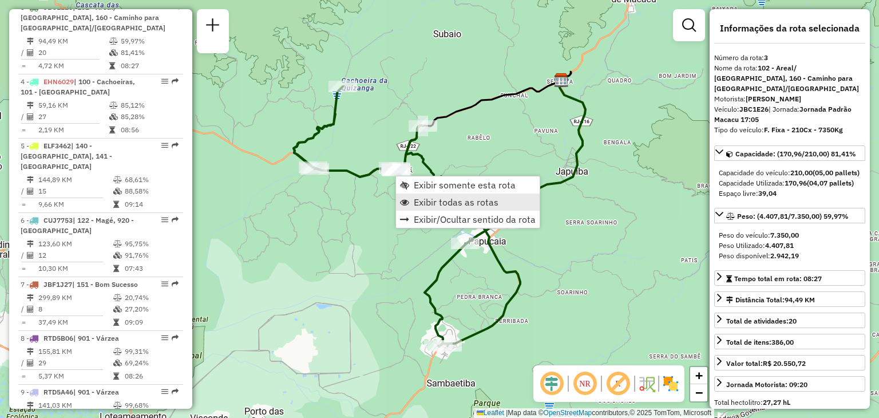
click at [431, 194] on link "Exibir todas as rotas" at bounding box center [468, 201] width 144 height 17
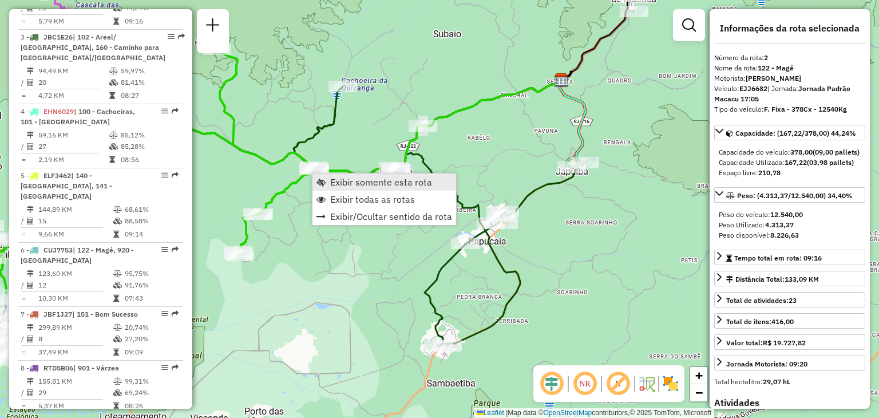
scroll to position [512, 0]
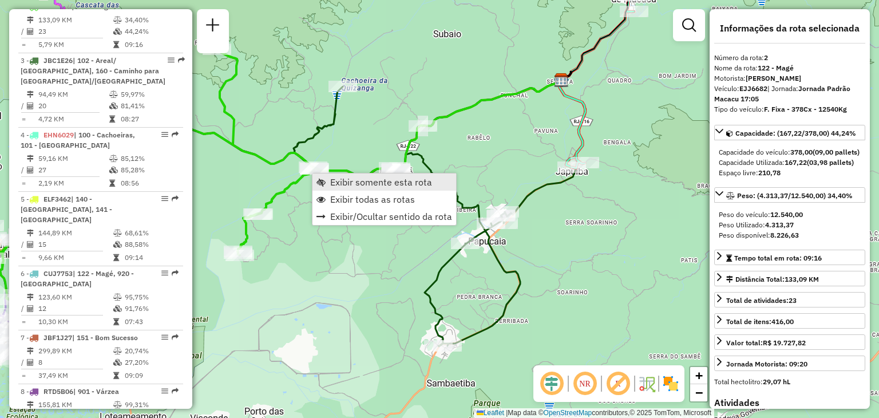
click at [355, 182] on span "Exibir somente esta rota" at bounding box center [381, 181] width 102 height 9
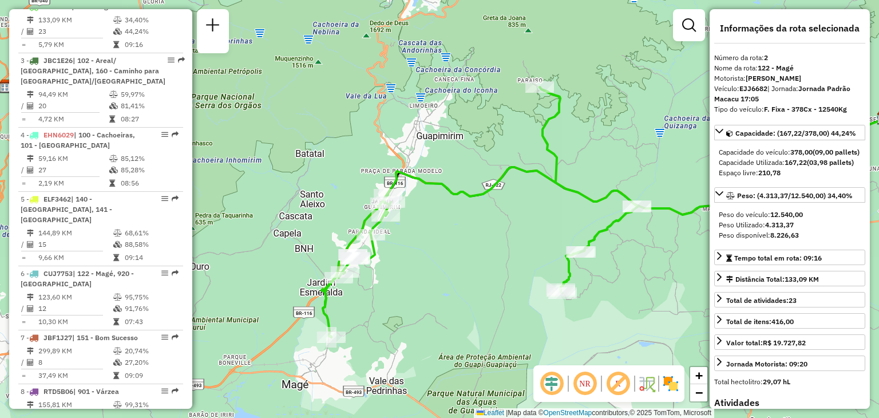
drag, startPoint x: 309, startPoint y: 261, endPoint x: 465, endPoint y: 246, distance: 156.4
click at [465, 246] on div "Janela de atendimento Grade de atendimento Capacidade Transportadoras Veículos …" at bounding box center [439, 209] width 879 height 418
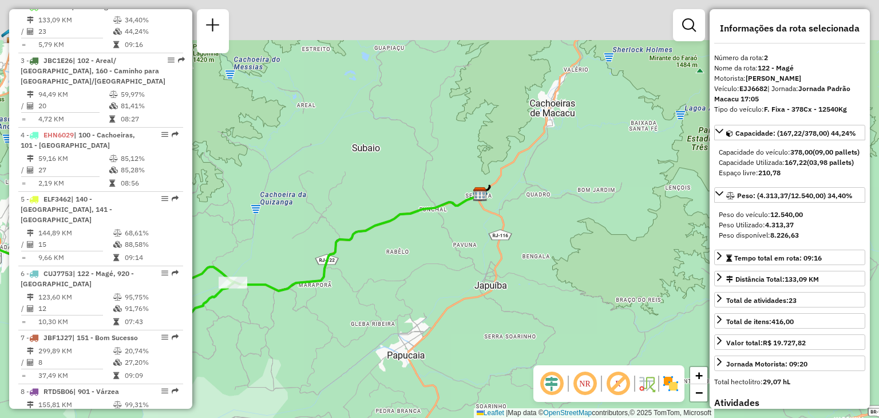
drag, startPoint x: 555, startPoint y: 248, endPoint x: 185, endPoint y: 330, distance: 378.6
click at [188, 330] on hb-router-mapa "Informações da Sessão 1288592 - 04/10/2025 Criação: 03/10/2025 19:55 Depósito: …" at bounding box center [439, 209] width 879 height 418
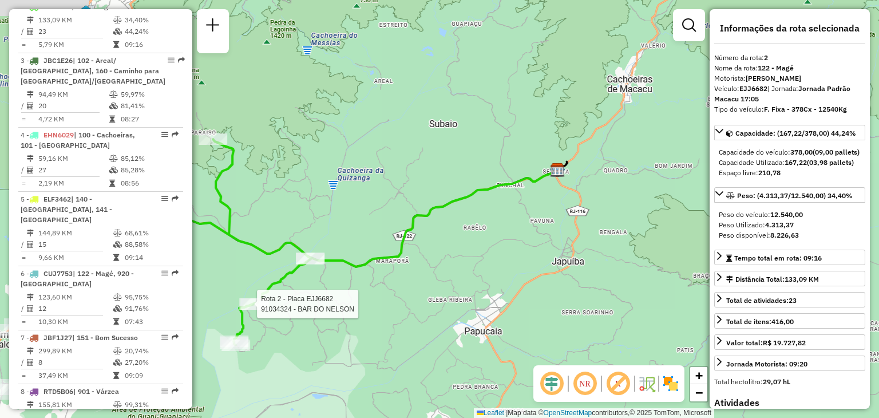
drag, startPoint x: 372, startPoint y: 247, endPoint x: 527, endPoint y: 207, distance: 159.7
click at [592, 179] on div "Rota 2 - Placa EJJ6682 91034324 - BAR DO NELSON Janela de atendimento Grade de …" at bounding box center [439, 209] width 879 height 418
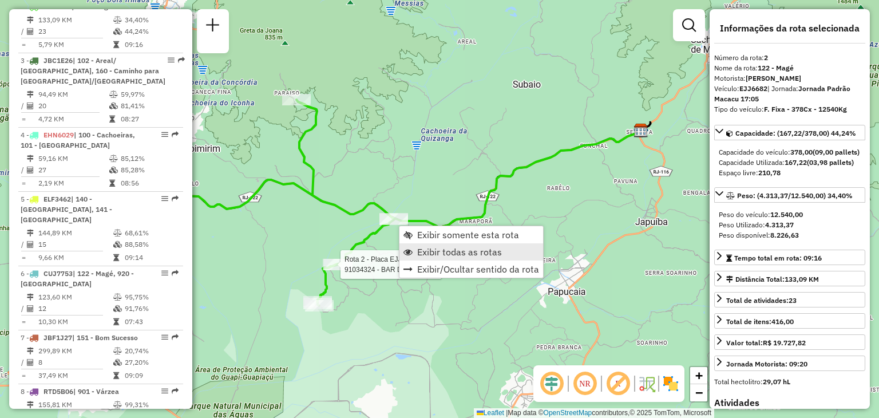
click at [447, 247] on span "Exibir todas as rotas" at bounding box center [459, 251] width 85 height 9
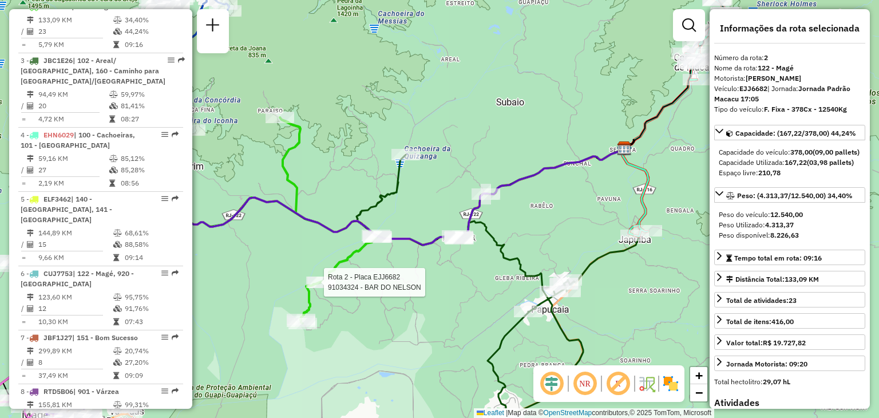
drag, startPoint x: 634, startPoint y: 174, endPoint x: 460, endPoint y: 299, distance: 213.7
click at [461, 298] on div "Rota 2 - Placa EJJ6682 91034324 - BAR DO NELSON Janela de atendimento Grade de …" at bounding box center [439, 209] width 879 height 418
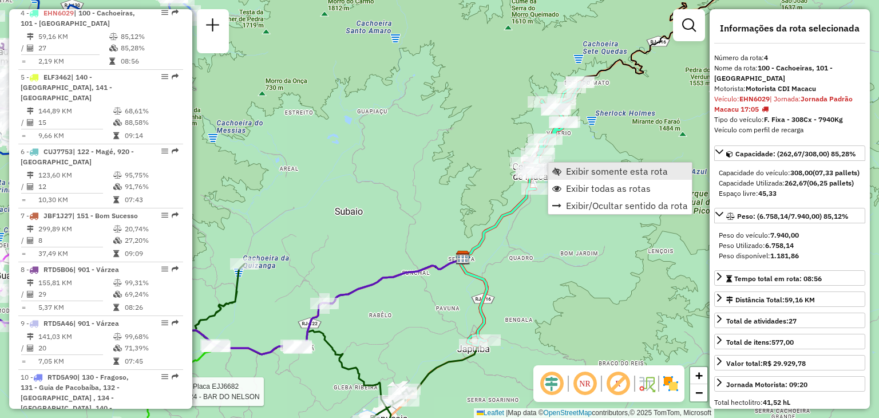
scroll to position [640, 0]
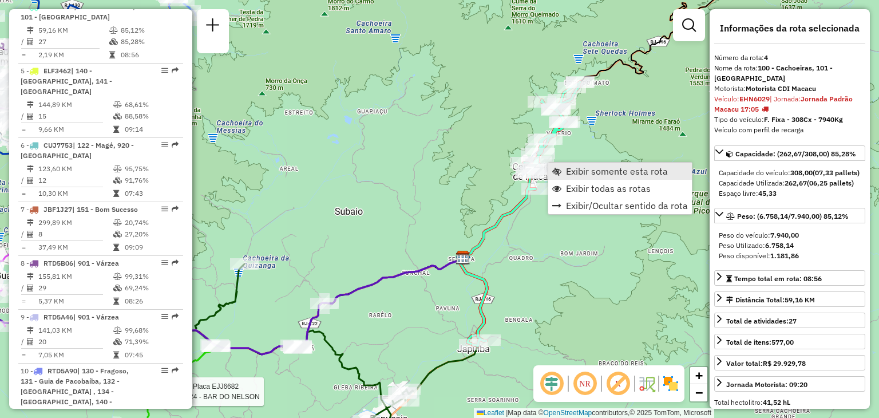
click at [568, 179] on link "Exibir somente esta rota" at bounding box center [620, 170] width 144 height 17
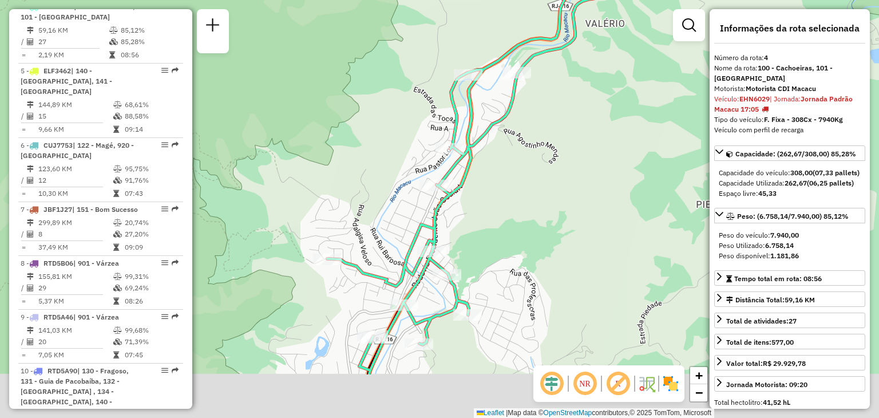
drag, startPoint x: 361, startPoint y: 279, endPoint x: 391, endPoint y: 221, distance: 65.3
click at [391, 221] on div "Janela de atendimento Grade de atendimento Capacidade Transportadoras Veículos …" at bounding box center [439, 209] width 879 height 418
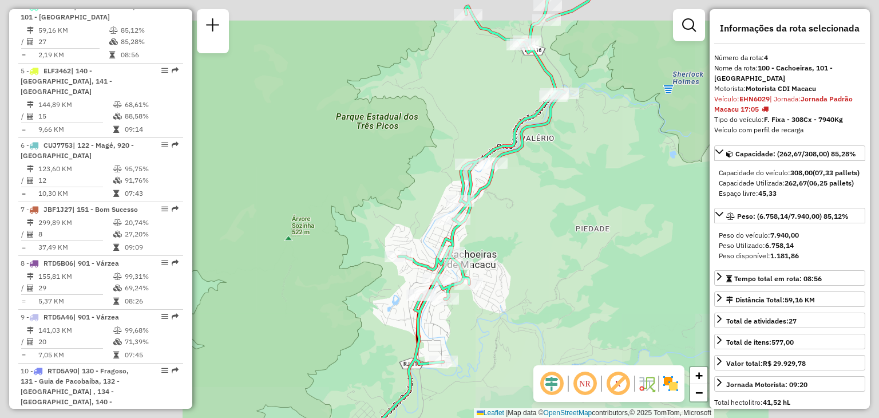
drag, startPoint x: 597, startPoint y: 177, endPoint x: 474, endPoint y: 326, distance: 193.4
click at [474, 326] on div "Janela de atendimento Grade de atendimento Capacidade Transportadoras Veículos …" at bounding box center [439, 209] width 879 height 418
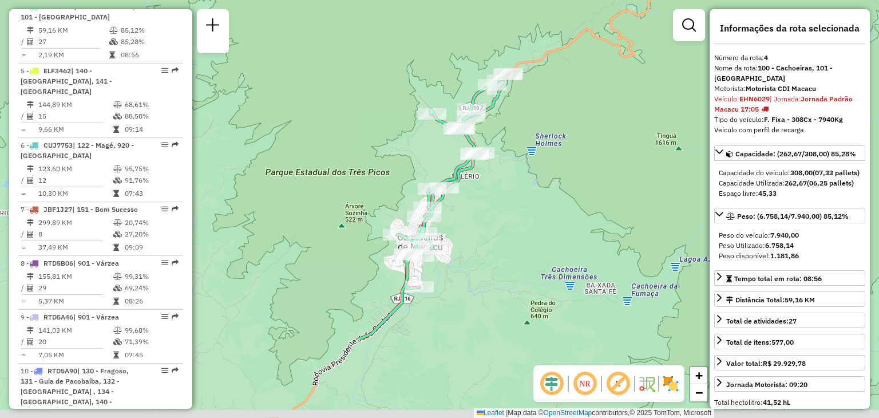
drag, startPoint x: 495, startPoint y: 285, endPoint x: 513, endPoint y: 200, distance: 87.0
click at [513, 200] on div "Janela de atendimento Grade de atendimento Capacidade Transportadoras Veículos …" at bounding box center [439, 209] width 879 height 418
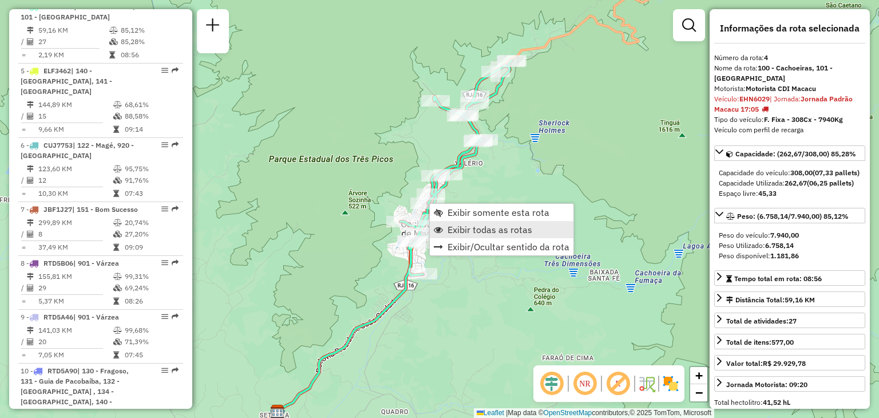
click at [442, 232] on span "Exibir todas as rotas" at bounding box center [438, 229] width 9 height 9
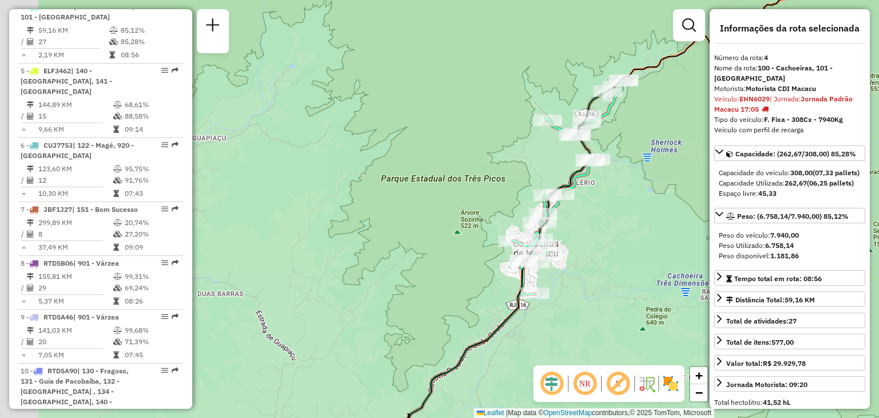
drag, startPoint x: 375, startPoint y: 205, endPoint x: 605, endPoint y: 265, distance: 237.7
click at [601, 262] on div "Janela de atendimento Grade de atendimento Capacidade Transportadoras Veículos …" at bounding box center [439, 209] width 879 height 418
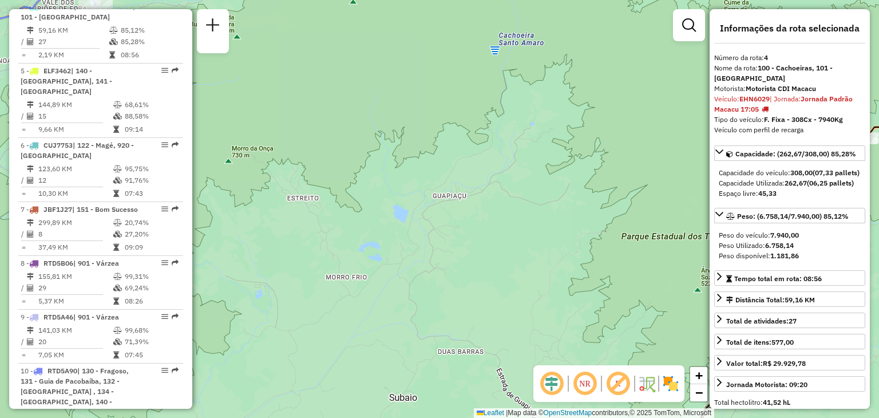
drag, startPoint x: 374, startPoint y: 233, endPoint x: 679, endPoint y: 297, distance: 311.1
click at [666, 293] on div "Janela de atendimento Grade de atendimento Capacidade Transportadoras Veículos …" at bounding box center [439, 209] width 879 height 418
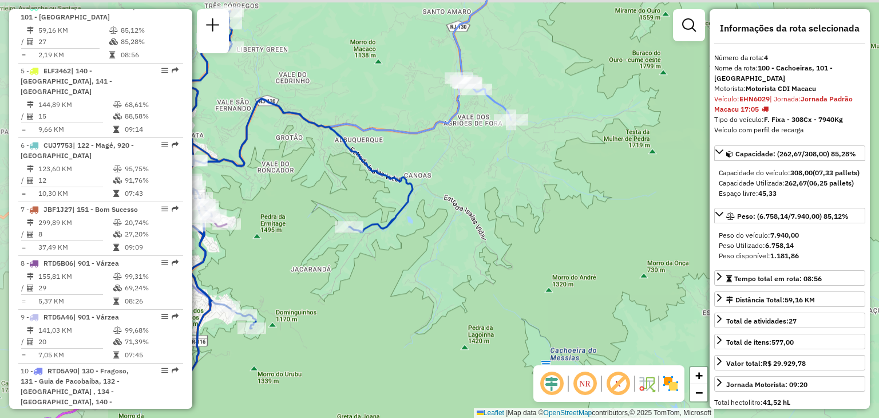
drag, startPoint x: 411, startPoint y: 158, endPoint x: 551, endPoint y: 287, distance: 189.9
click at [537, 276] on div "Janela de atendimento Grade de atendimento Capacidade Transportadoras Veículos …" at bounding box center [439, 209] width 879 height 418
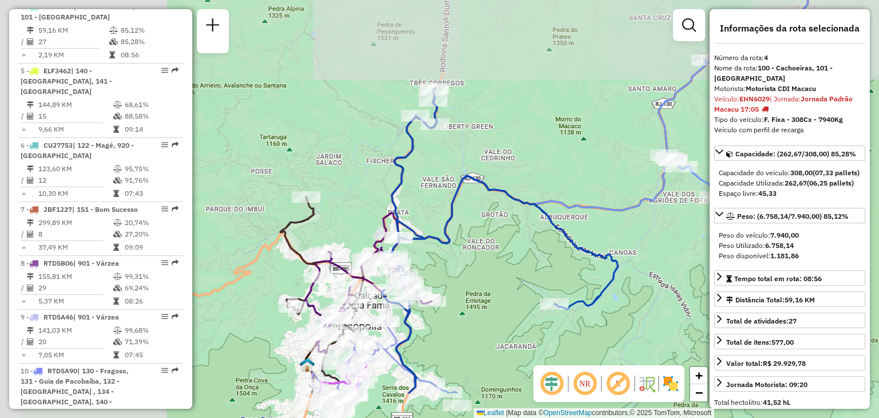
drag, startPoint x: 474, startPoint y: 225, endPoint x: 544, endPoint y: 124, distance: 122.5
click at [541, 133] on icon at bounding box center [500, 241] width 236 height 304
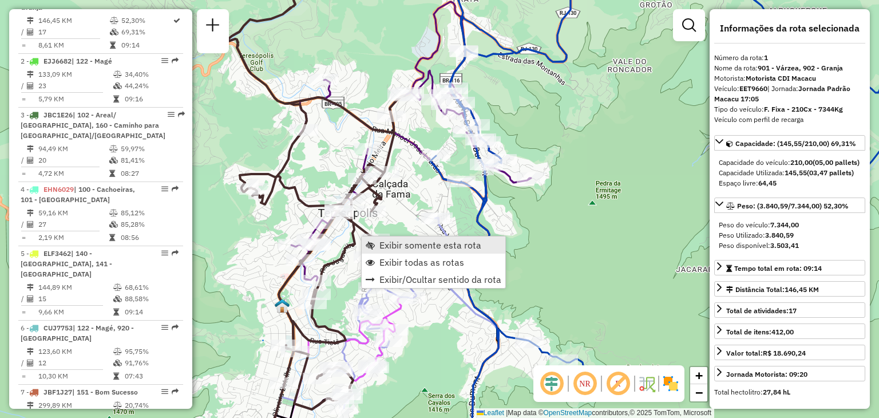
scroll to position [449, 0]
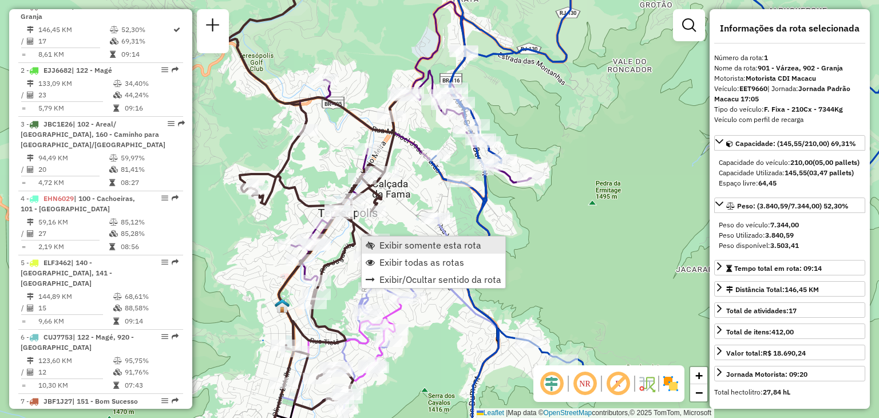
click at [387, 249] on span "Exibir somente esta rota" at bounding box center [430, 244] width 102 height 9
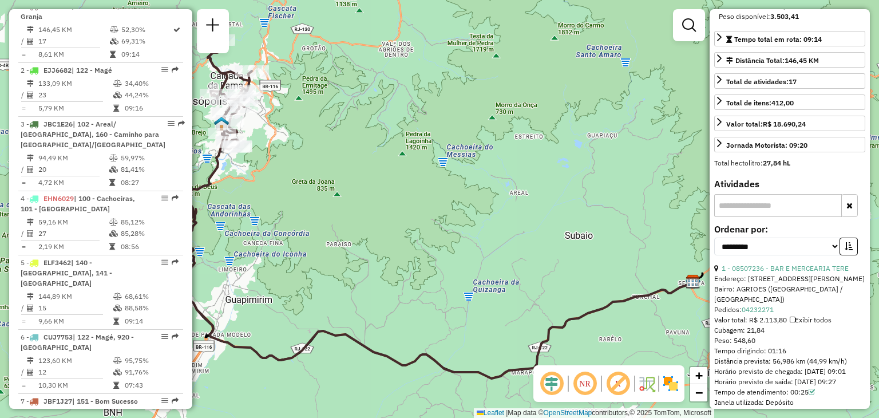
scroll to position [286, 0]
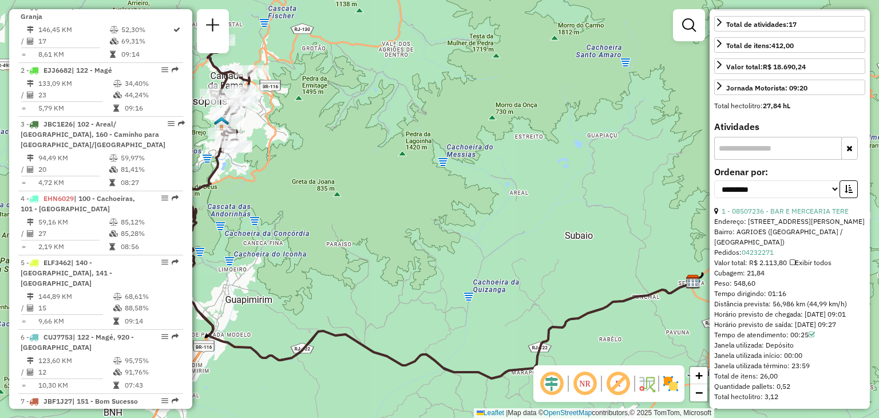
drag, startPoint x: 786, startPoint y: 301, endPoint x: 744, endPoint y: 307, distance: 42.8
click at [744, 299] on div "Tempo dirigindo: 01:16" at bounding box center [789, 293] width 151 height 10
drag, startPoint x: 483, startPoint y: 211, endPoint x: 617, endPoint y: 229, distance: 135.1
click at [616, 229] on div "Janela de atendimento Grade de atendimento Capacidade Transportadoras Veículos …" at bounding box center [439, 209] width 879 height 418
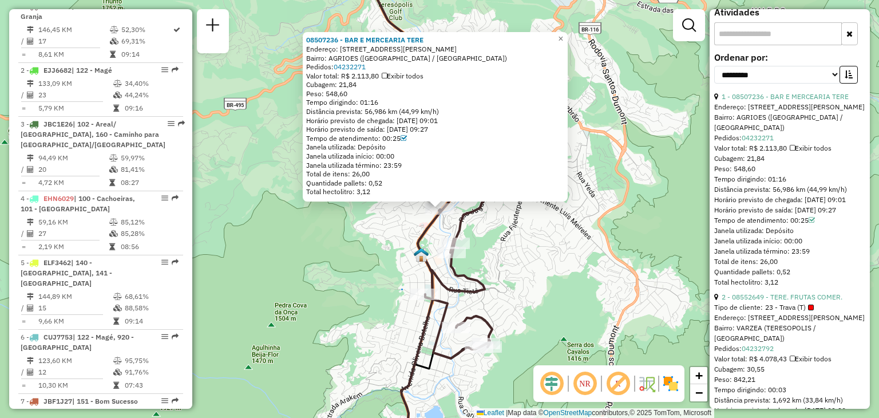
scroll to position [515, 0]
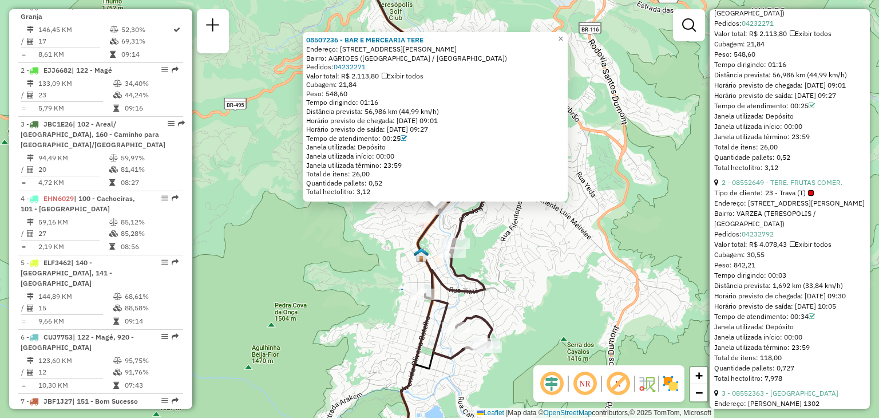
drag, startPoint x: 735, startPoint y: 276, endPoint x: 760, endPoint y: 276, distance: 24.6
click at [757, 270] on div "Peso: 842,21" at bounding box center [789, 265] width 151 height 10
click at [767, 270] on div "Peso: 842,21" at bounding box center [789, 265] width 151 height 10
click at [398, 249] on div "Rota 1 - Placa EET9660 08512563 - BAR DO BENE 08507236 - BAR E MERCEARIA TERE E…" at bounding box center [439, 209] width 879 height 418
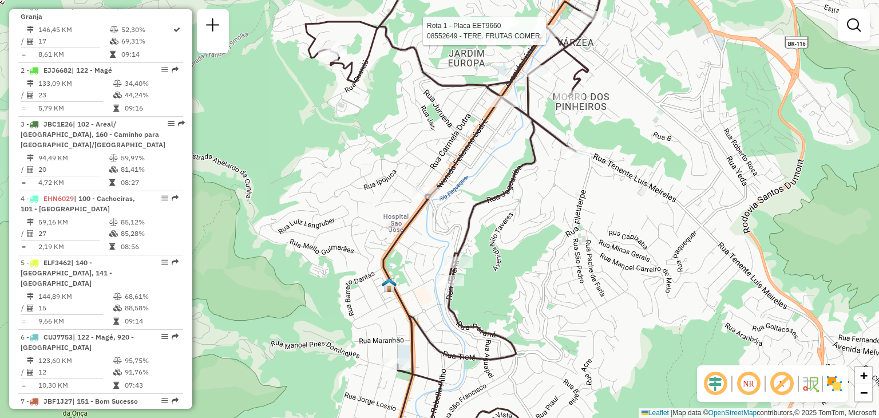
select select "**********"
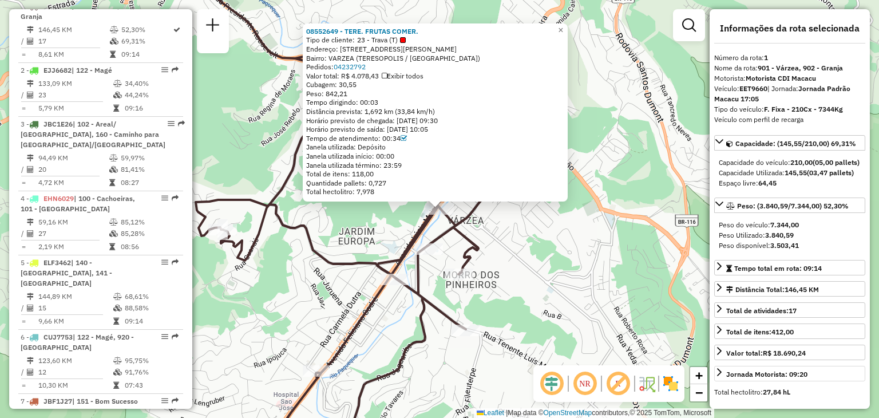
scroll to position [172, 0]
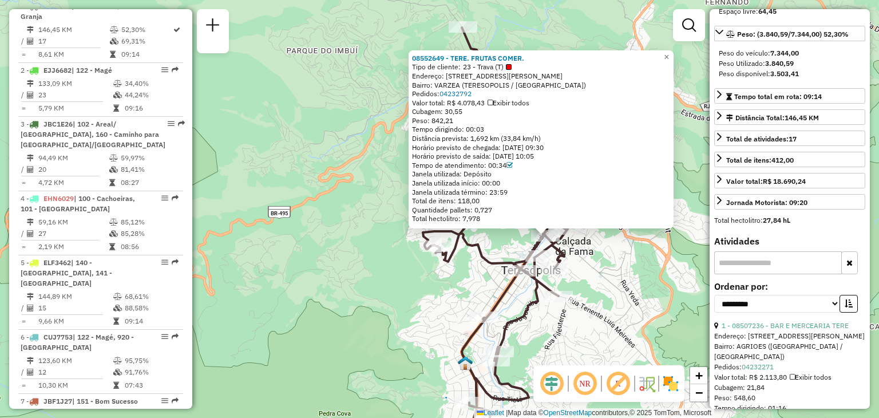
click at [500, 325] on icon at bounding box center [499, 243] width 177 height 432
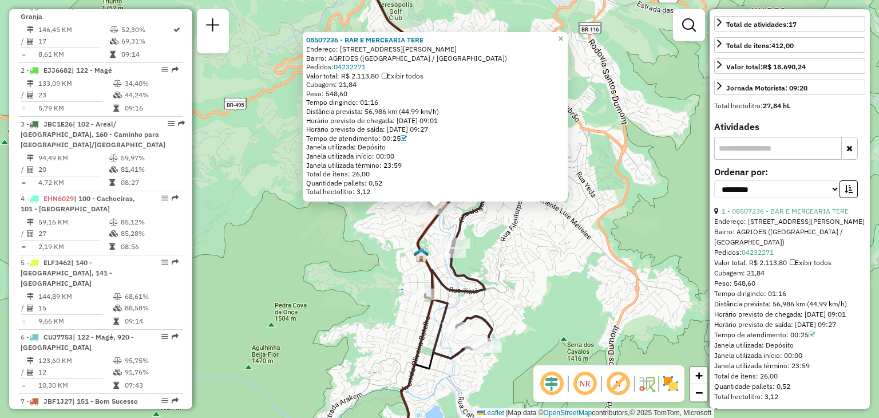
scroll to position [400, 0]
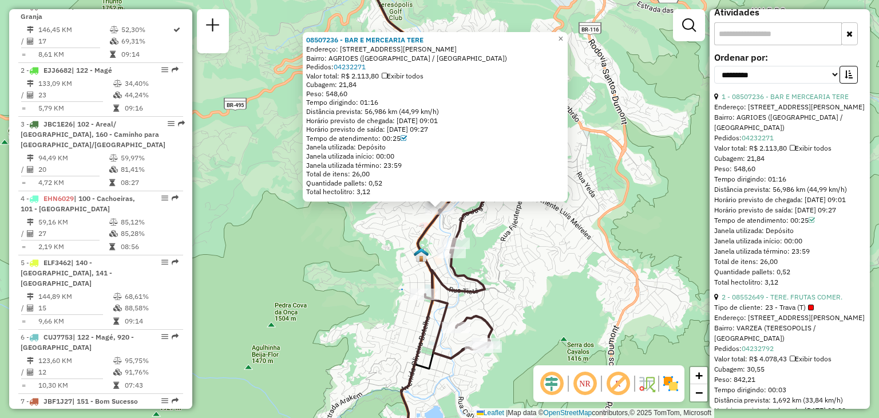
click at [781, 395] on div "Tempo dirigindo: 00:03" at bounding box center [789, 389] width 151 height 10
click at [593, 282] on div "08507236 - BAR E MERCEARIA TERE Endereço: R CORONEL ANTONIO SANTIAGO 45 Bairro:…" at bounding box center [439, 209] width 879 height 418
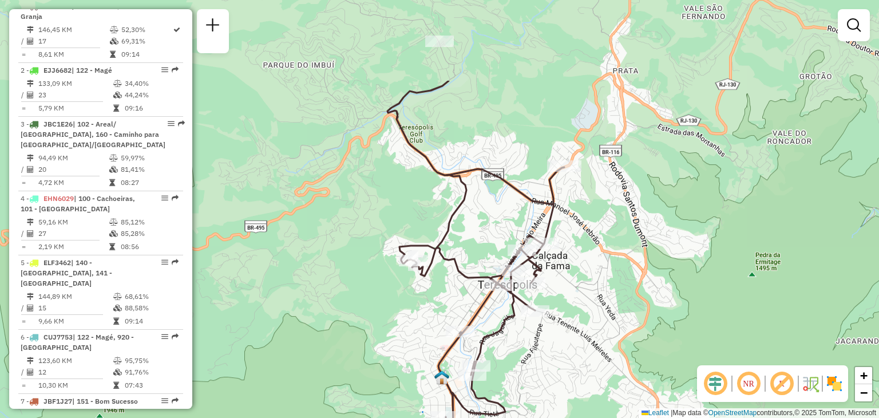
drag, startPoint x: 583, startPoint y: 217, endPoint x: 601, endPoint y: 285, distance: 70.5
click at [601, 285] on div "Janela de atendimento Grade de atendimento Capacidade Transportadoras Veículos …" at bounding box center [439, 209] width 879 height 418
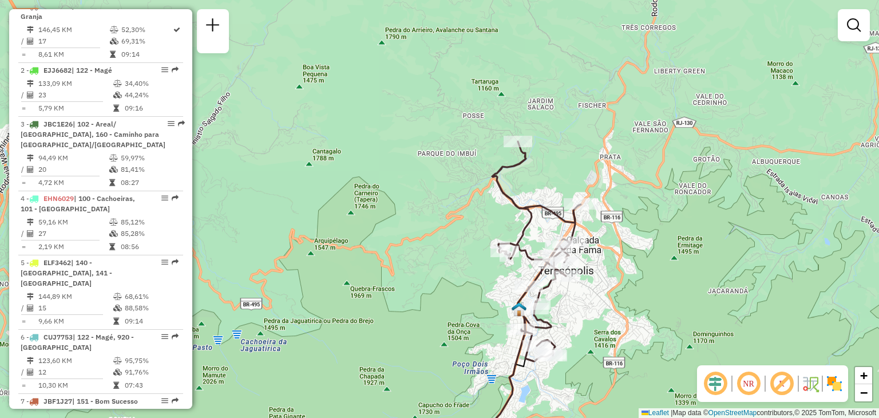
drag, startPoint x: 604, startPoint y: 329, endPoint x: 607, endPoint y: 290, distance: 39.0
click at [604, 302] on div "Janela de atendimento Grade de atendimento Capacidade Transportadoras Veículos …" at bounding box center [439, 209] width 879 height 418
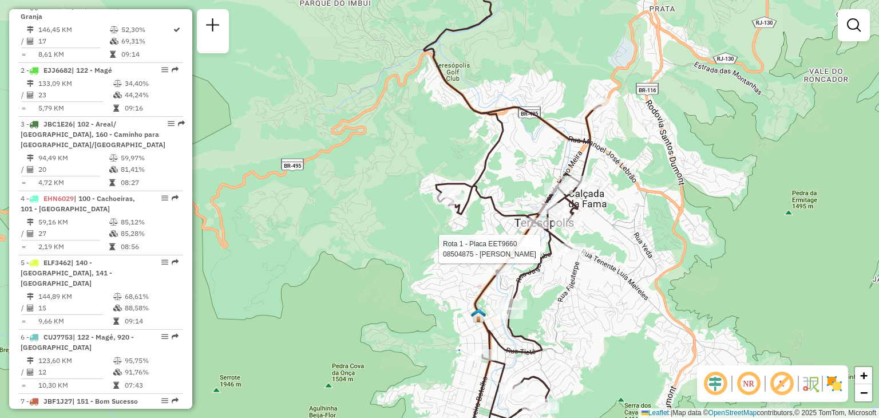
select select "**********"
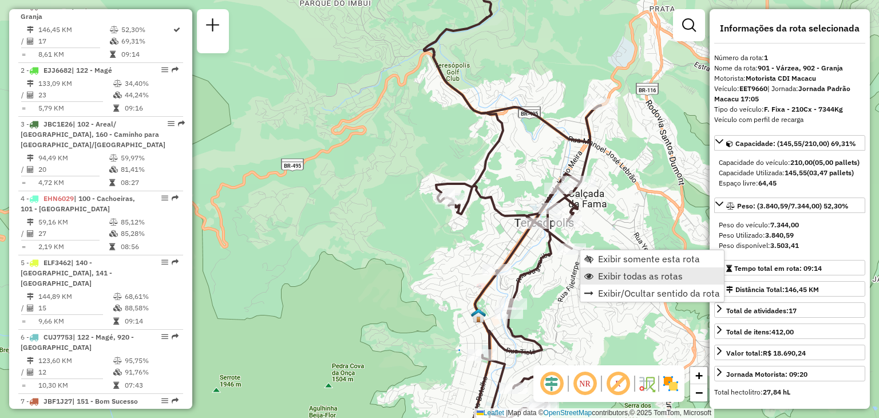
click at [637, 279] on span "Exibir todas as rotas" at bounding box center [640, 275] width 85 height 9
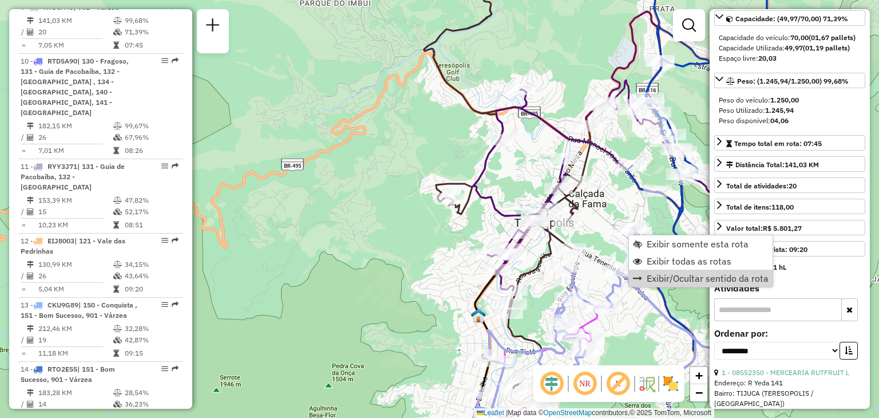
scroll to position [172, 0]
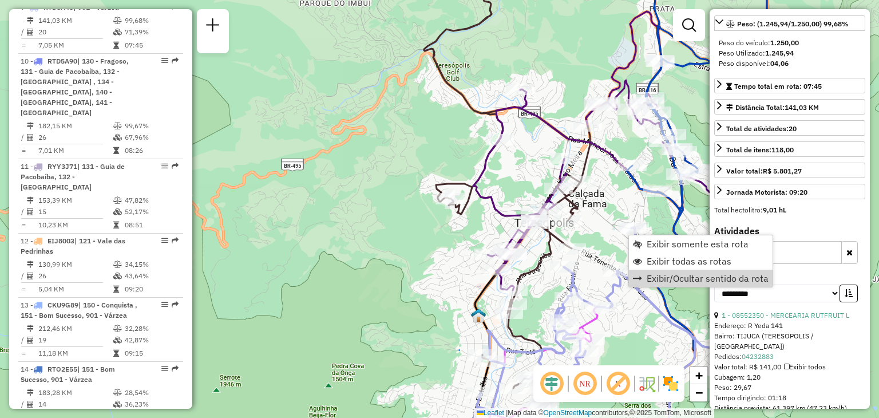
click at [812, 236] on h4 "Atividades" at bounding box center [789, 230] width 151 height 11
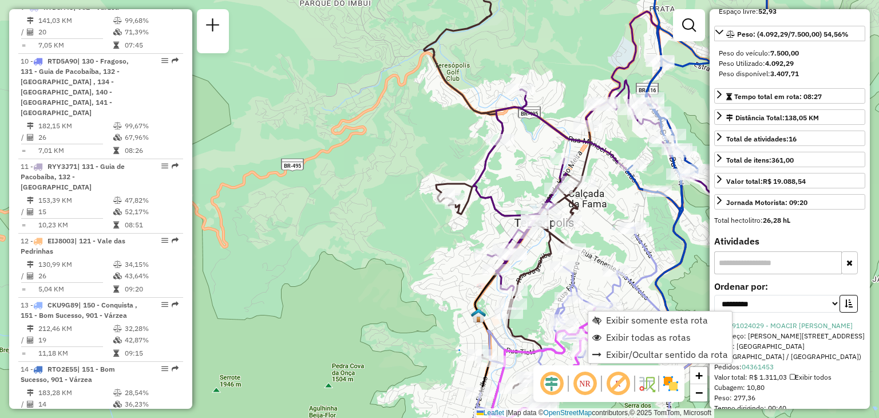
scroll to position [1273, 0]
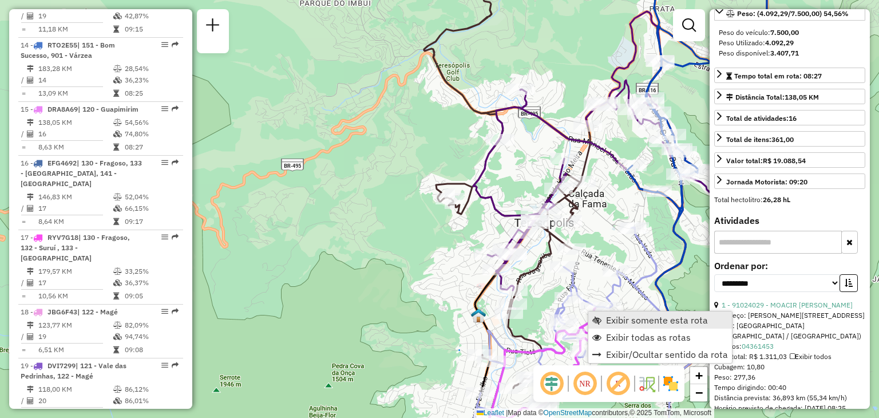
click at [609, 316] on span "Exibir somente esta rota" at bounding box center [657, 319] width 102 height 9
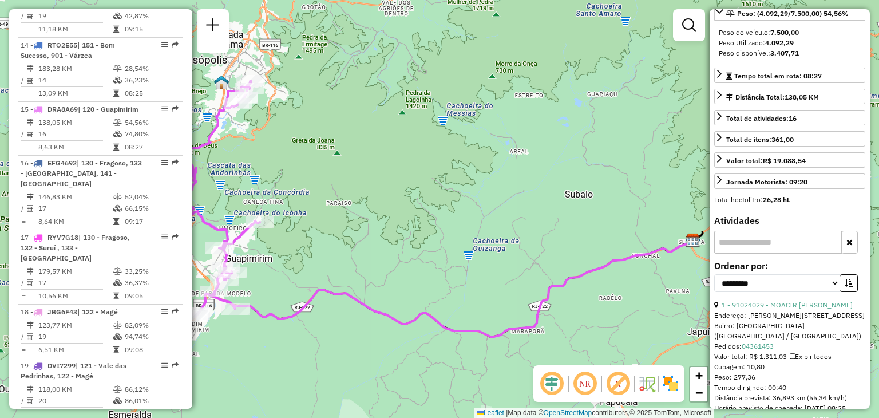
drag, startPoint x: 563, startPoint y: 257, endPoint x: 636, endPoint y: 277, distance: 75.2
click at [635, 277] on div "Janela de atendimento Grade de atendimento Capacidade Transportadoras Veículos …" at bounding box center [439, 209] width 879 height 418
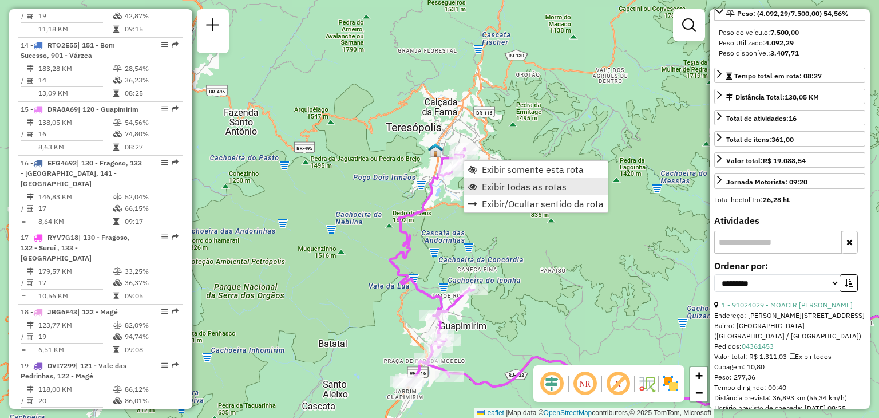
click at [503, 186] on span "Exibir todas as rotas" at bounding box center [524, 186] width 85 height 9
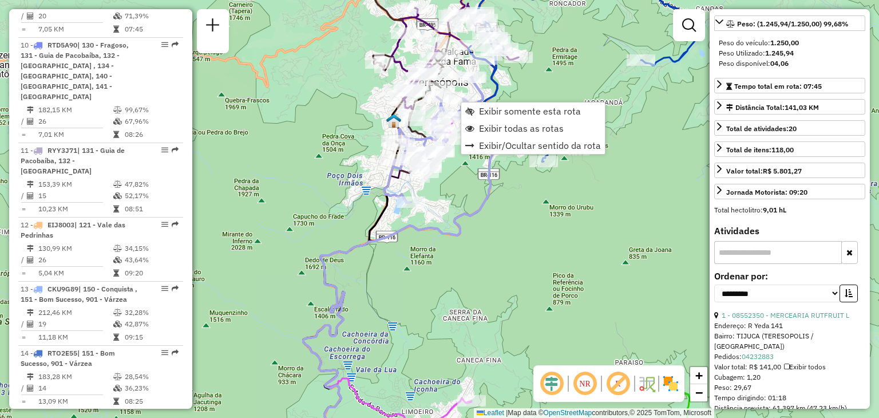
scroll to position [950, 0]
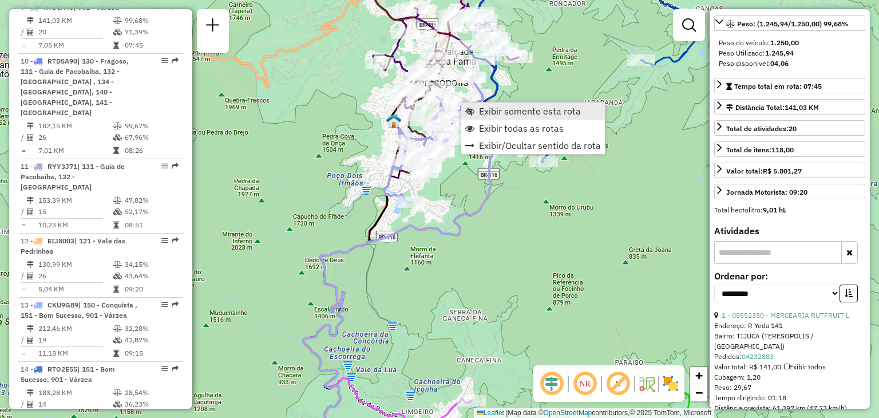
click at [481, 109] on span "Exibir somente esta rota" at bounding box center [530, 110] width 102 height 9
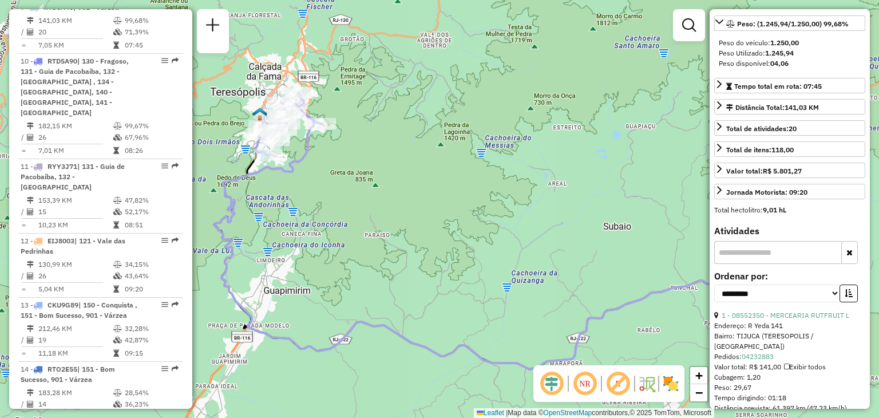
drag, startPoint x: 437, startPoint y: 203, endPoint x: 569, endPoint y: 256, distance: 142.5
click at [576, 257] on div "Janela de atendimento Grade de atendimento Capacidade Transportadoras Veículos …" at bounding box center [439, 209] width 879 height 418
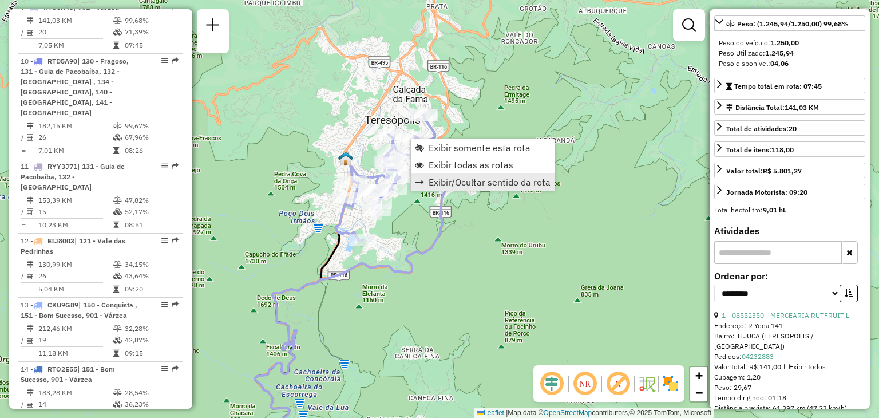
click at [458, 173] on link "Exibir/Ocultar sentido da rota" at bounding box center [483, 181] width 144 height 17
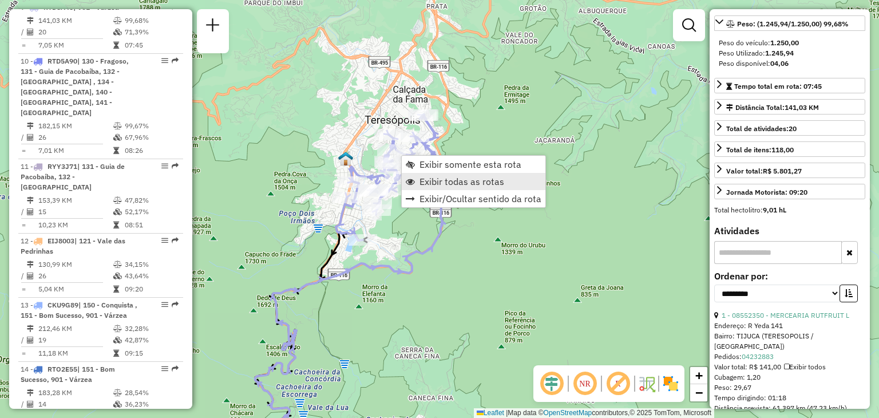
click at [445, 179] on span "Exibir todas as rotas" at bounding box center [461, 181] width 85 height 9
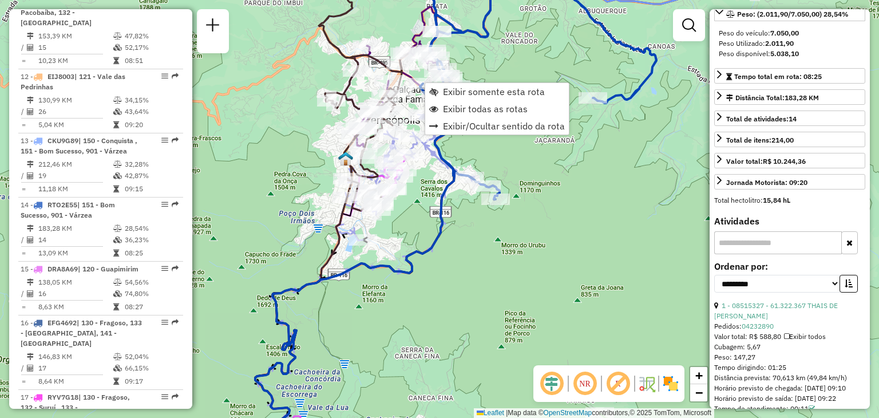
scroll to position [1273, 0]
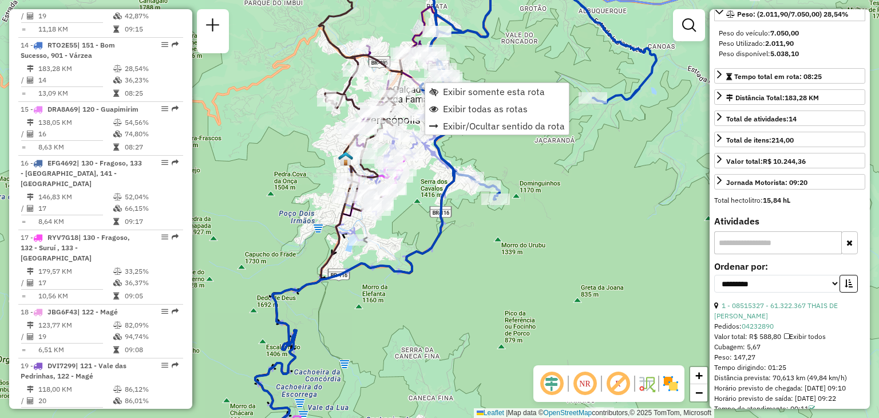
click at [470, 43] on div "Janela de atendimento Grade de atendimento Capacidade Transportadoras Veículos …" at bounding box center [439, 209] width 879 height 418
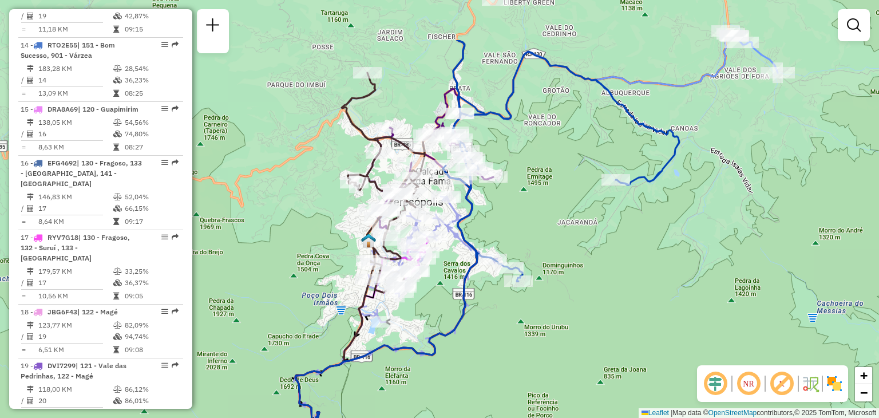
drag, startPoint x: 483, startPoint y: 97, endPoint x: 499, endPoint y: 149, distance: 54.5
click at [499, 136] on div "Janela de atendimento Grade de atendimento Capacidade Transportadoras Veículos …" at bounding box center [439, 209] width 879 height 418
select select "**********"
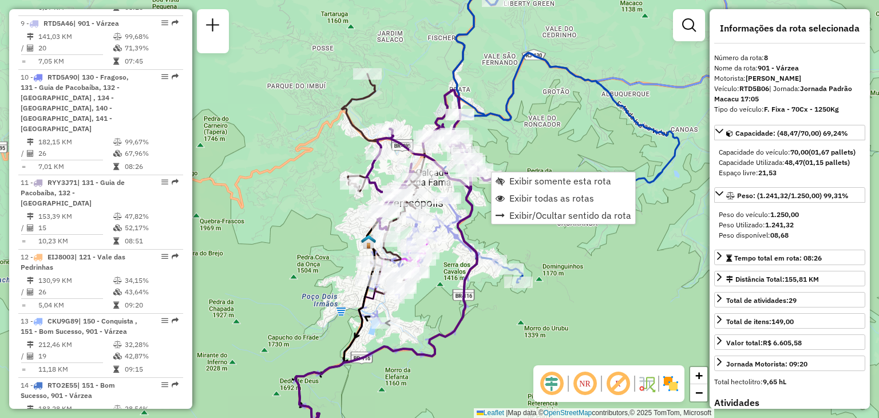
scroll to position [896, 0]
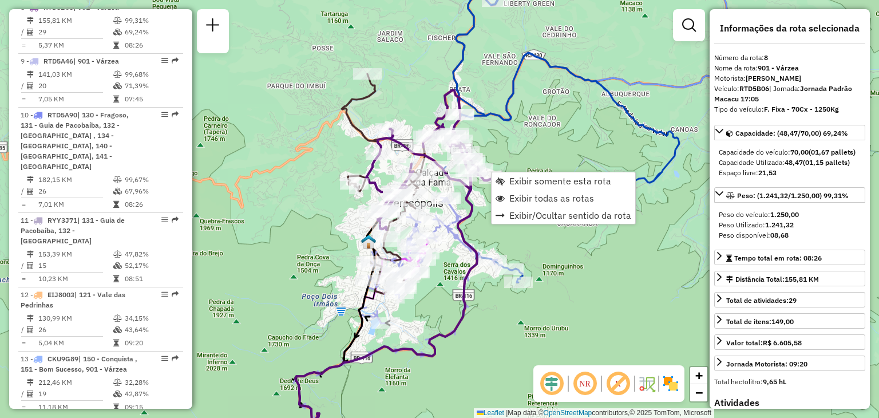
click at [622, 121] on div "Janela de atendimento Grade de atendimento Capacidade Transportadoras Veículos …" at bounding box center [439, 209] width 879 height 418
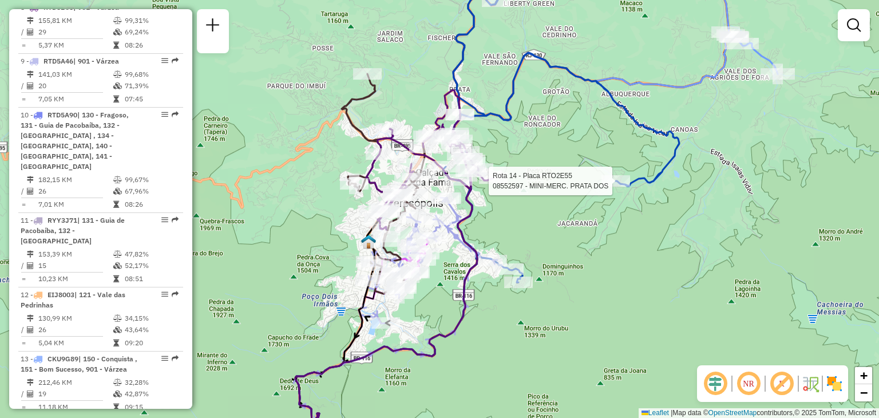
select select "**********"
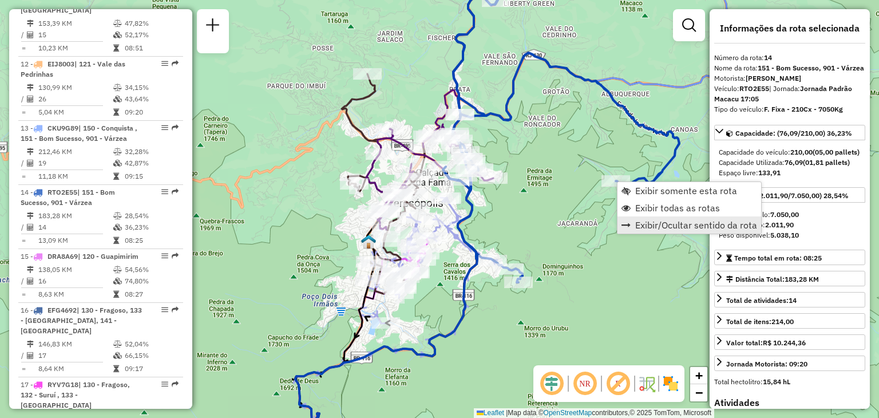
scroll to position [1273, 0]
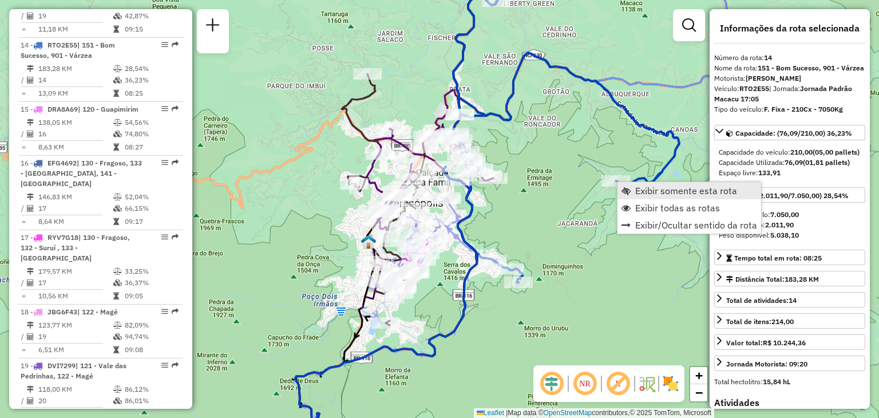
click at [693, 192] on span "Exibir somente esta rota" at bounding box center [686, 190] width 102 height 9
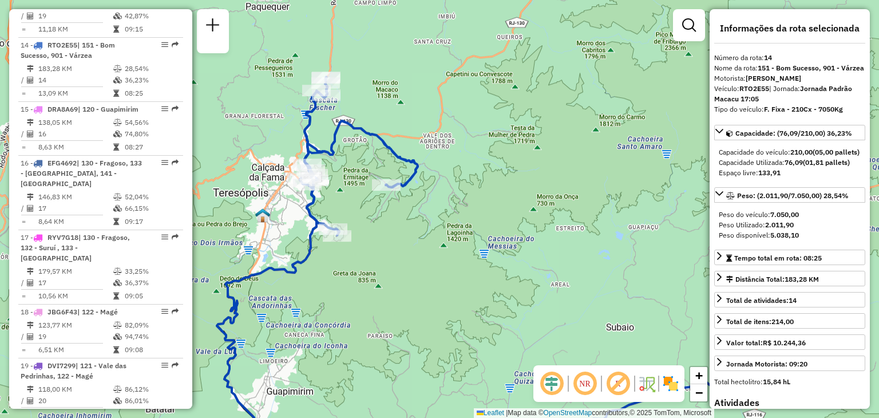
drag, startPoint x: 396, startPoint y: 164, endPoint x: 446, endPoint y: 244, distance: 94.3
click at [446, 244] on div "Janela de atendimento Grade de atendimento Capacidade Transportadoras Veículos …" at bounding box center [439, 209] width 879 height 418
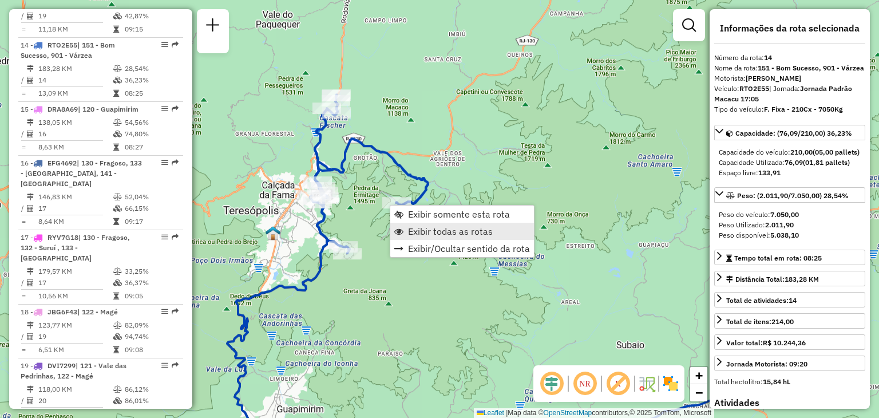
click at [429, 227] on span "Exibir todas as rotas" at bounding box center [450, 231] width 85 height 9
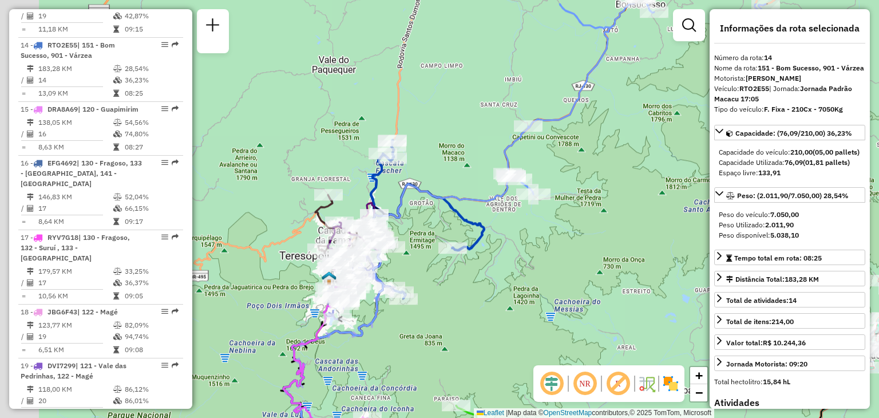
drag, startPoint x: 543, startPoint y: 195, endPoint x: 561, endPoint y: 242, distance: 50.2
click at [561, 220] on div "Janela de atendimento Grade de atendimento Capacidade Transportadoras Veículos …" at bounding box center [439, 209] width 879 height 418
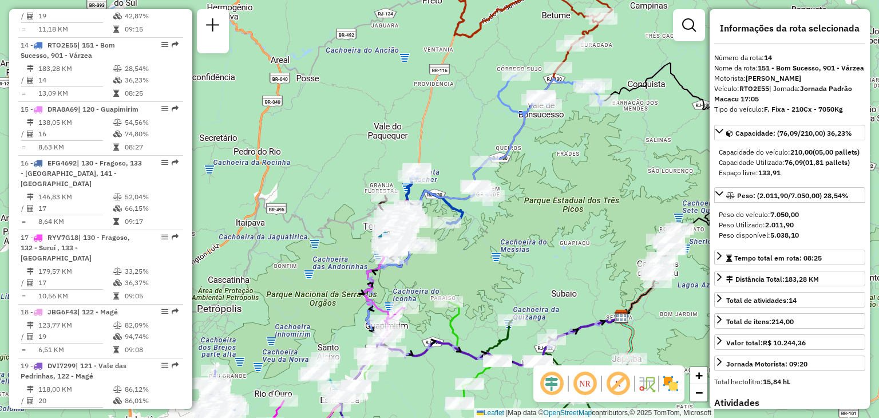
drag, startPoint x: 600, startPoint y: 217, endPoint x: 537, endPoint y: 184, distance: 71.4
click at [537, 184] on div "Janela de atendimento Grade de atendimento Capacidade Transportadoras Veículos …" at bounding box center [439, 209] width 879 height 418
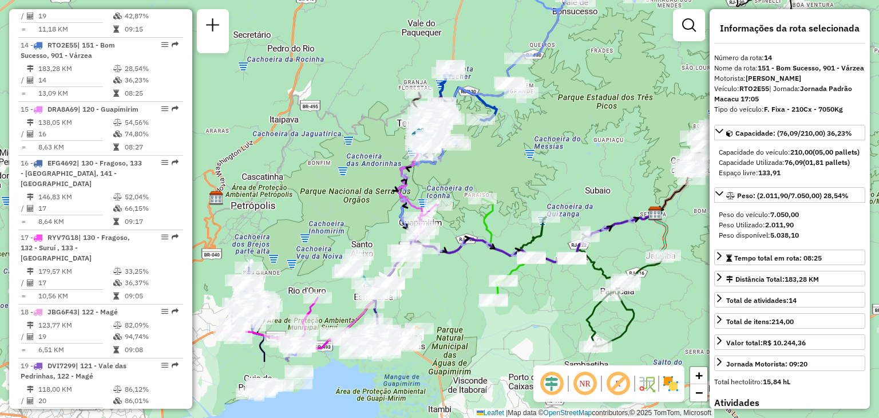
drag, startPoint x: 529, startPoint y: 248, endPoint x: 562, endPoint y: 147, distance: 106.2
click at [562, 147] on div "Janela de atendimento Grade de atendimento Capacidade Transportadoras Veículos …" at bounding box center [439, 209] width 879 height 418
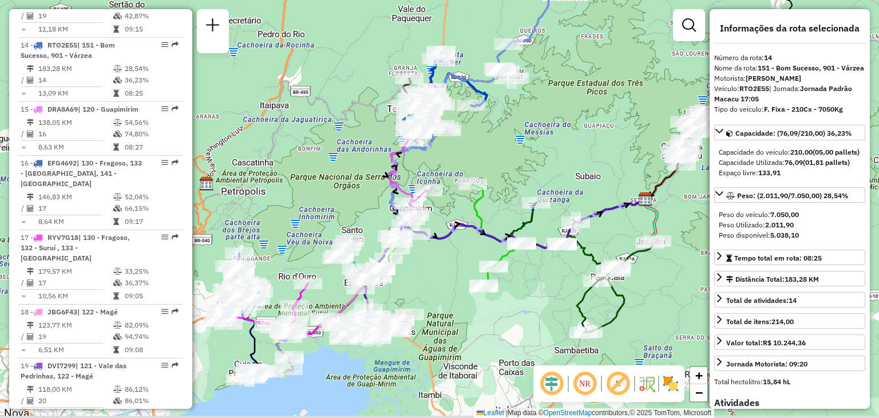
drag, startPoint x: 586, startPoint y: 178, endPoint x: 573, endPoint y: 168, distance: 16.4
click at [573, 168] on div "Janela de atendimento Grade de atendimento Capacidade Transportadoras Veículos …" at bounding box center [439, 209] width 879 height 418
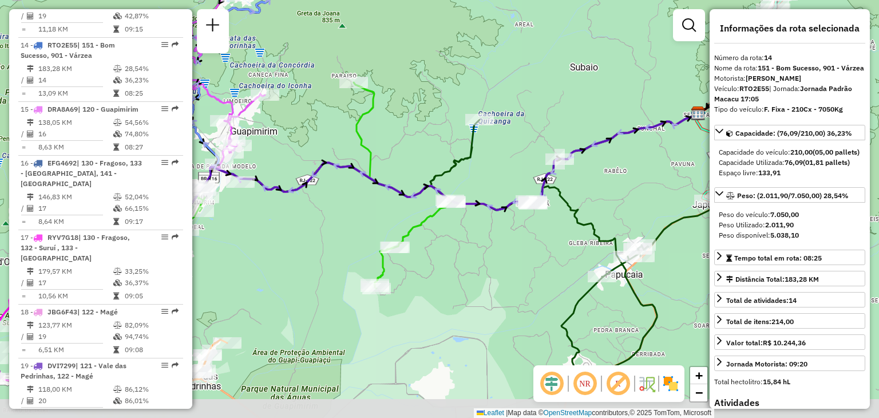
drag, startPoint x: 598, startPoint y: 241, endPoint x: 590, endPoint y: 184, distance: 57.8
click at [589, 184] on div "Janela de atendimento Grade de atendimento Capacidade Transportadoras Veículos …" at bounding box center [439, 209] width 879 height 418
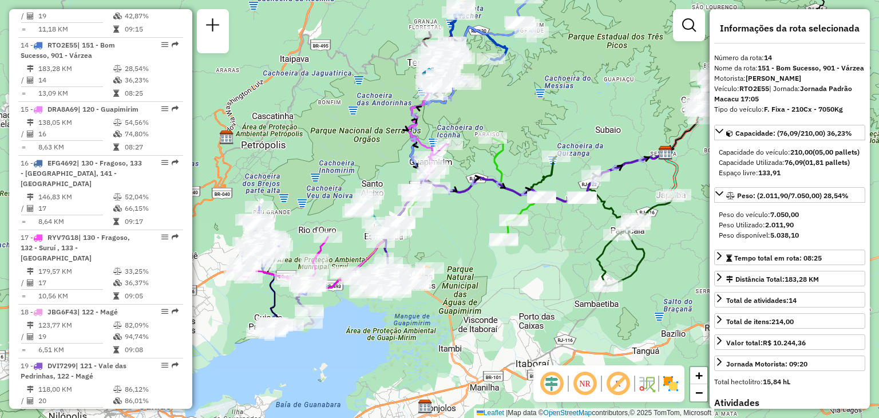
click at [682, 273] on div "Rota 3 - Placa JBC1E26 91054214 - 27.745.238 MANOELA DAMASCENA DE AGUIAR D Rota…" at bounding box center [439, 209] width 879 height 418
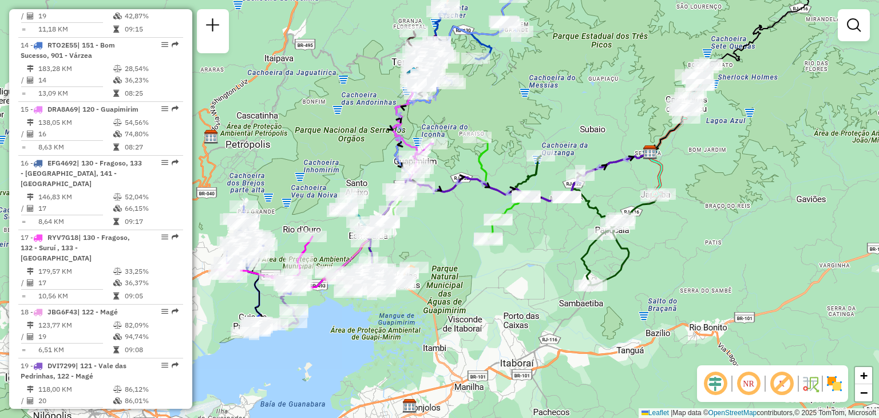
drag, startPoint x: 661, startPoint y: 288, endPoint x: 652, endPoint y: 282, distance: 11.1
click at [648, 287] on div "Janela de atendimento Grade de atendimento Capacidade Transportadoras Veículos …" at bounding box center [439, 209] width 879 height 418
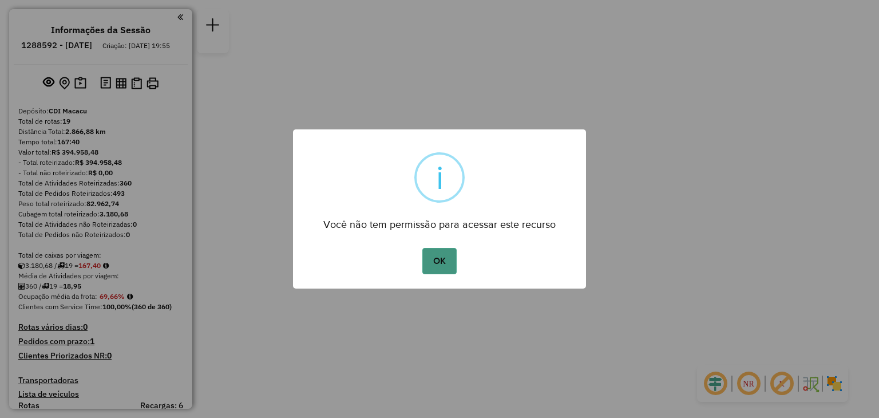
drag, startPoint x: 450, startPoint y: 248, endPoint x: 444, endPoint y: 251, distance: 7.2
click at [446, 250] on button "OK" at bounding box center [439, 261] width 34 height 26
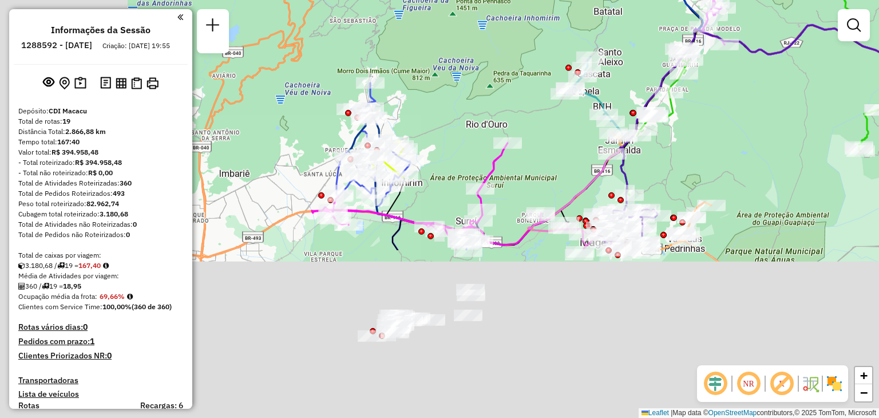
drag, startPoint x: 334, startPoint y: 263, endPoint x: 556, endPoint y: 81, distance: 287.4
click at [556, 81] on div "Rota 6 - Placa CUJ7753 91044062 - LOJINHA DO JP Rota 6 - Placa CUJ7753 91044062…" at bounding box center [439, 209] width 879 height 418
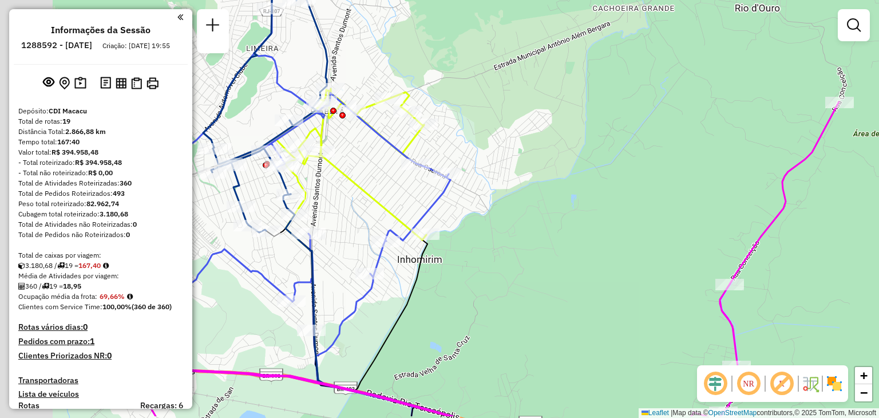
drag, startPoint x: 355, startPoint y: 156, endPoint x: 475, endPoint y: 119, distance: 125.6
click at [485, 116] on div "Rota 6 - Placa CUJ7753 91044062 - LOJINHA DO JP Rota 6 - Placa CUJ7753 91044062…" at bounding box center [439, 209] width 879 height 418
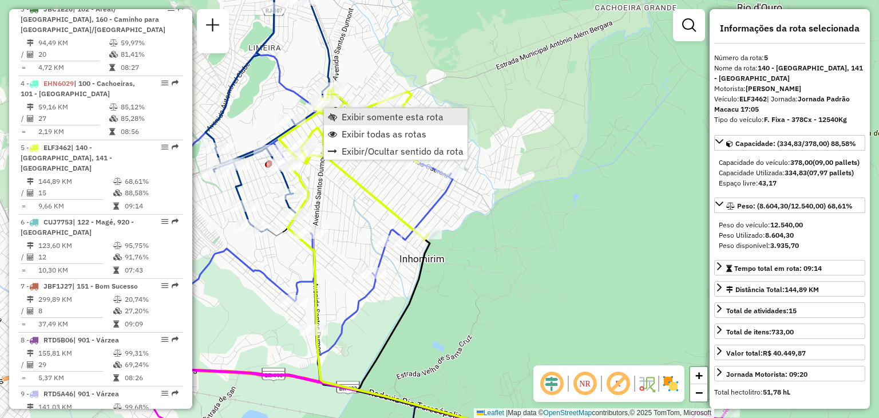
scroll to position [704, 0]
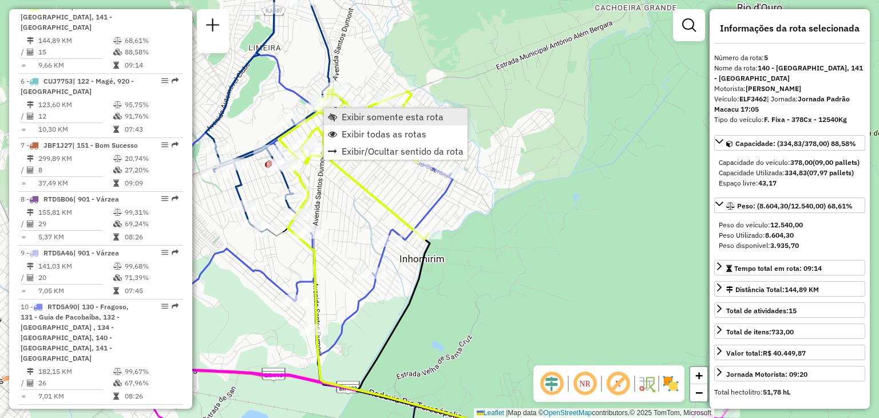
click at [359, 114] on span "Exibir somente esta rota" at bounding box center [393, 116] width 102 height 9
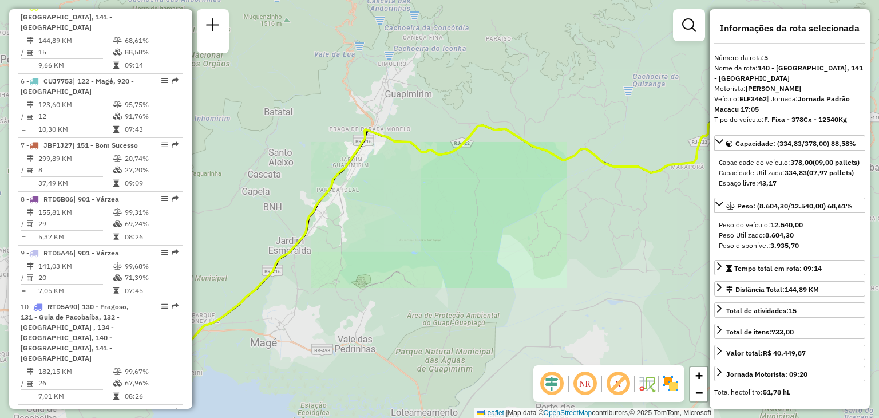
drag, startPoint x: 352, startPoint y: 180, endPoint x: 553, endPoint y: 128, distance: 207.4
click at [549, 128] on div "Janela de atendimento Grade de atendimento Capacidade Transportadoras Veículos …" at bounding box center [439, 209] width 879 height 418
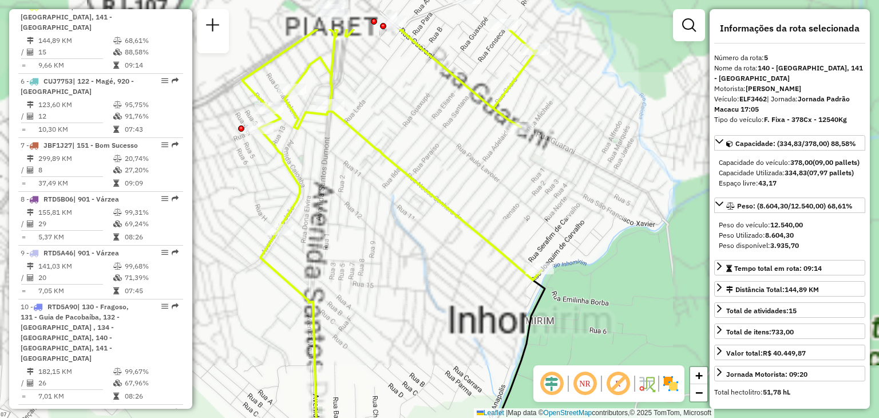
drag, startPoint x: 396, startPoint y: 140, endPoint x: 386, endPoint y: 336, distance: 197.0
click at [386, 336] on div "Janela de atendimento Grade de atendimento Capacidade Transportadoras Veículos …" at bounding box center [439, 209] width 879 height 418
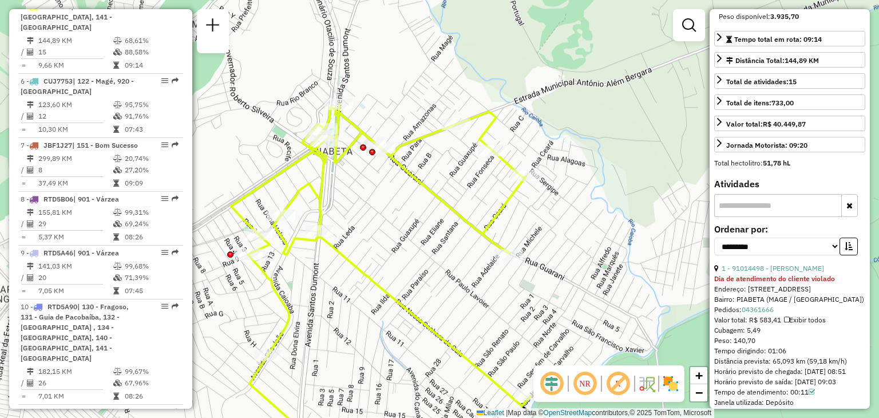
scroll to position [286, 0]
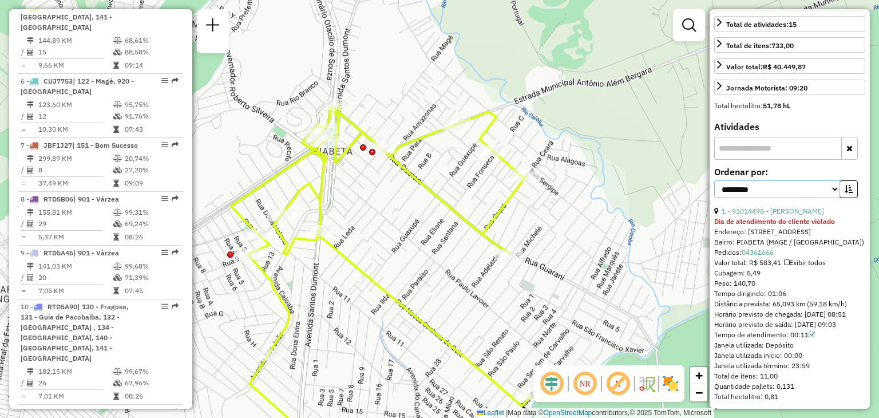
drag, startPoint x: 803, startPoint y: 197, endPoint x: 798, endPoint y: 206, distance: 10.8
click at [803, 197] on select "**********" at bounding box center [777, 189] width 126 height 18
select select "*********"
click at [714, 189] on select "**********" at bounding box center [777, 189] width 126 height 18
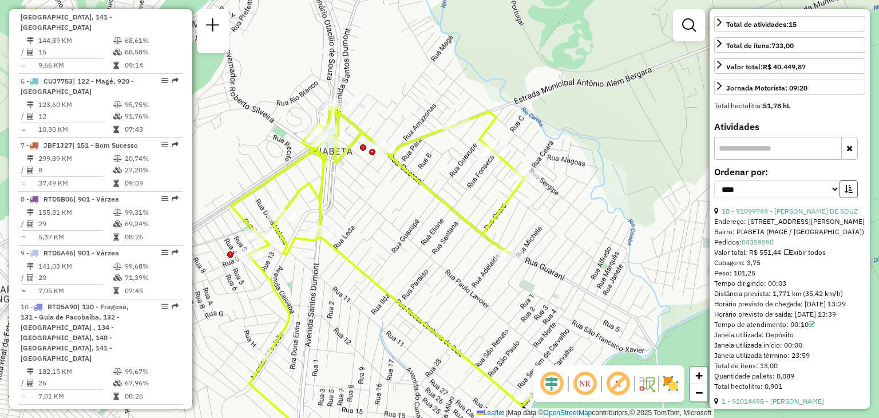
click at [844, 193] on icon "button" at bounding box center [848, 189] width 8 height 8
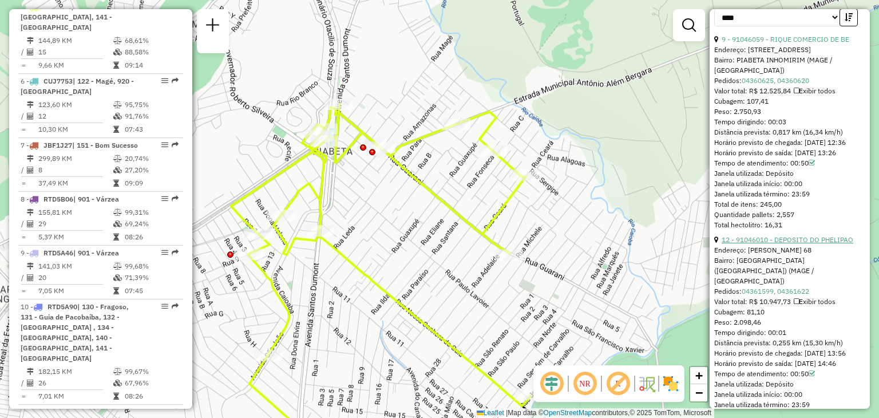
scroll to position [515, 0]
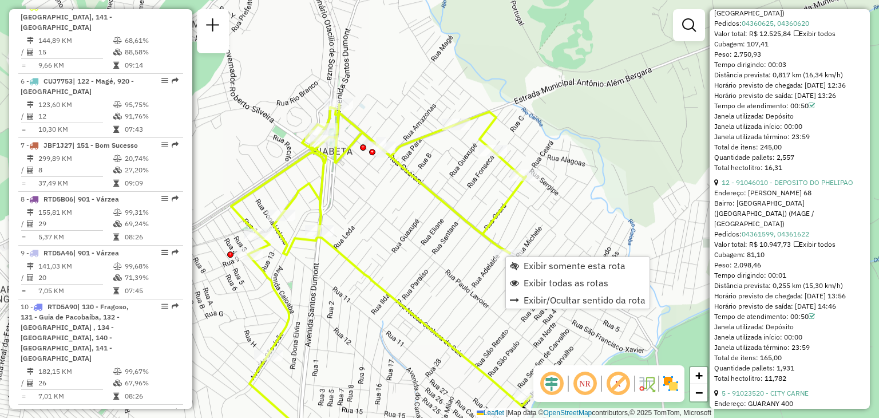
click at [427, 186] on icon at bounding box center [380, 254] width 299 height 301
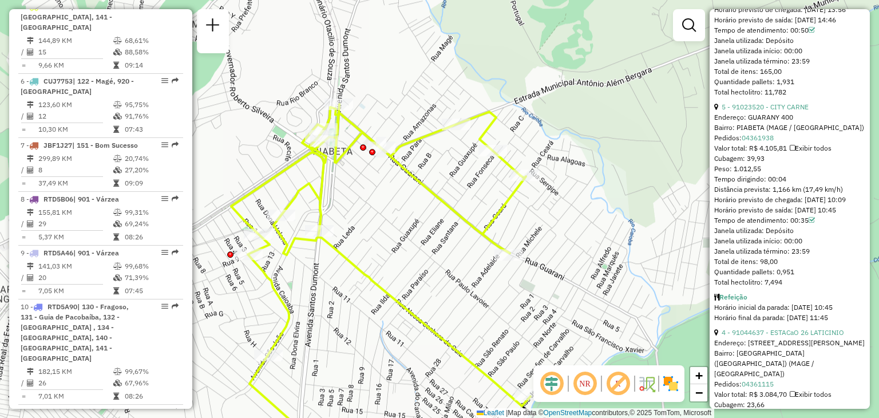
scroll to position [915, 0]
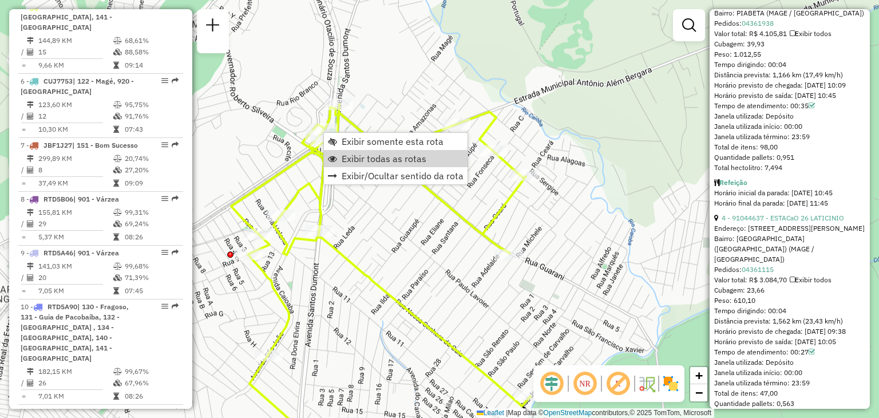
click at [355, 156] on span "Exibir todas as rotas" at bounding box center [384, 158] width 85 height 9
